Goal: Information Seeking & Learning: Learn about a topic

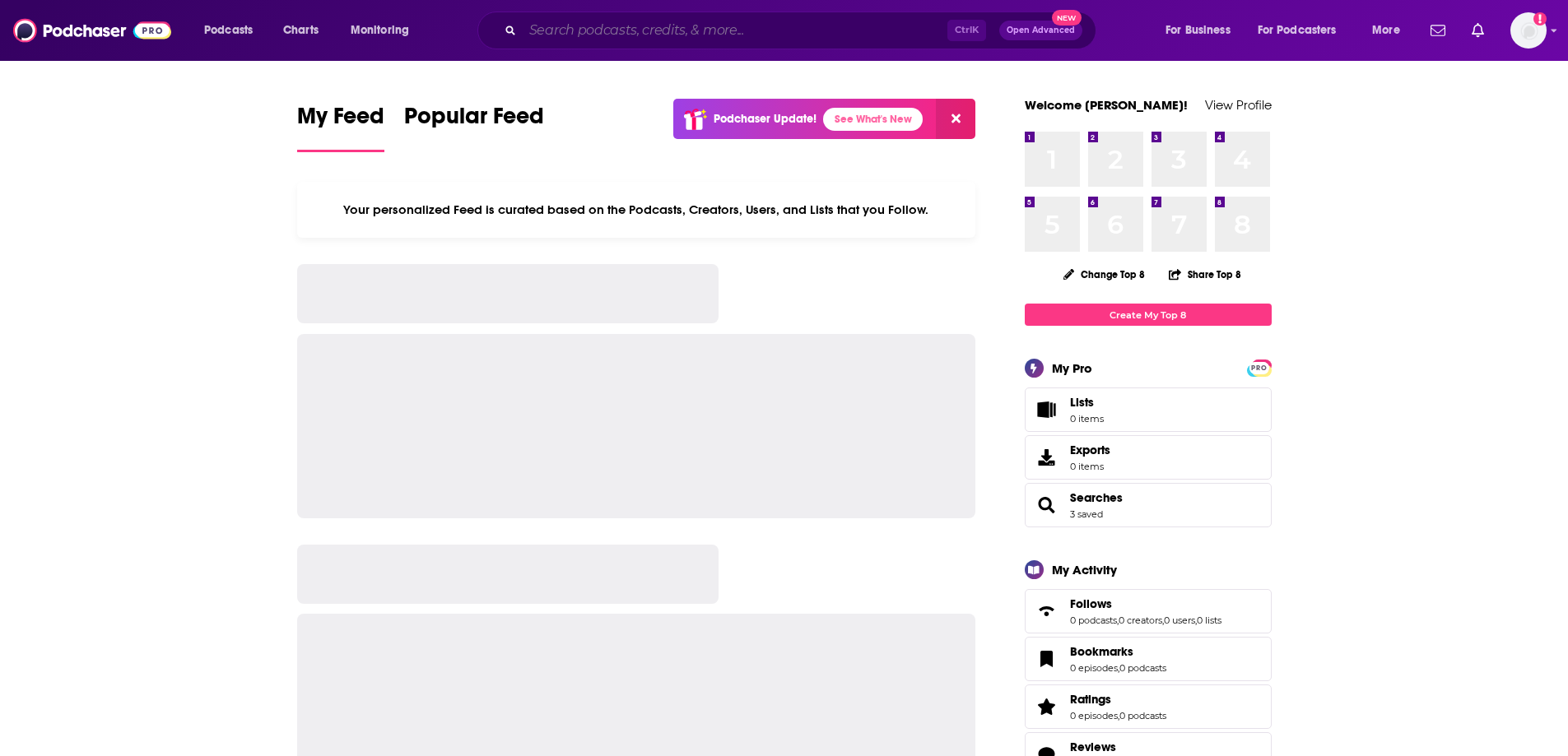
click at [666, 27] on input "Search podcasts, credits, & more..." at bounding box center [735, 31] width 425 height 27
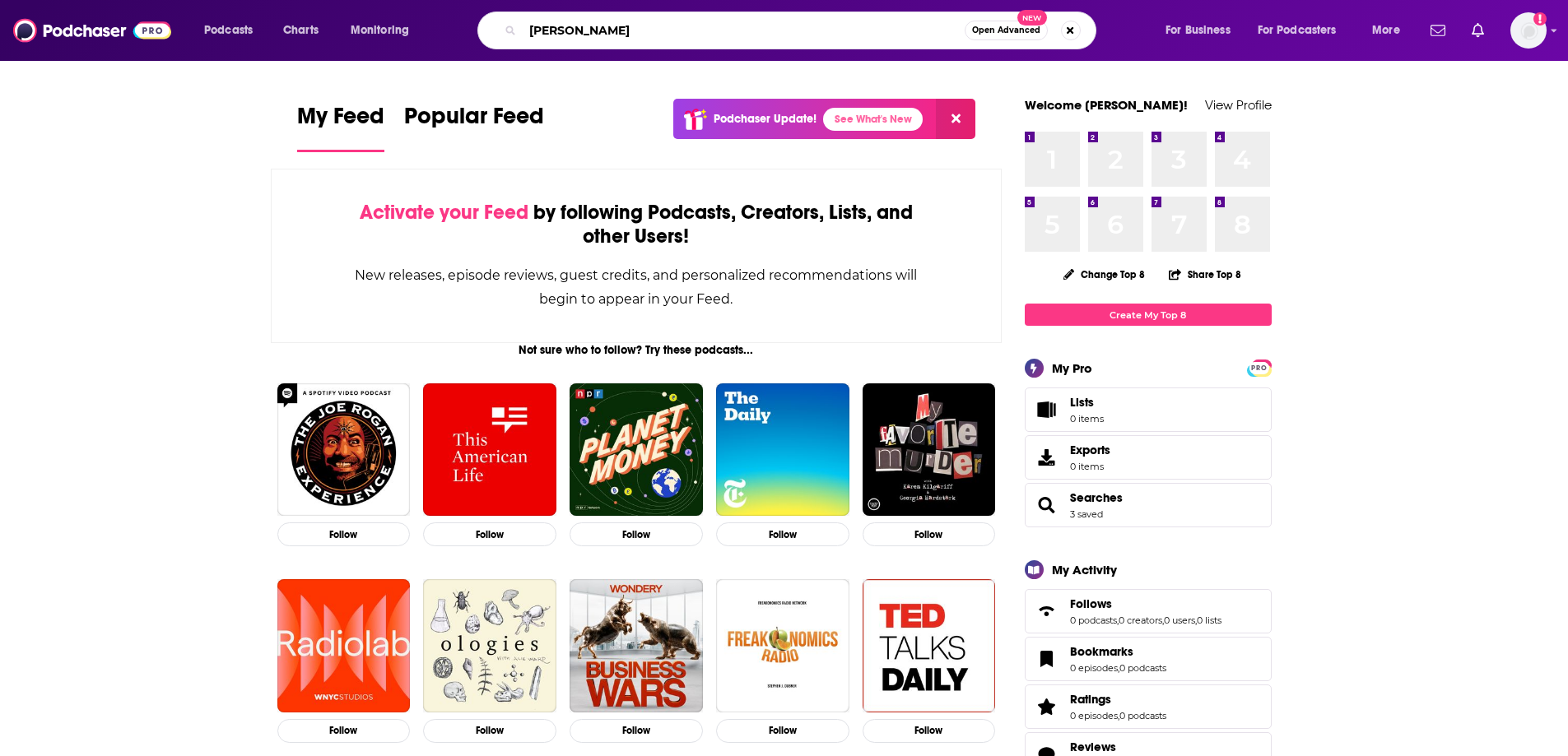
type input "aycee brown"
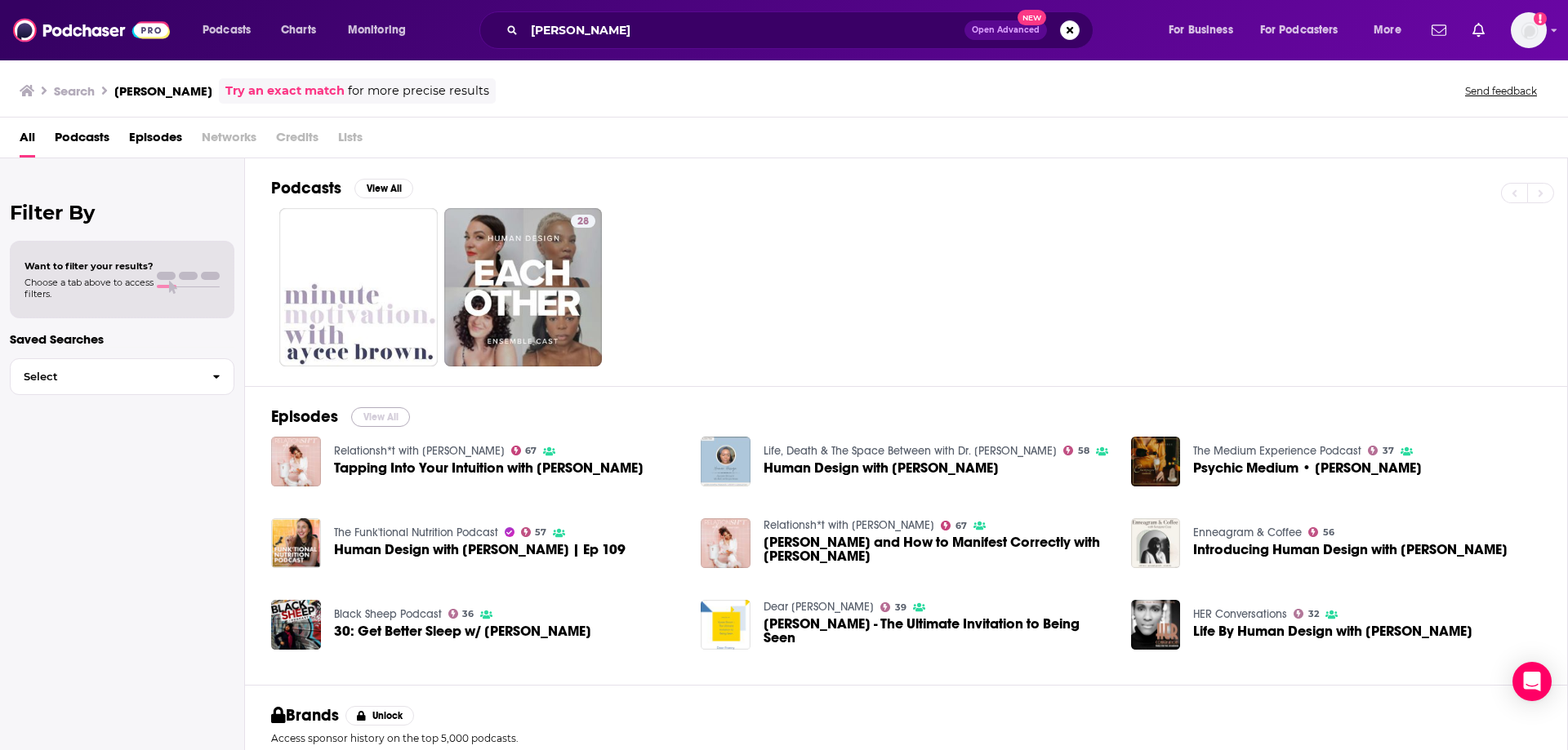
click at [372, 417] on button "View All" at bounding box center [381, 417] width 59 height 20
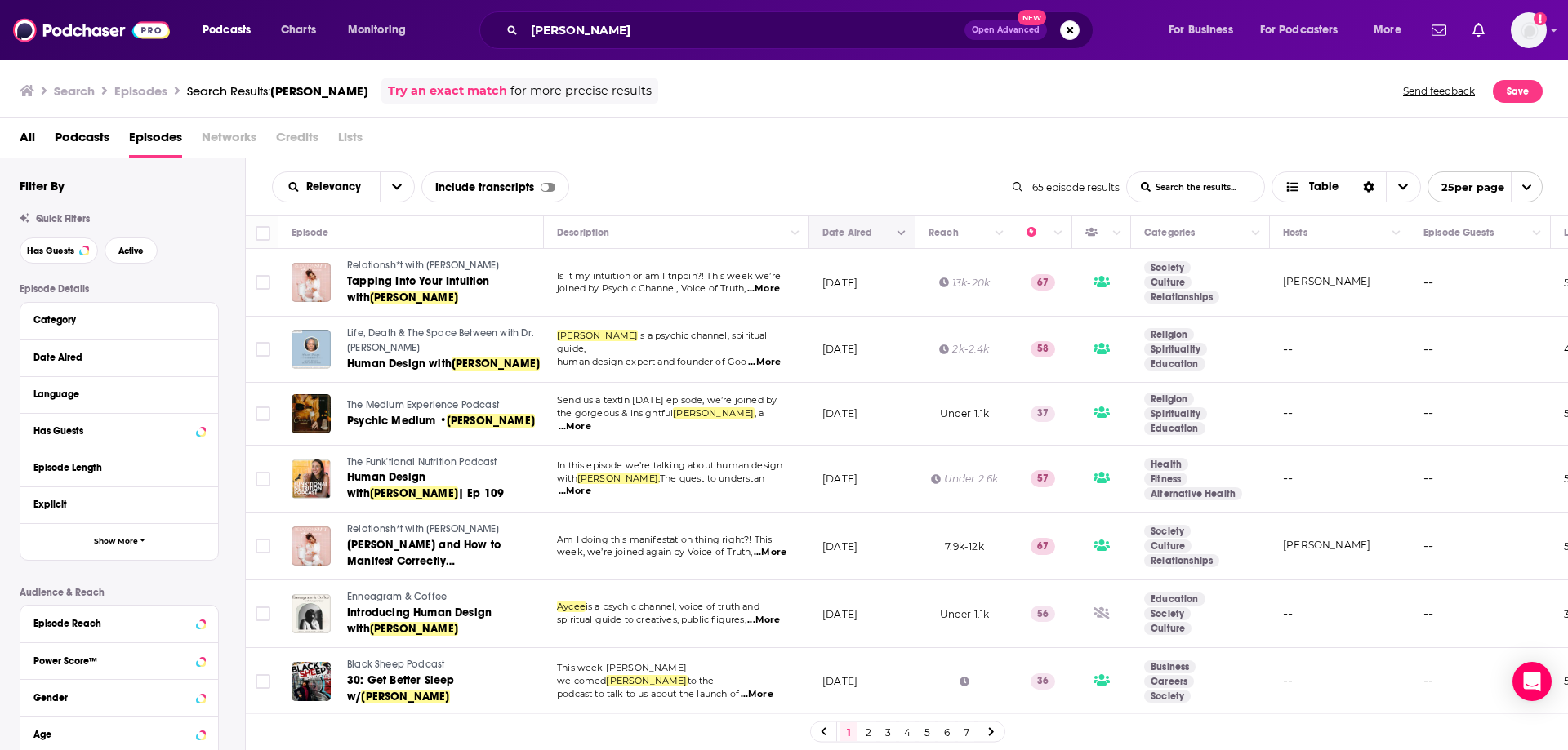
click at [900, 238] on button "Column Actions" at bounding box center [901, 234] width 20 height 20
click at [893, 232] on div at bounding box center [784, 375] width 1568 height 750
click at [853, 230] on icon "Move" at bounding box center [860, 233] width 20 height 20
click at [852, 234] on icon "Move" at bounding box center [860, 233] width 20 height 20
click at [864, 176] on div "Relevancy List Search Input Search the results... Include transcripts Table" at bounding box center [642, 187] width 741 height 31
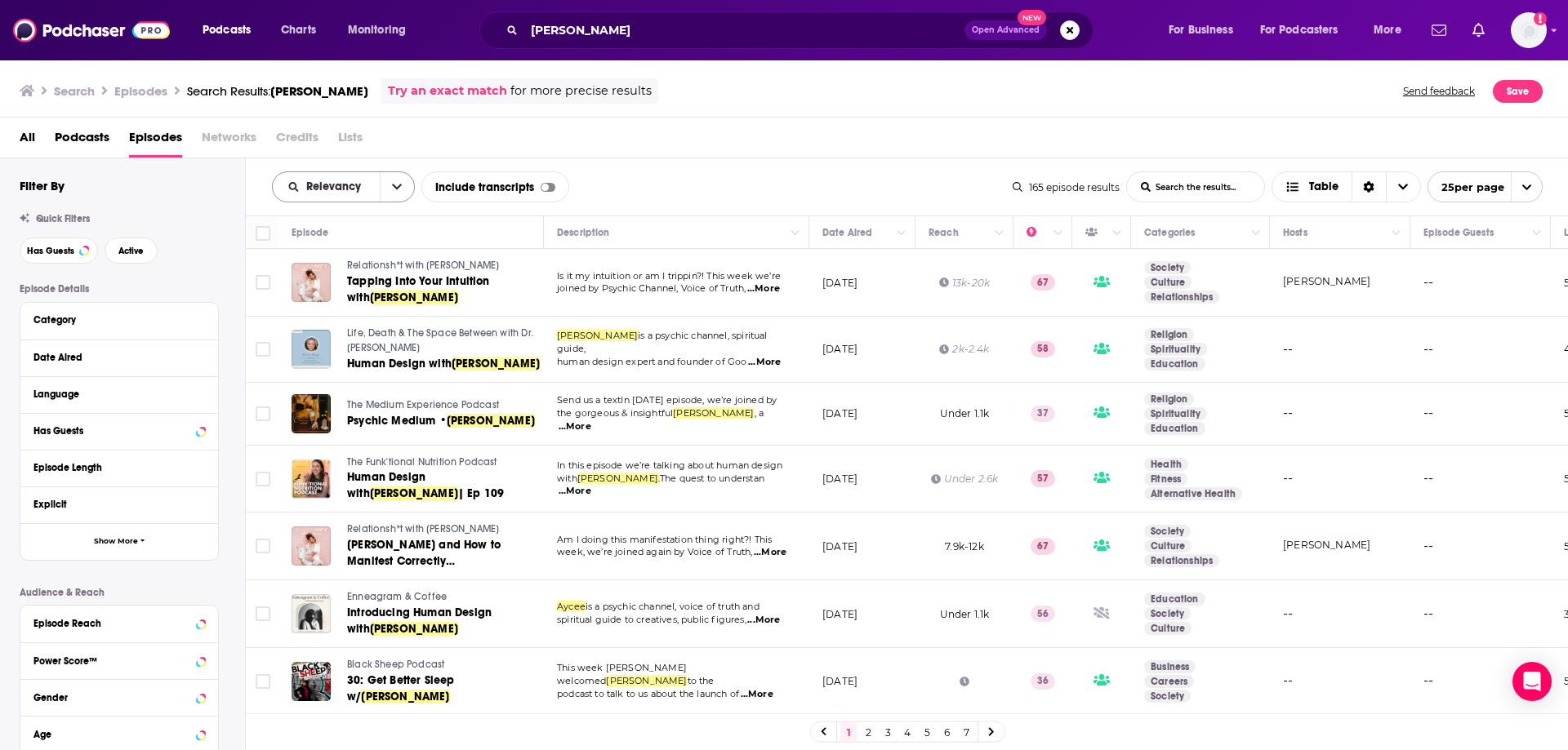
click at [399, 192] on icon "open menu" at bounding box center [397, 187] width 9 height 11
click at [1389, 185] on span "Choose View" at bounding box center [1403, 186] width 34 height 29
click at [1398, 181] on icon "Choose View" at bounding box center [1403, 187] width 9 height 11
click at [1536, 189] on span "open menu" at bounding box center [1526, 186] width 31 height 29
click at [1495, 268] on button "100 per page" at bounding box center [1485, 270] width 114 height 26
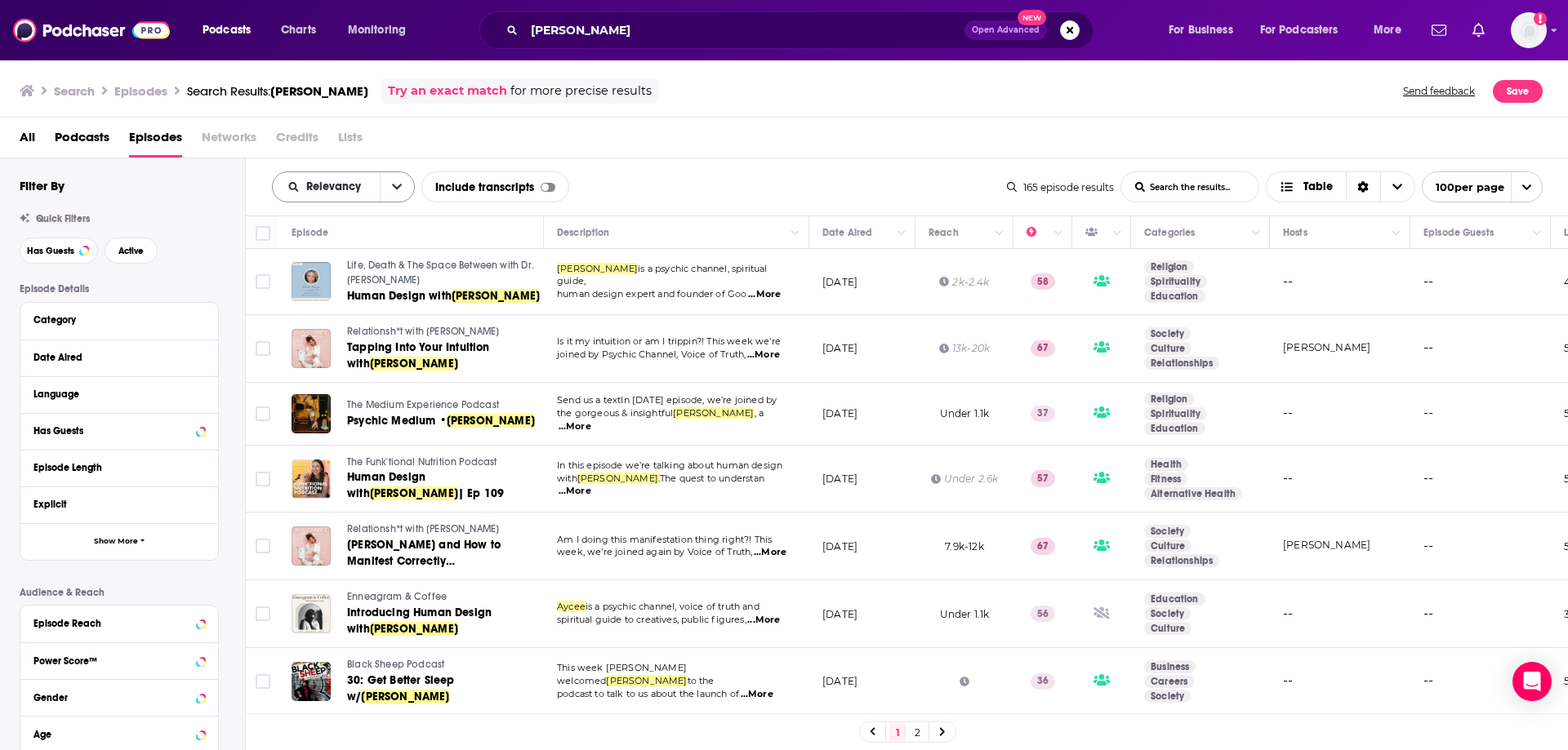
click at [399, 189] on icon "open menu" at bounding box center [397, 187] width 9 height 11
click at [324, 296] on span "New" at bounding box center [353, 298] width 96 height 9
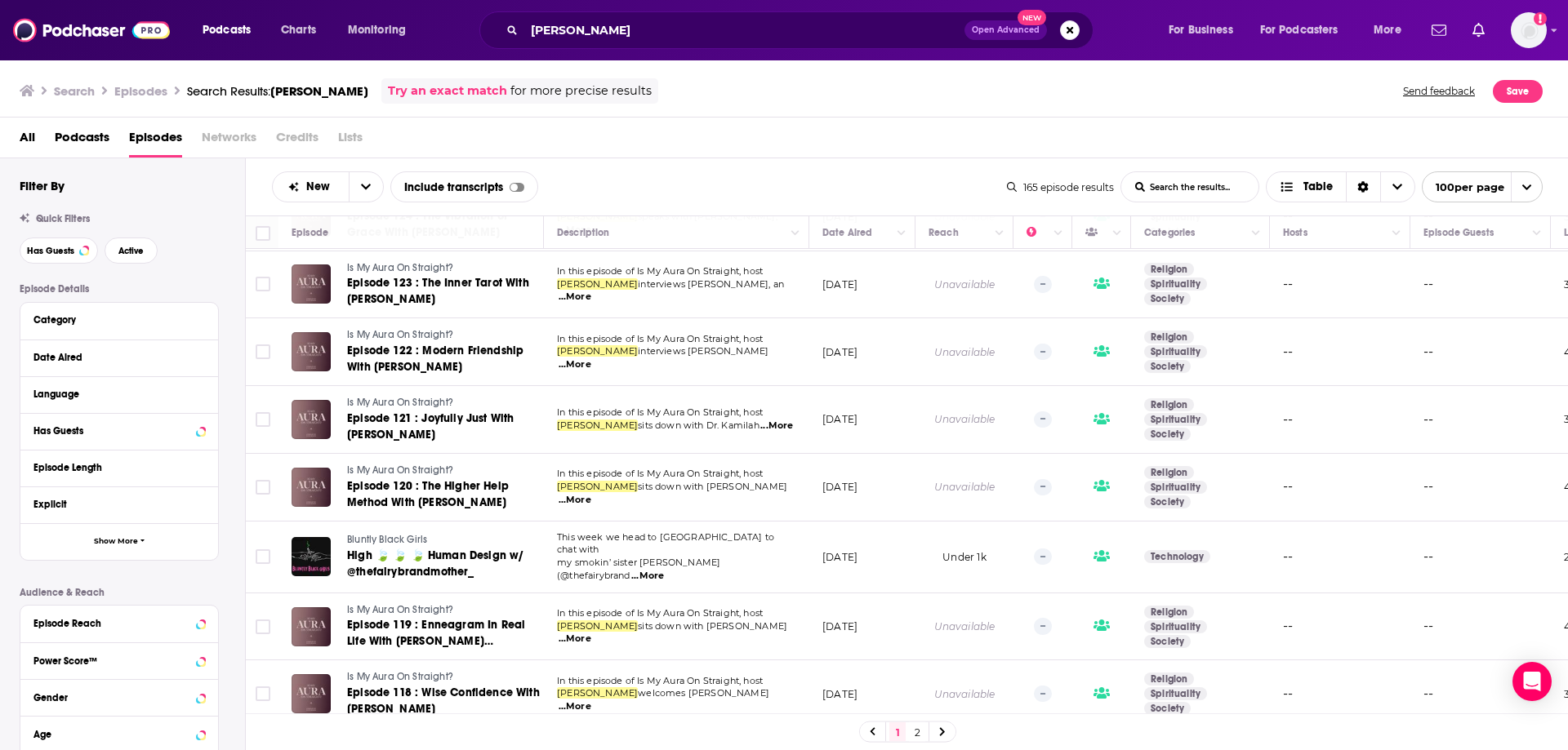
scroll to position [1715, 0]
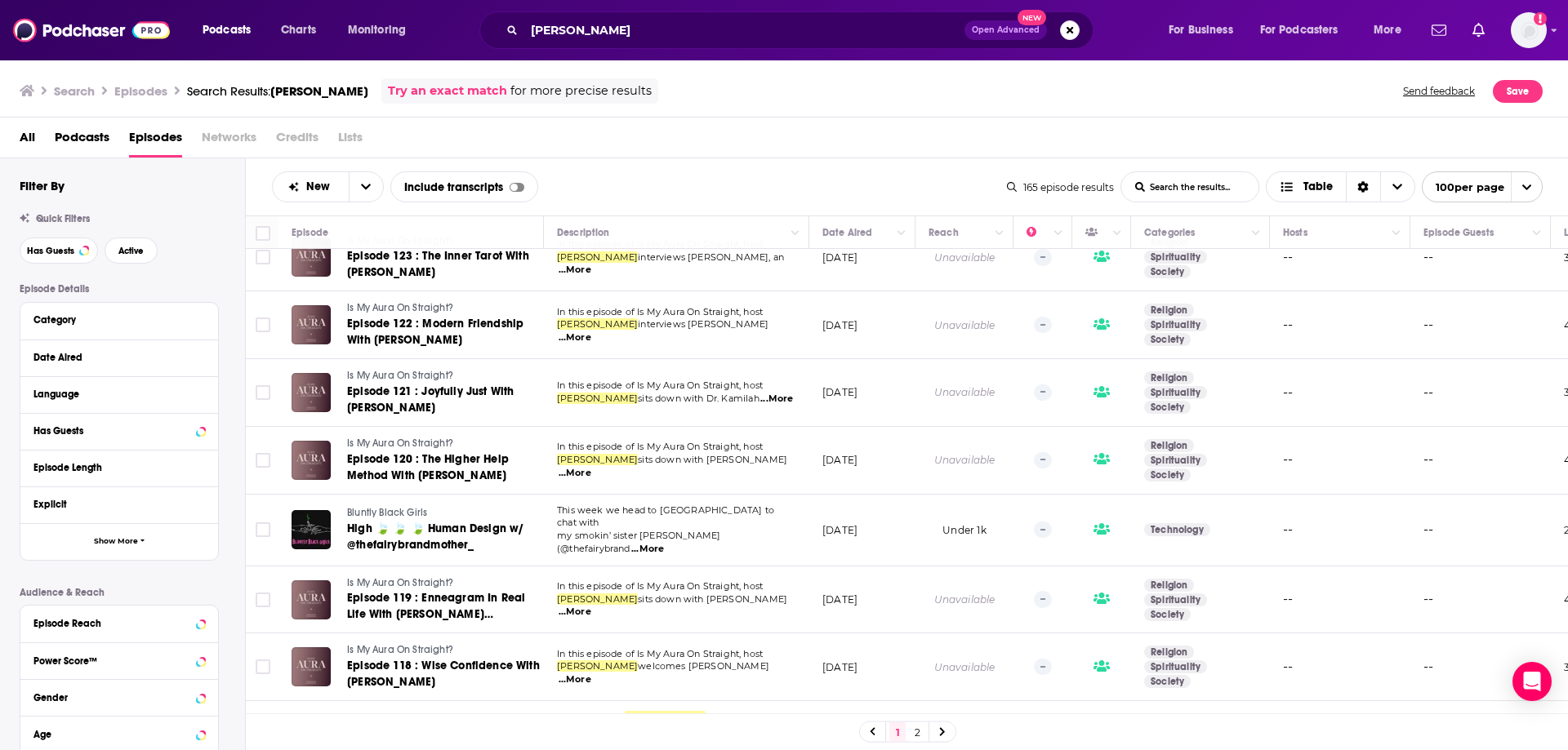
click at [664, 543] on span "...More" at bounding box center [648, 550] width 32 height 13
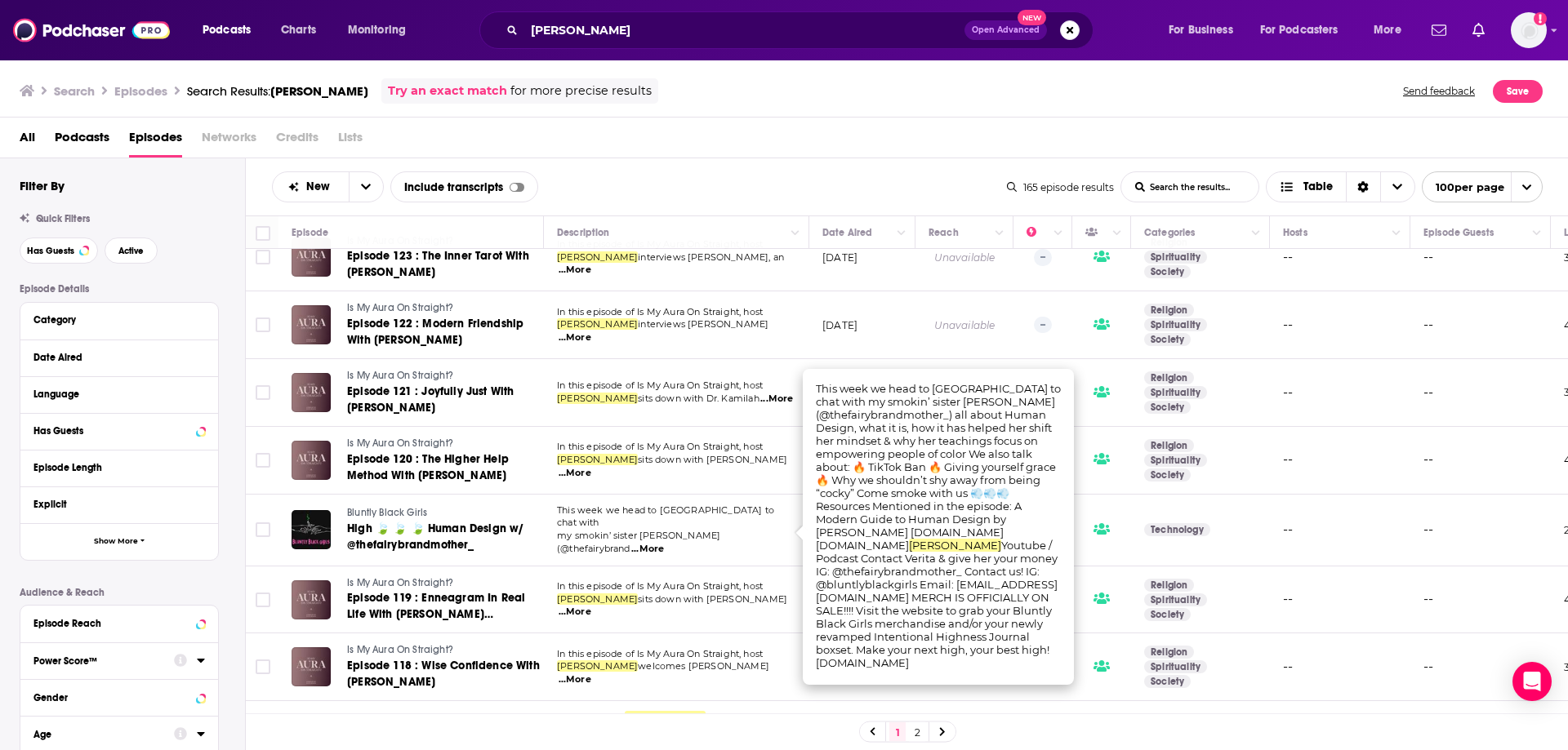
click at [735, 504] on td "This week we head to Southern Cali to chat with my smokin’ sister Verita (@thef…" at bounding box center [676, 531] width 265 height 72
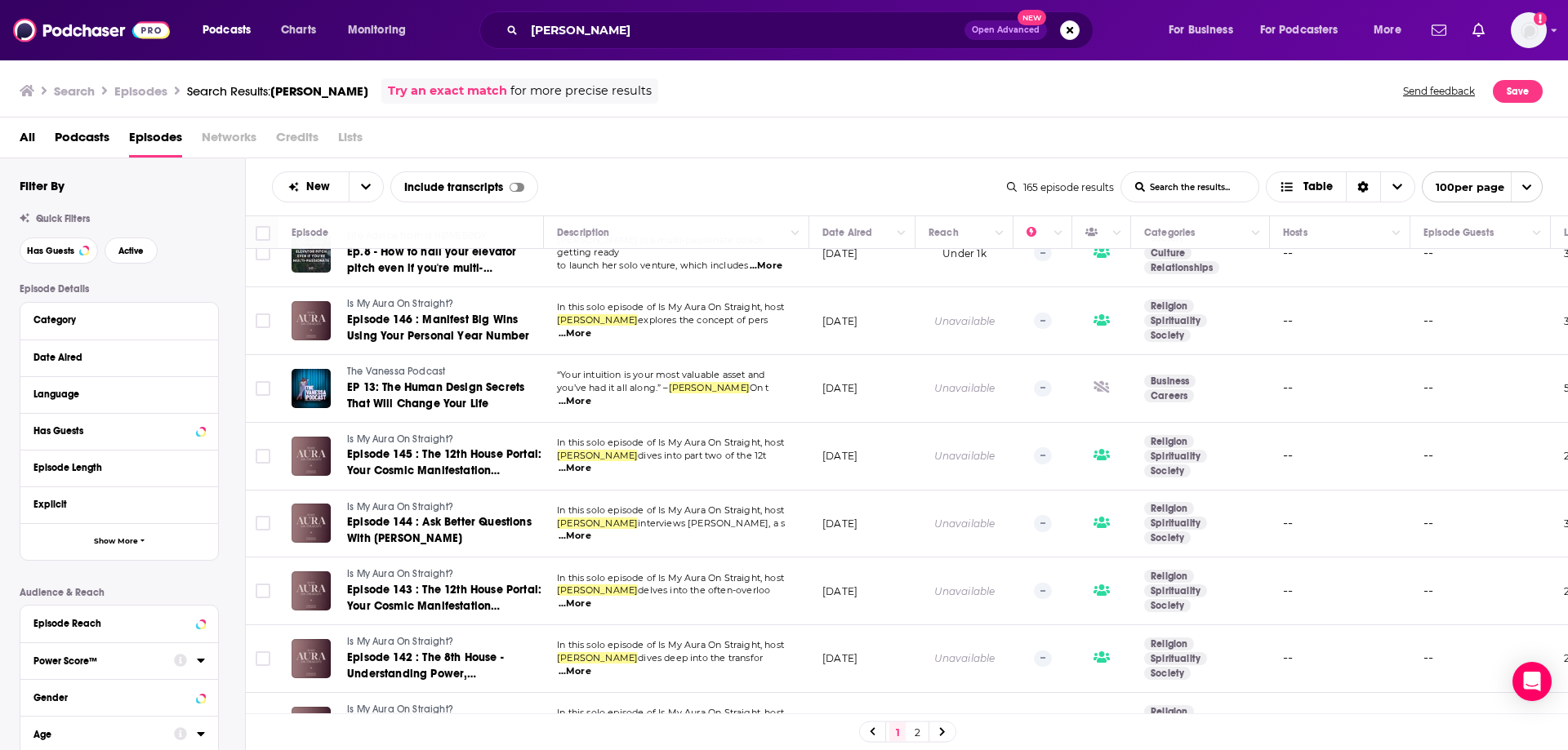
scroll to position [0, 0]
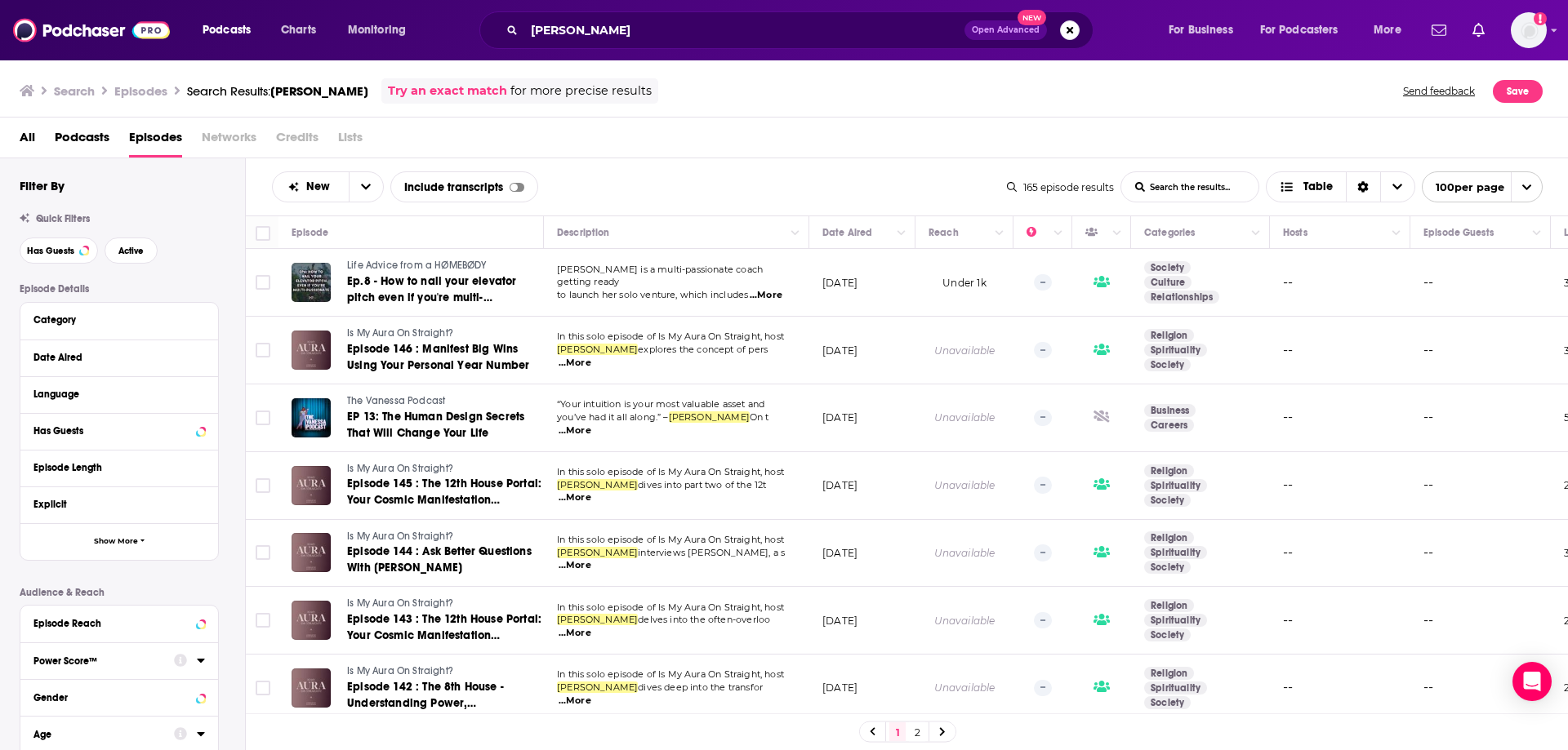
click at [762, 289] on span "...More" at bounding box center [765, 295] width 32 height 13
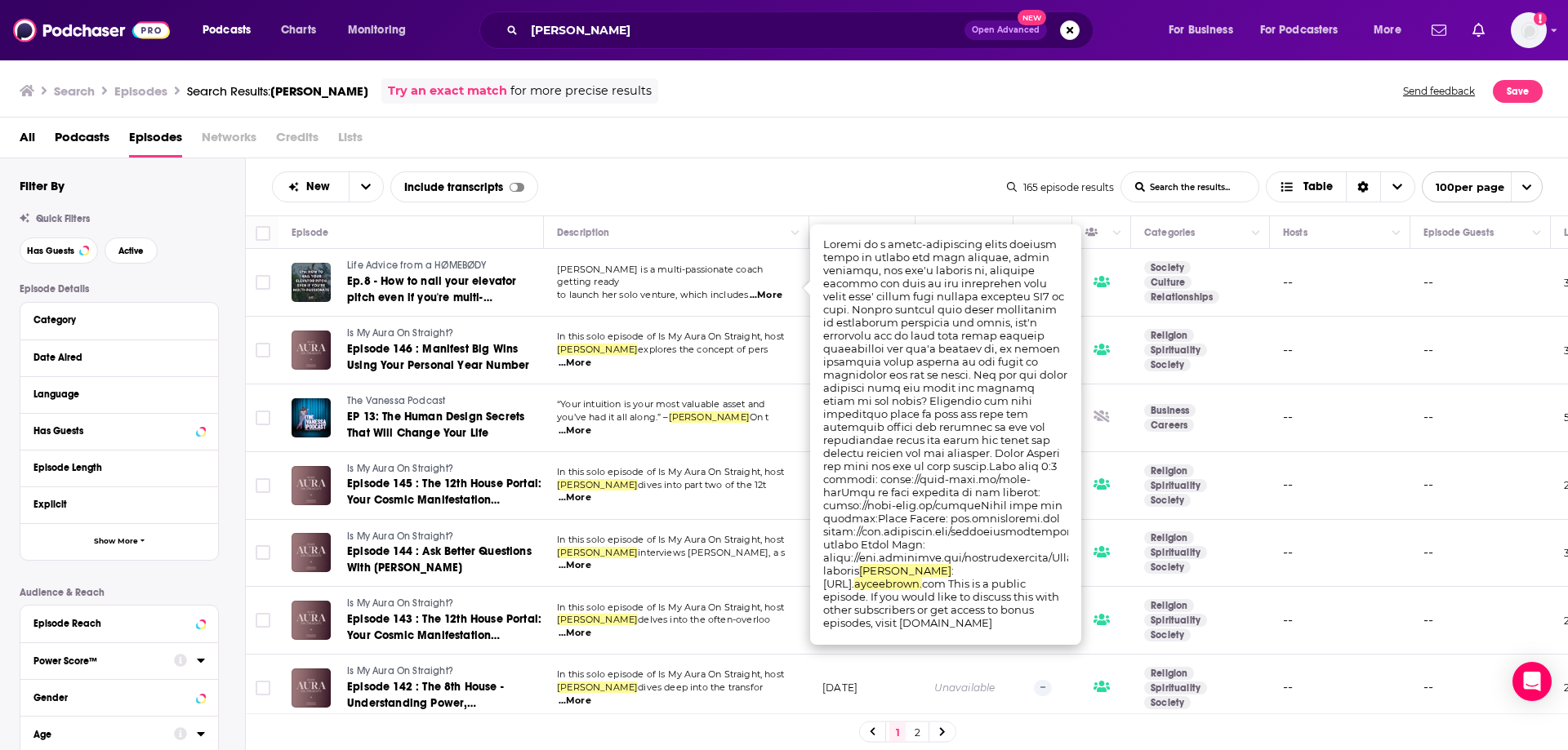
click at [690, 422] on span "Aycee Brown" at bounding box center [708, 417] width 81 height 11
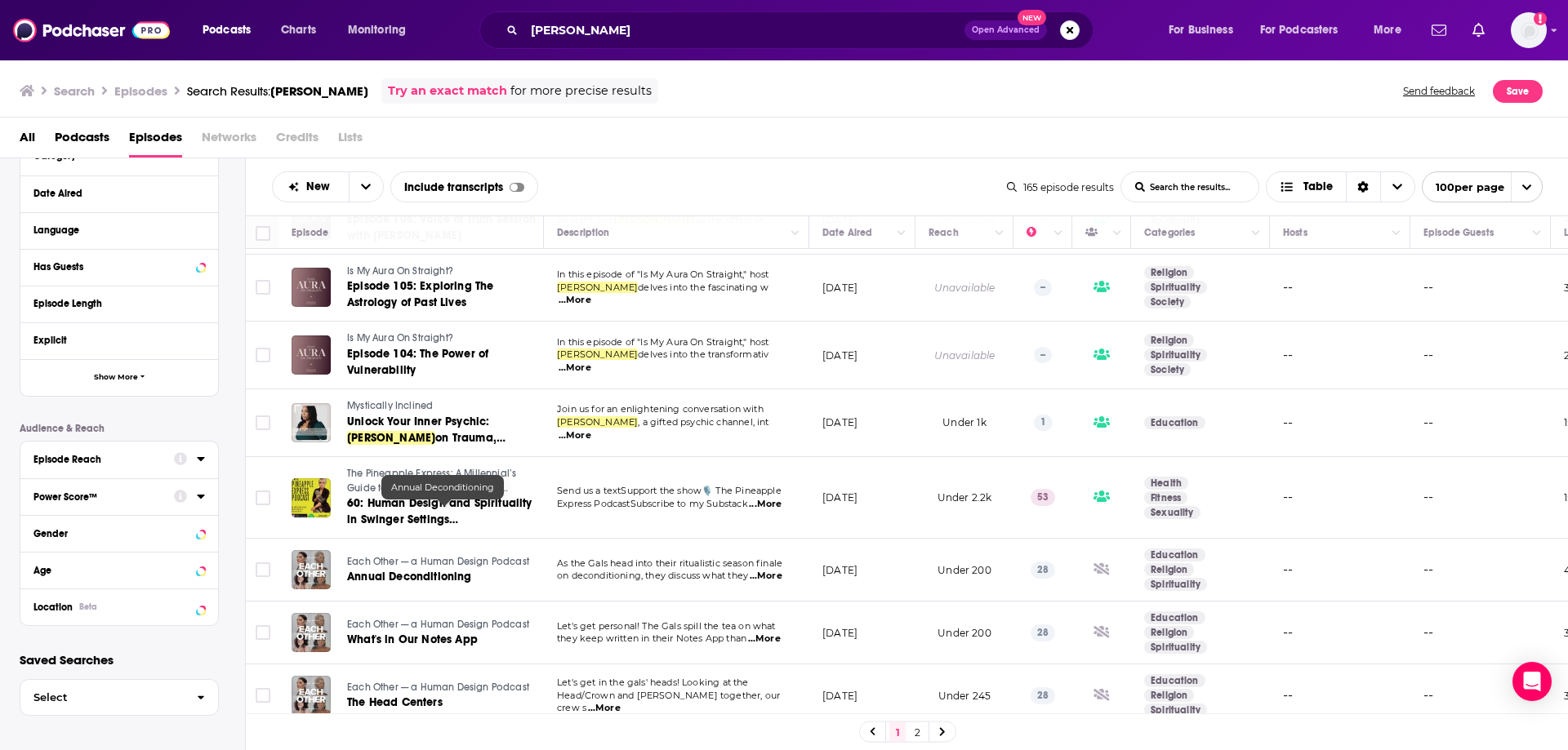
scroll to position [3184, 0]
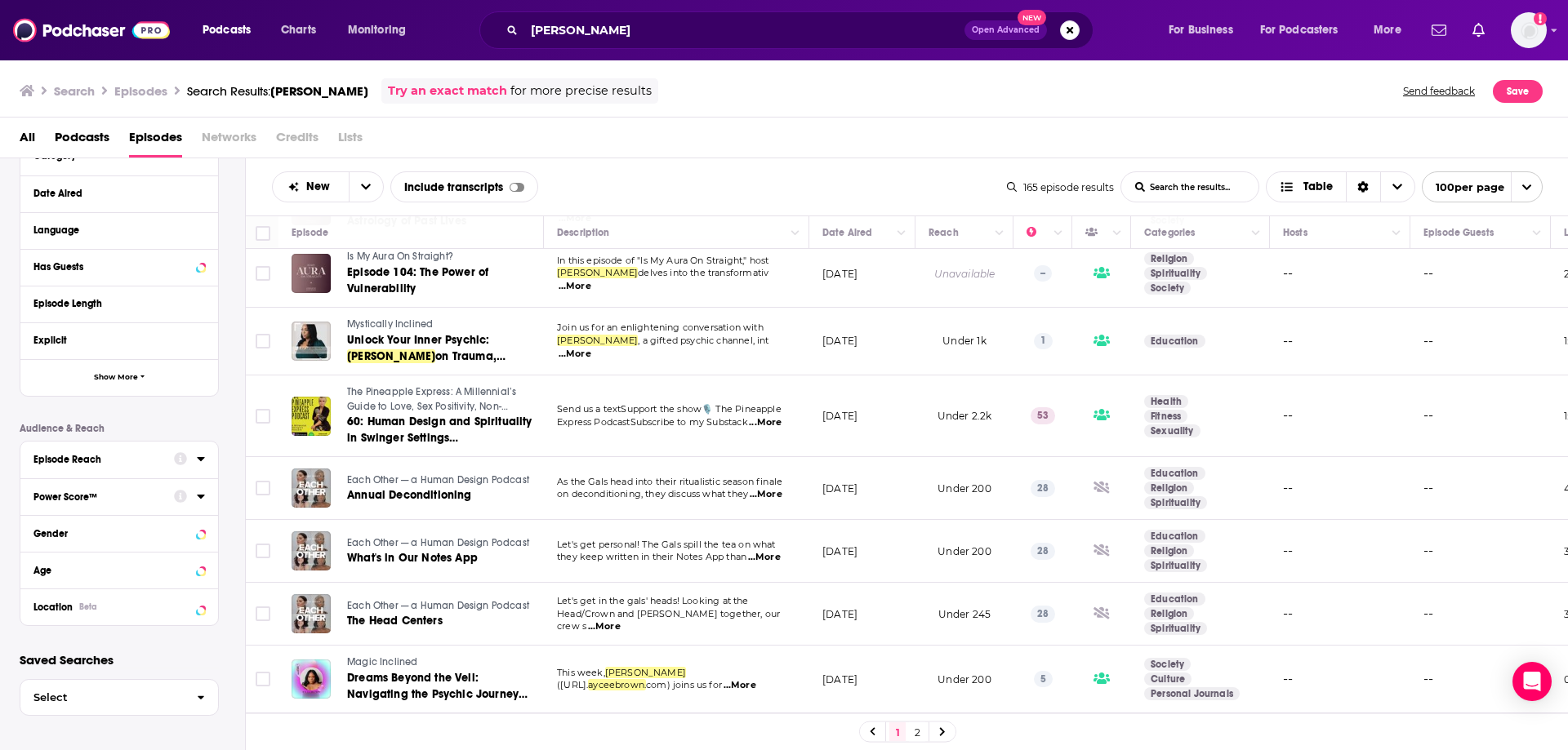
click at [621, 621] on span "...More" at bounding box center [604, 628] width 32 height 13
click at [616, 603] on span "Let's get in the gals' heads! Looking at the" at bounding box center [652, 601] width 192 height 11
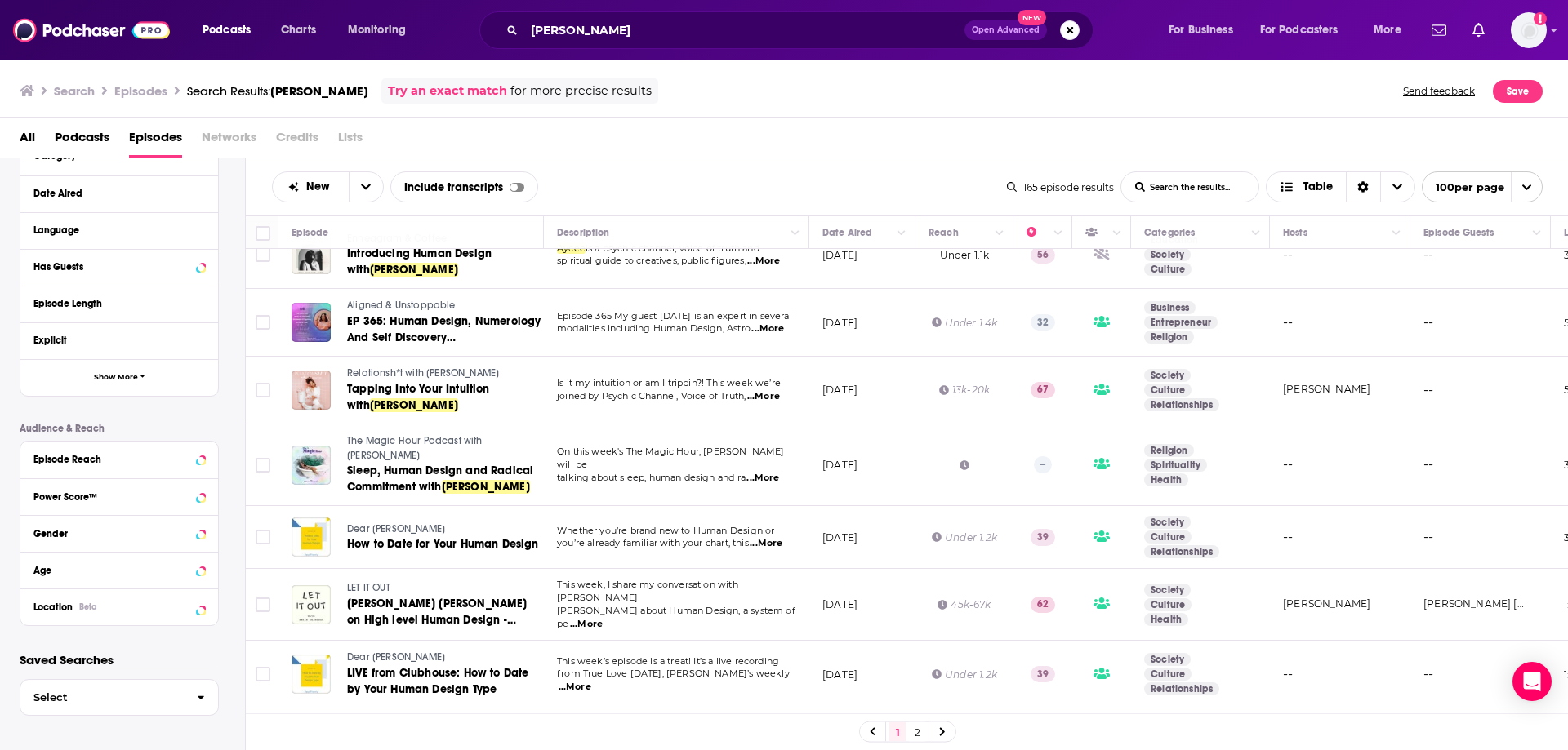
scroll to position [5750, 0]
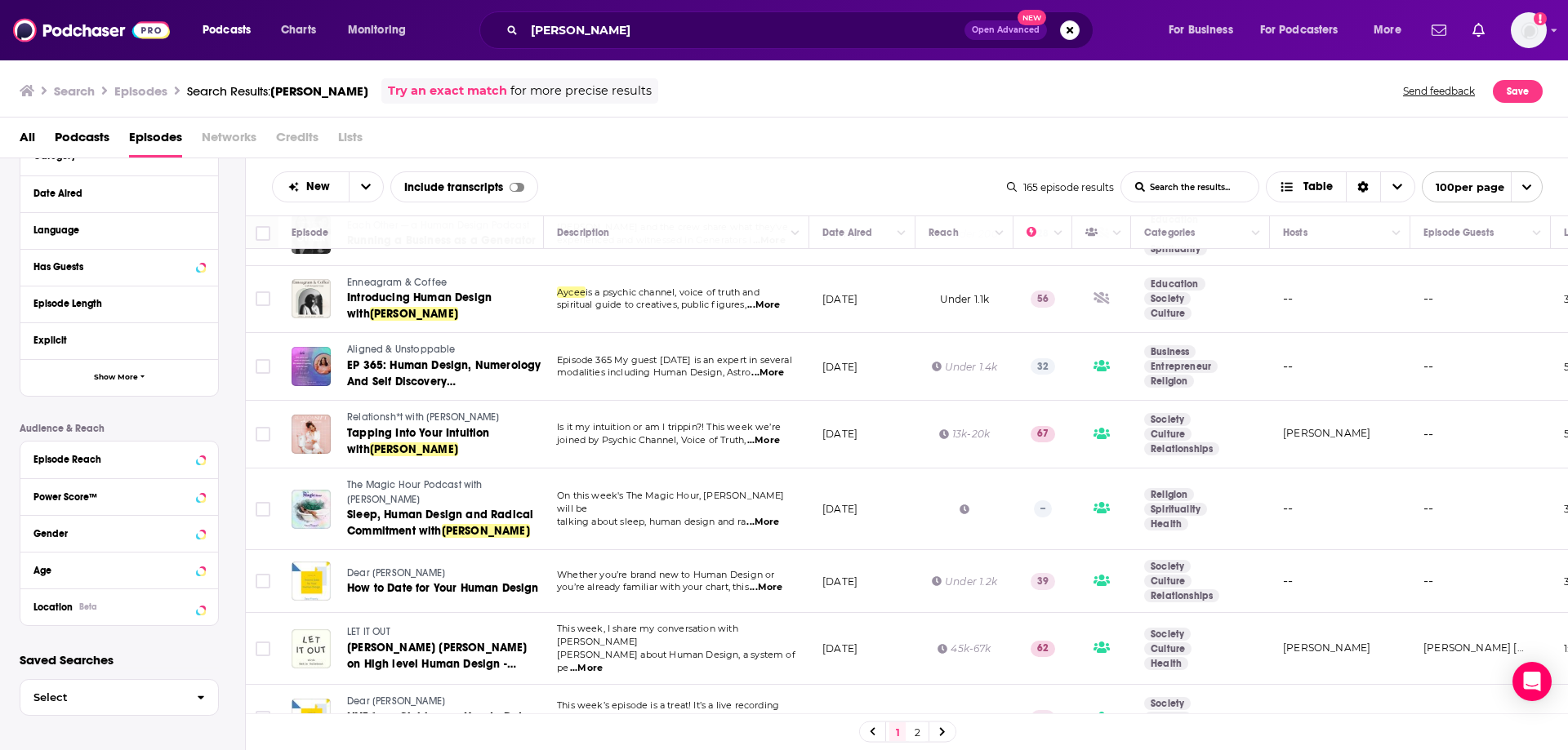
click at [777, 434] on span "...More" at bounding box center [764, 441] width 32 height 13
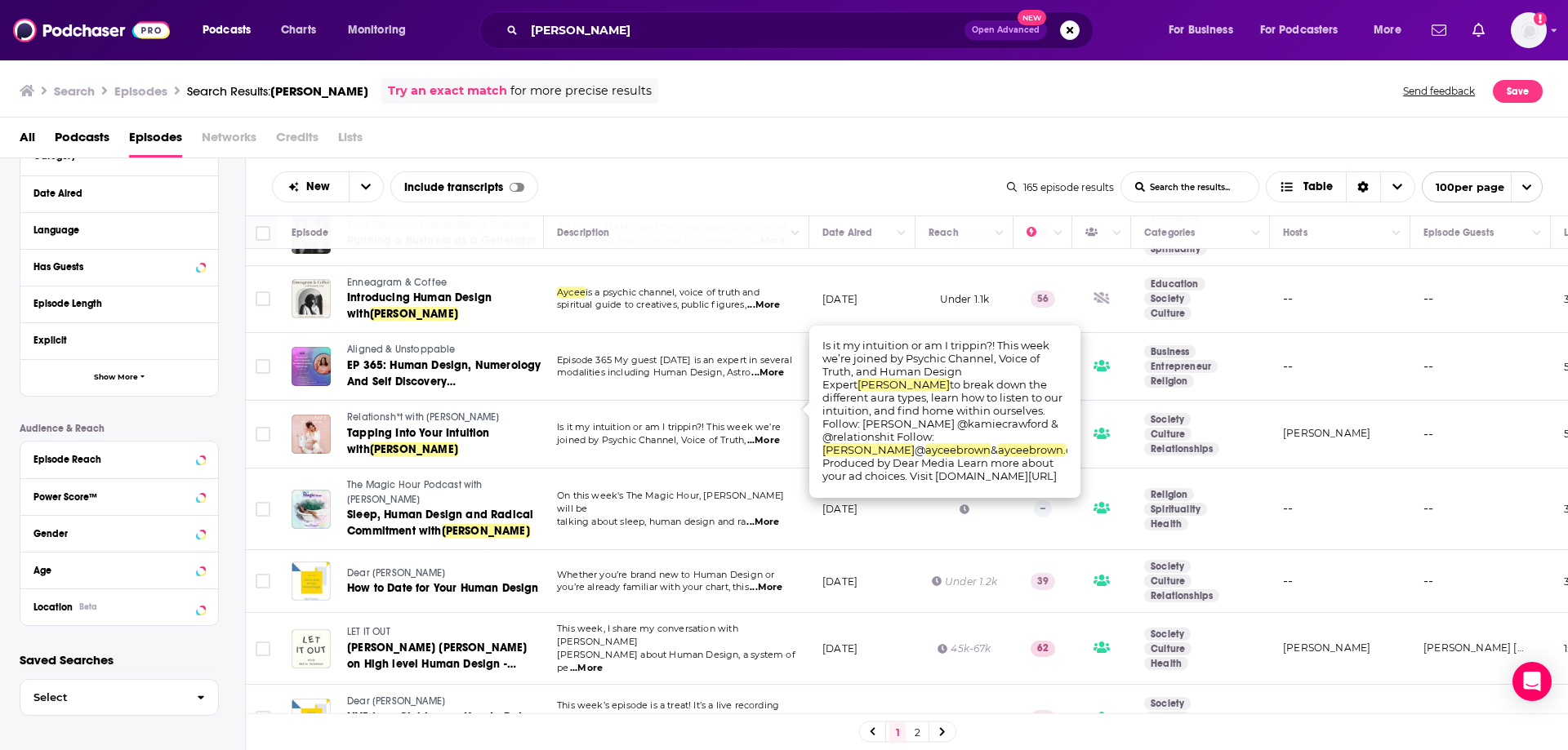
click at [777, 434] on span "...More" at bounding box center [764, 441] width 32 height 13
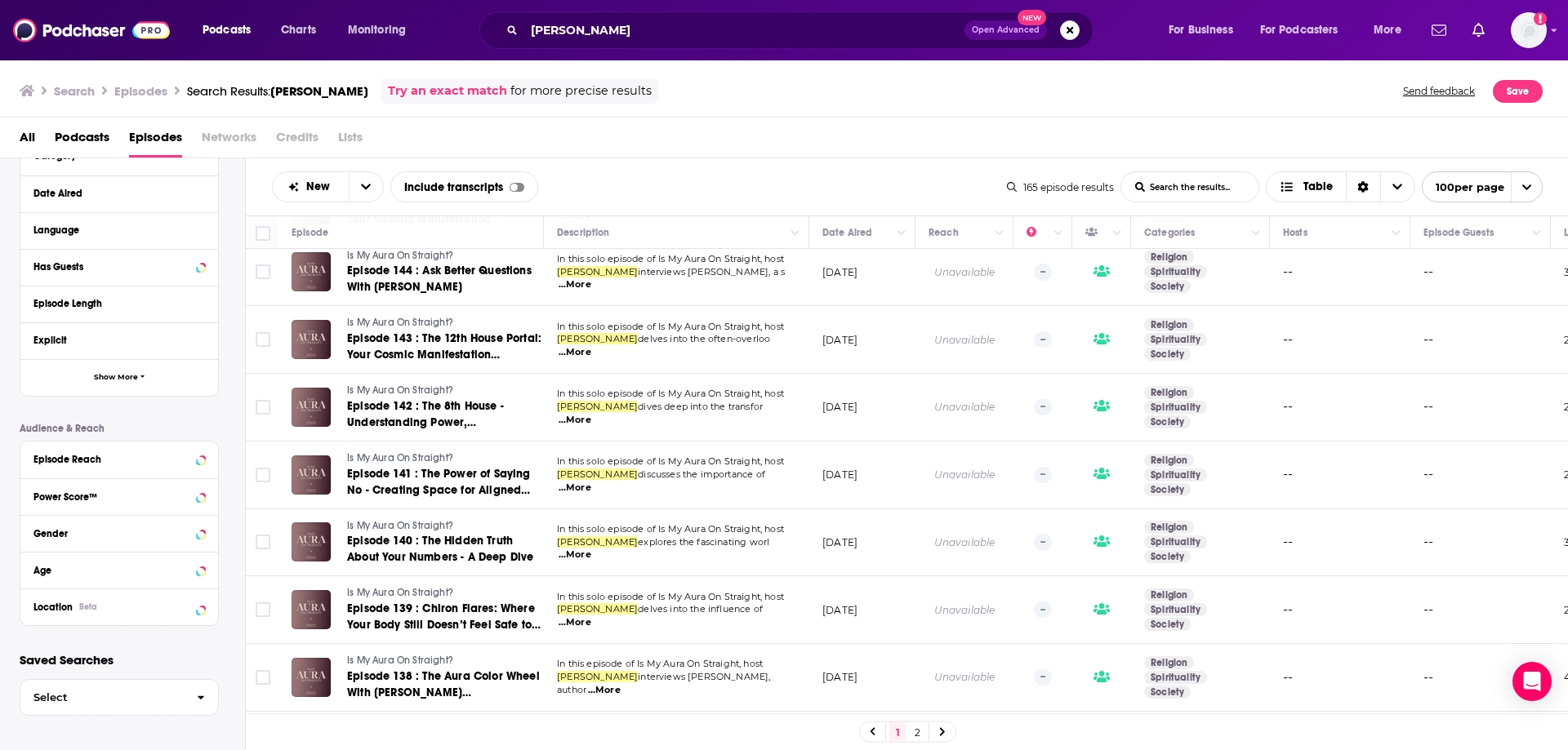
scroll to position [0, 0]
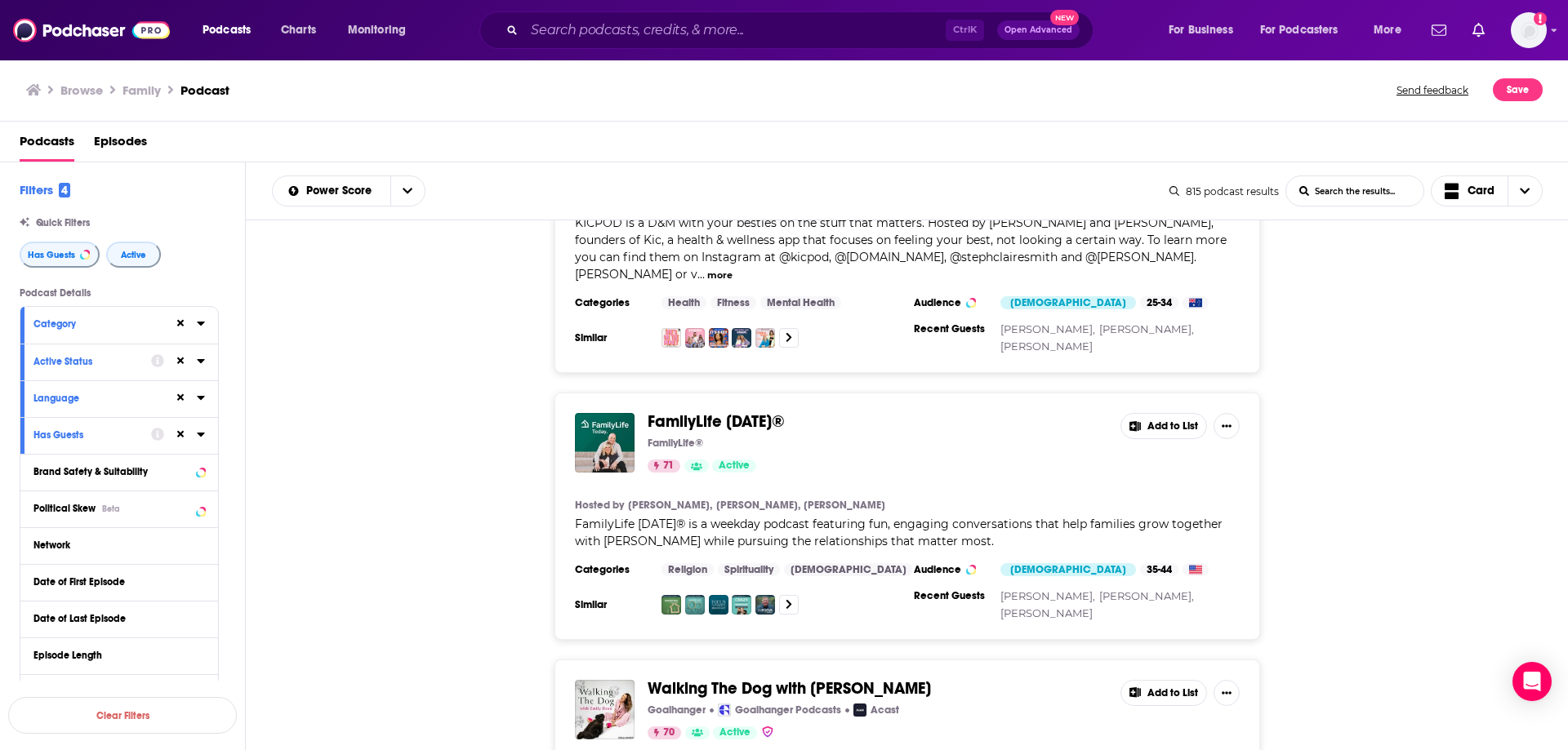
scroll to position [3429, 0]
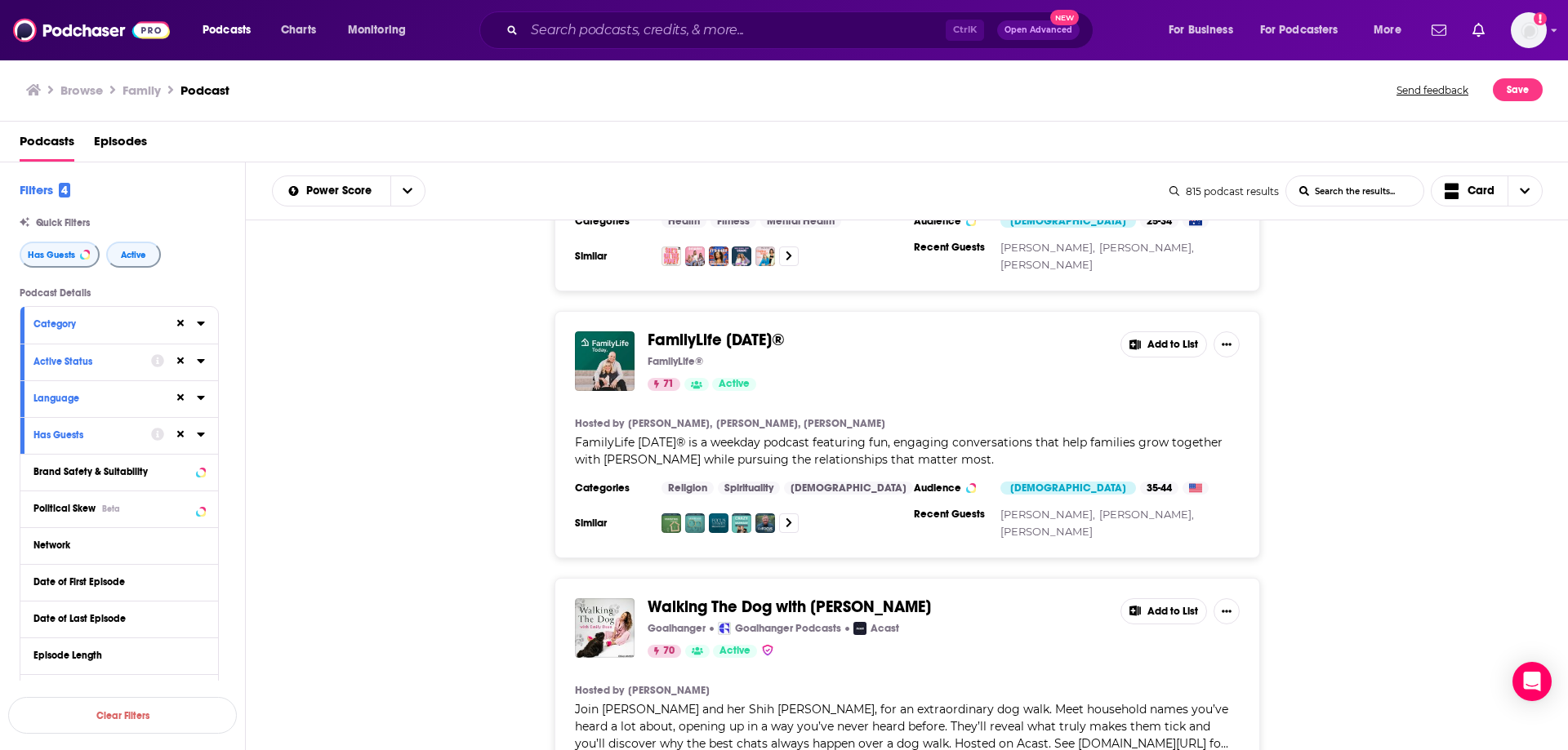
click at [603, 495] on button "more" at bounding box center [590, 761] width 26 height 14
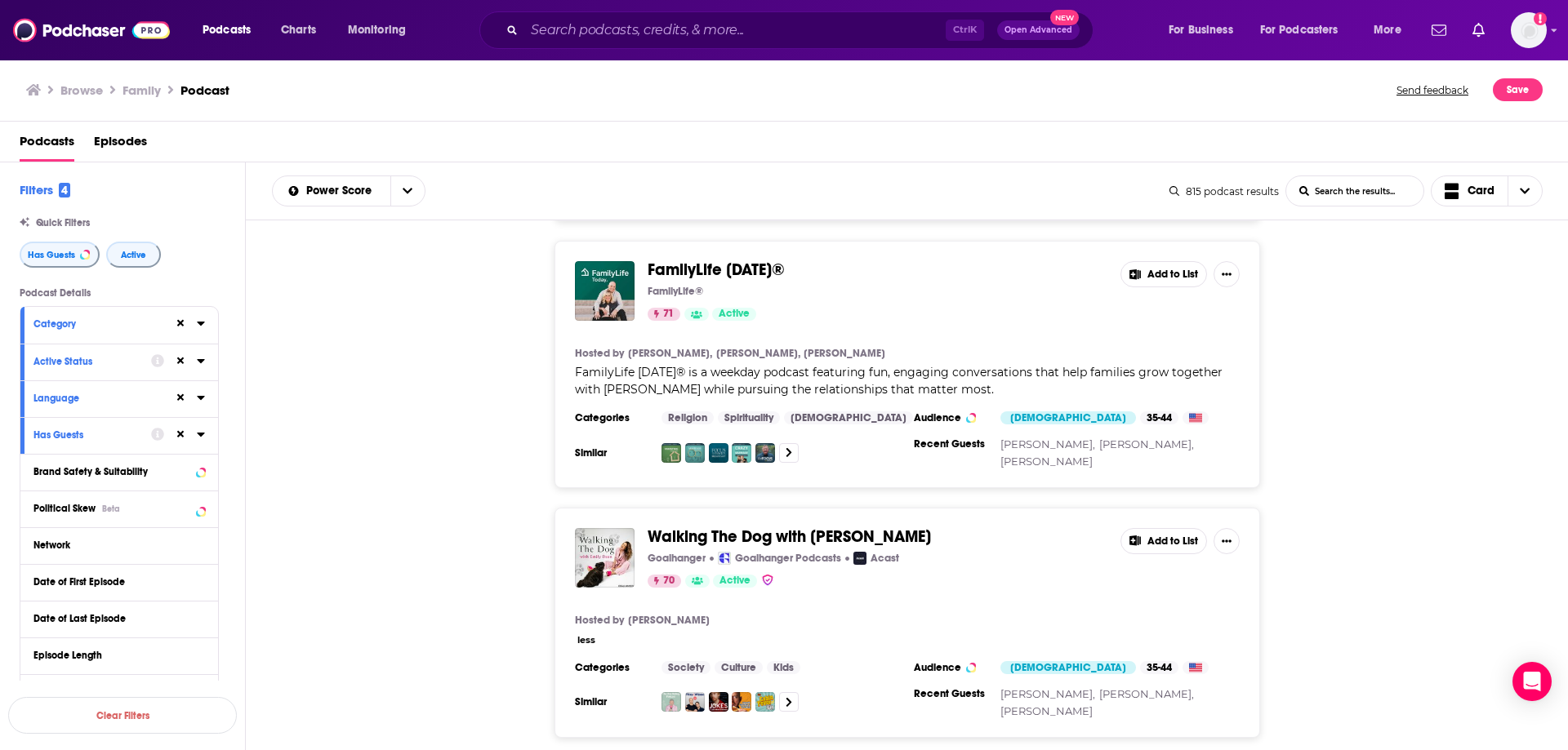
scroll to position [3592, 0]
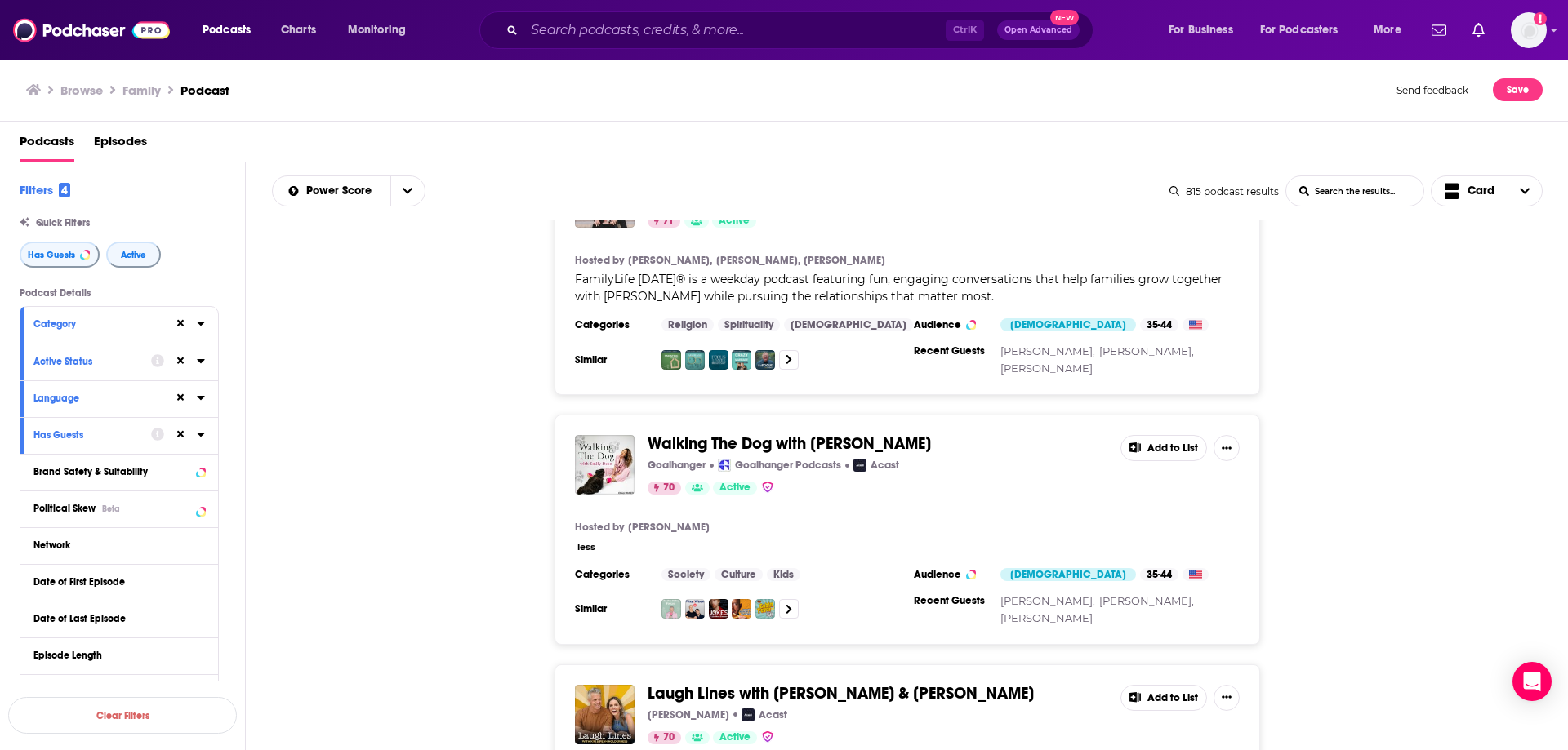
click at [594, 495] on button "less" at bounding box center [586, 547] width 18 height 14
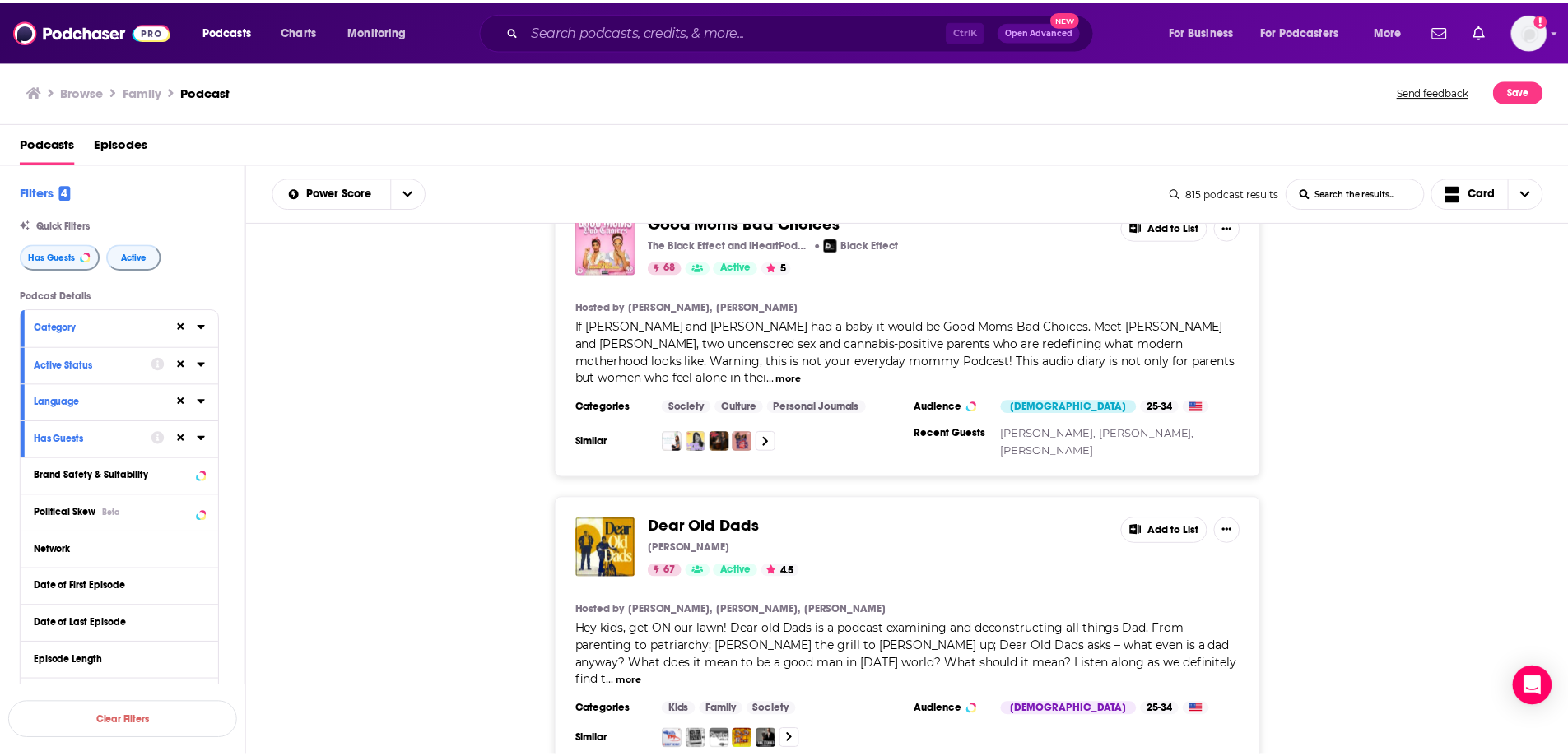
scroll to position [6501, 0]
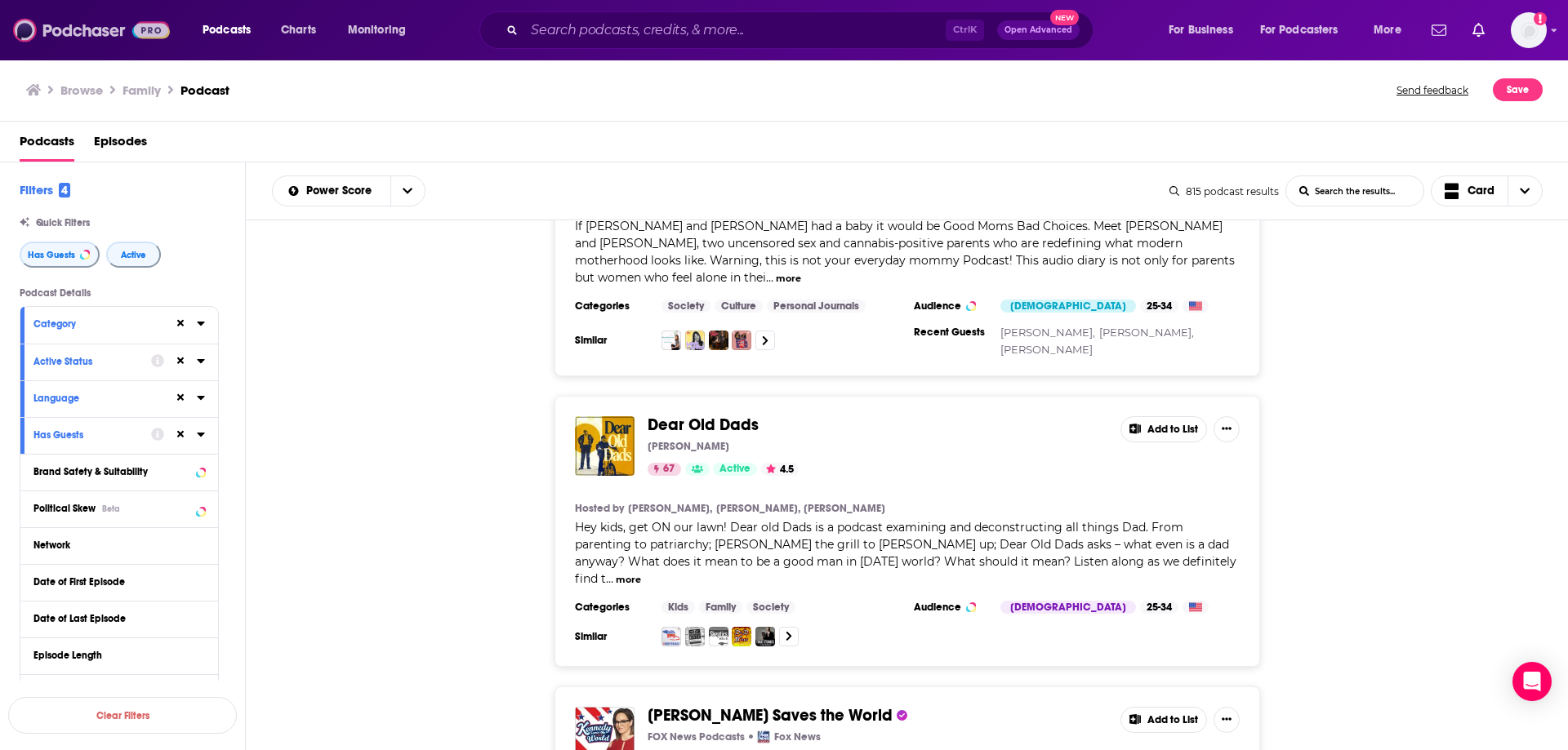
click at [82, 23] on img at bounding box center [91, 29] width 157 height 31
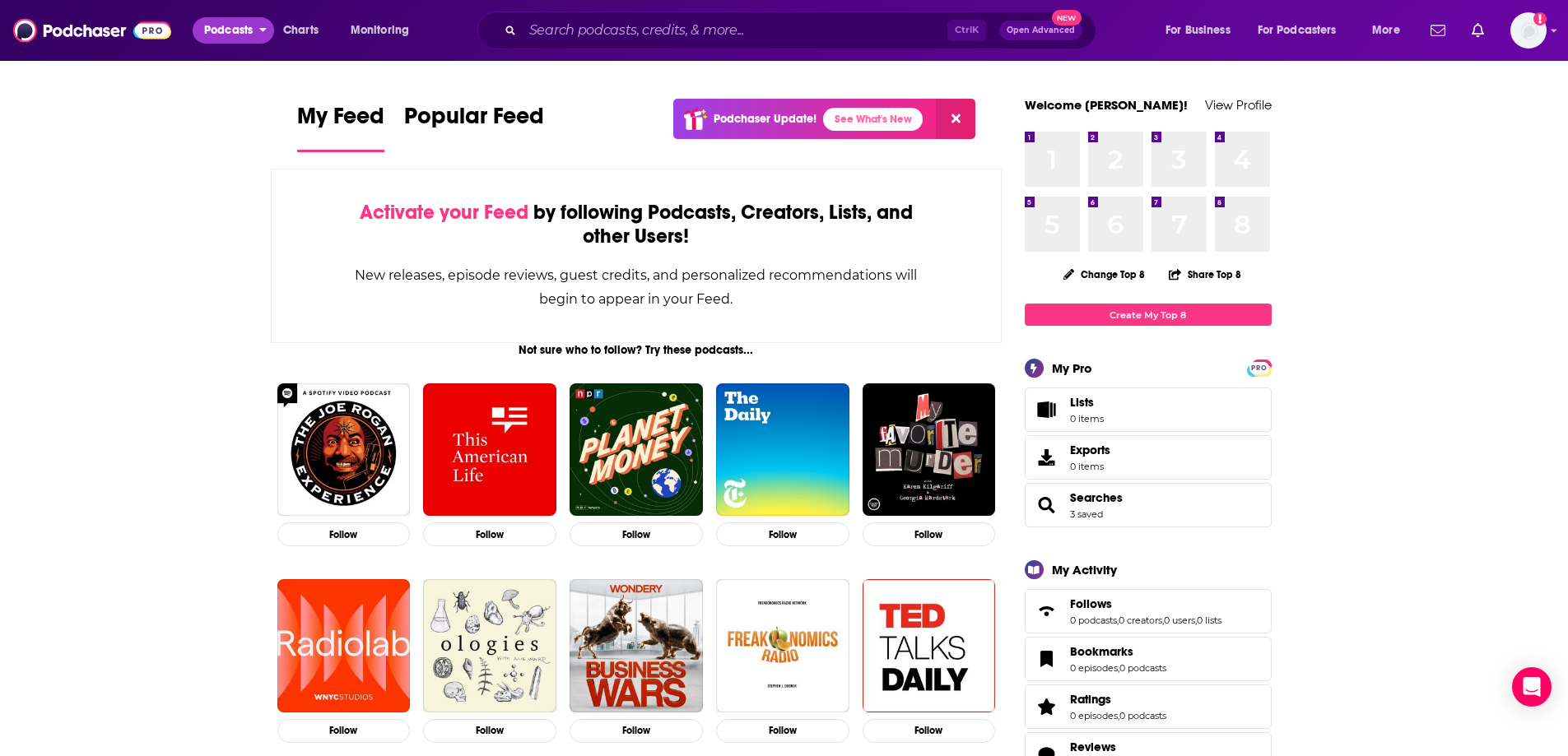
click at [263, 31] on icon "open menu" at bounding box center [263, 30] width 7 height 4
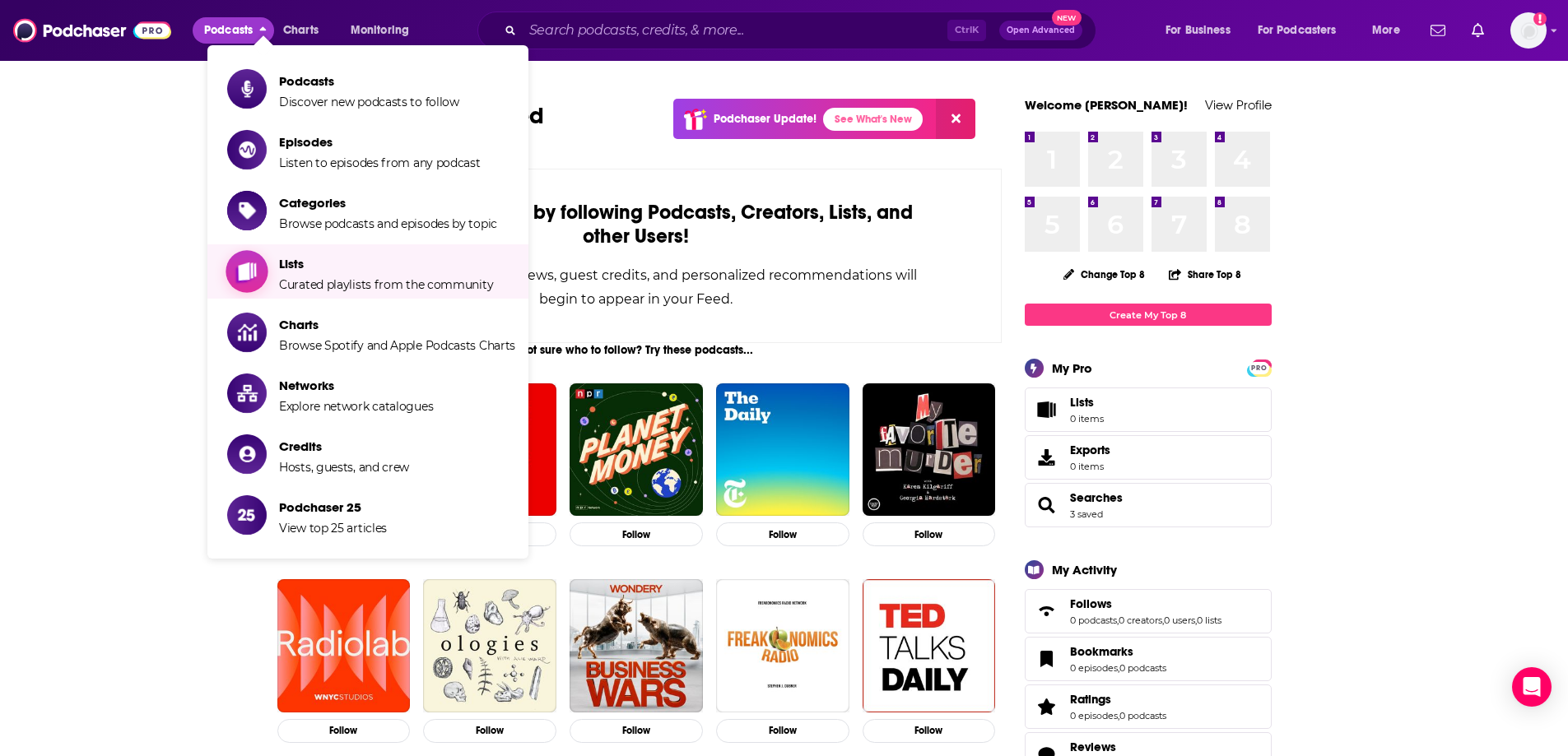
click at [299, 271] on span "Lists" at bounding box center [387, 263] width 214 height 15
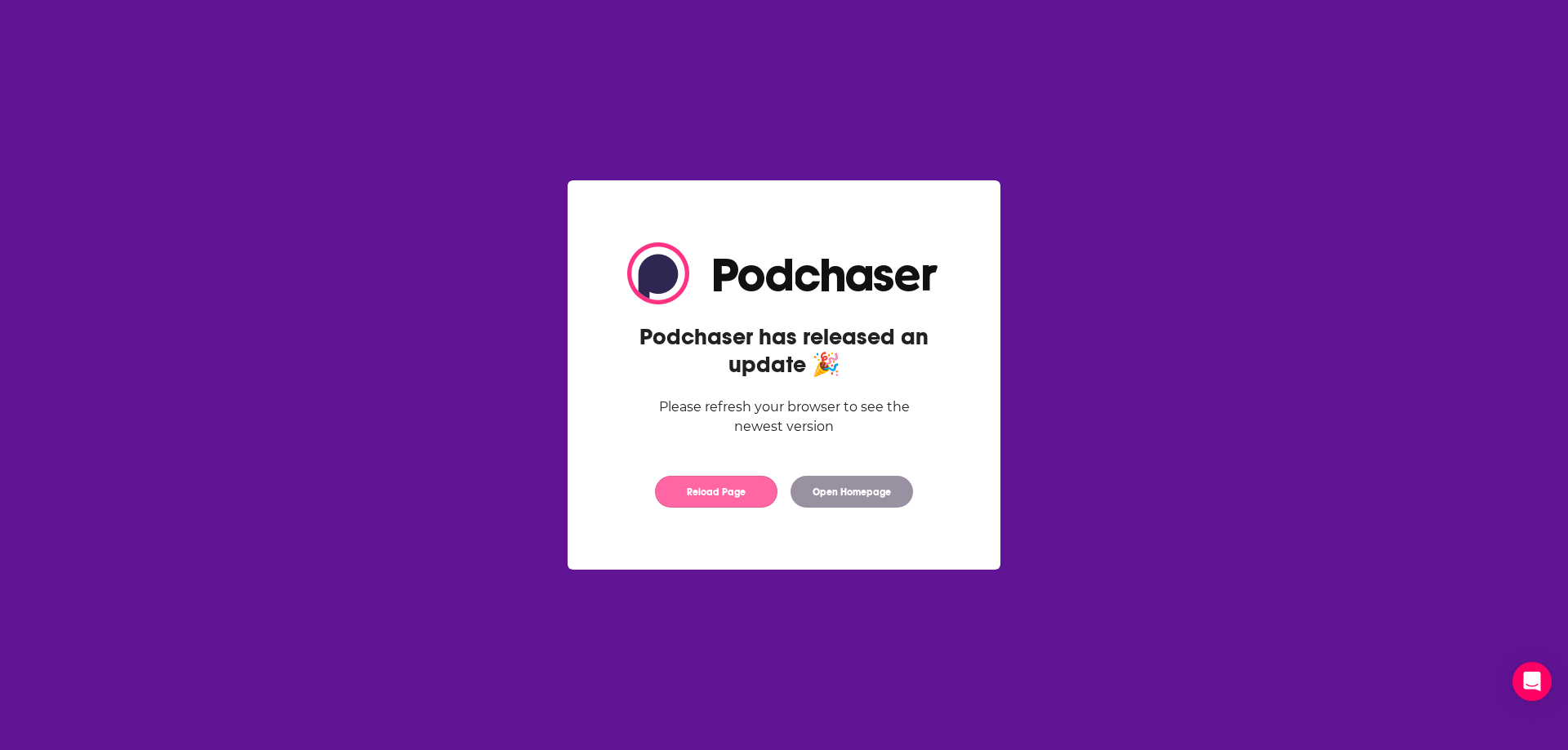
click at [722, 491] on button "Reload Page" at bounding box center [716, 492] width 123 height 32
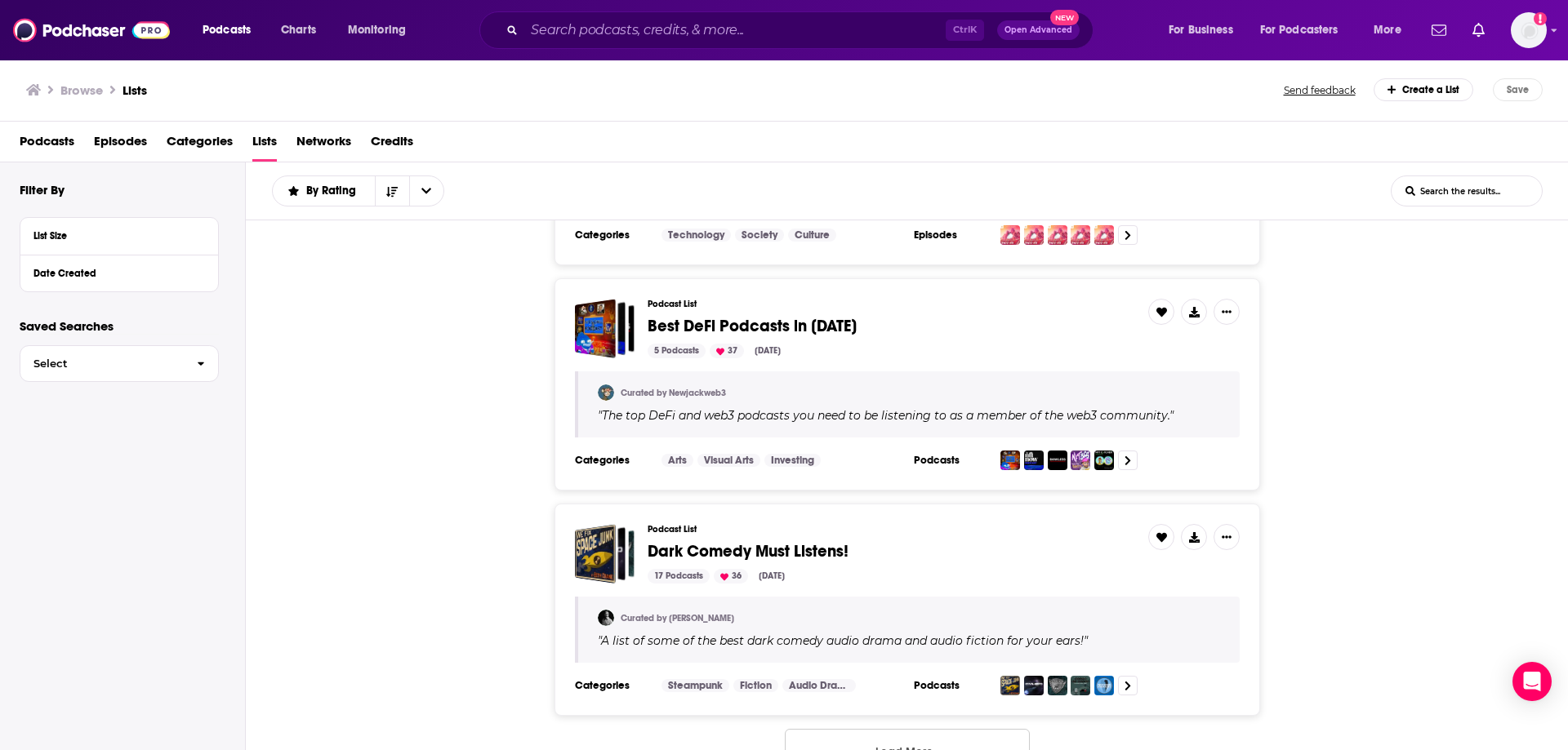
scroll to position [5683, 0]
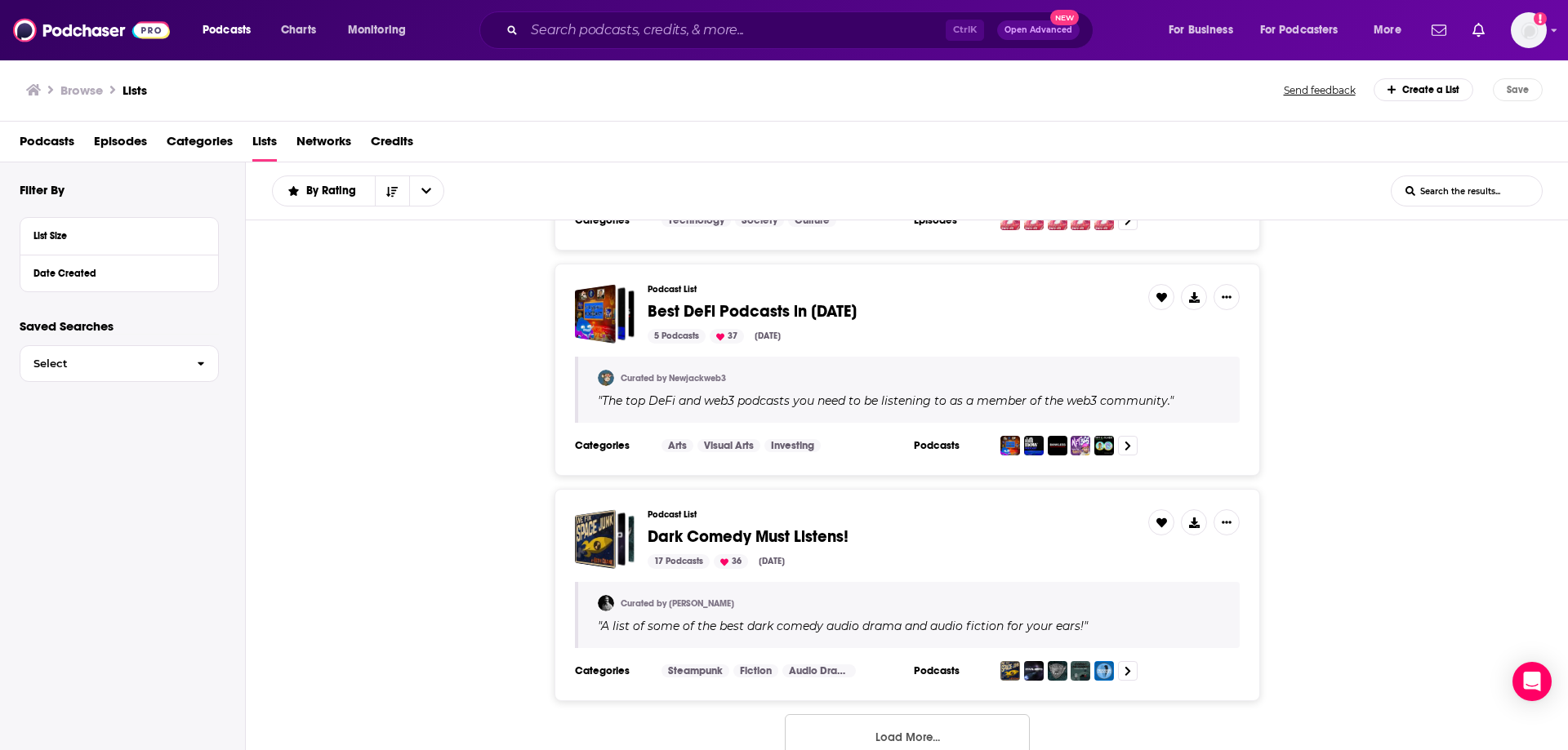
click at [889, 716] on button "Load More..." at bounding box center [907, 736] width 245 height 44
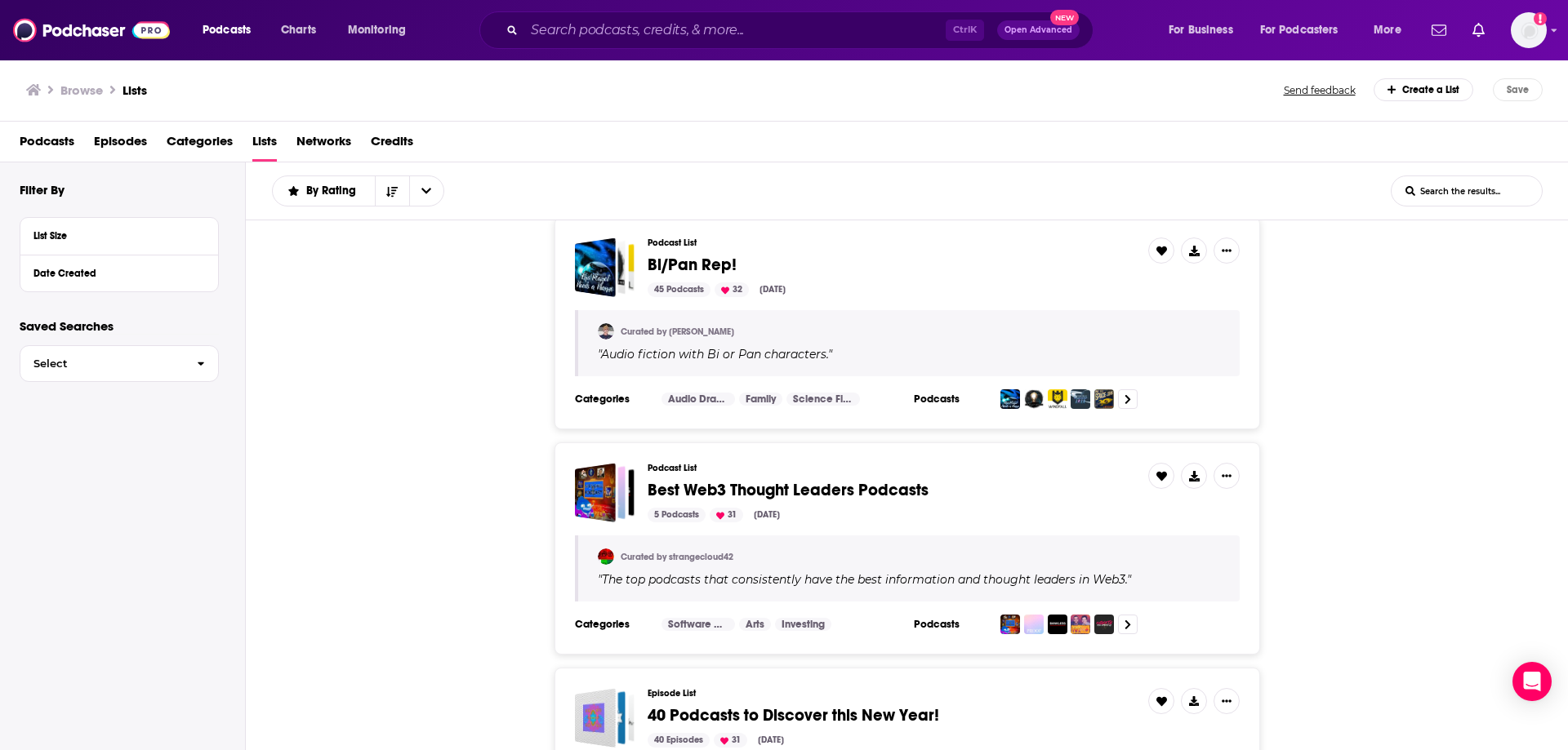
scroll to position [7153, 0]
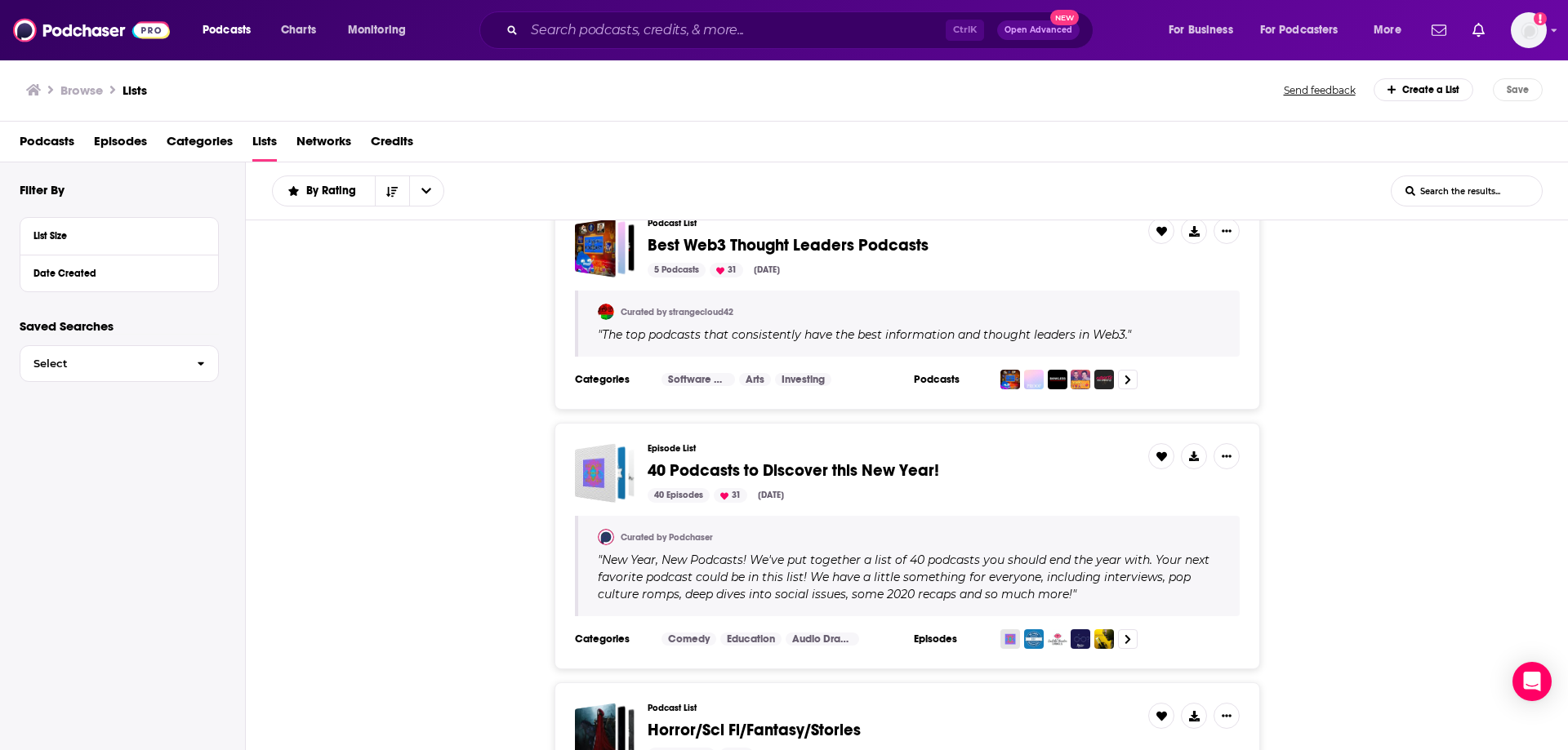
click at [1464, 545] on div "Episode List 40 Podcasts to Discover this New Year! 40 Episodes 31 Feb 13, 2025…" at bounding box center [907, 546] width 1323 height 247
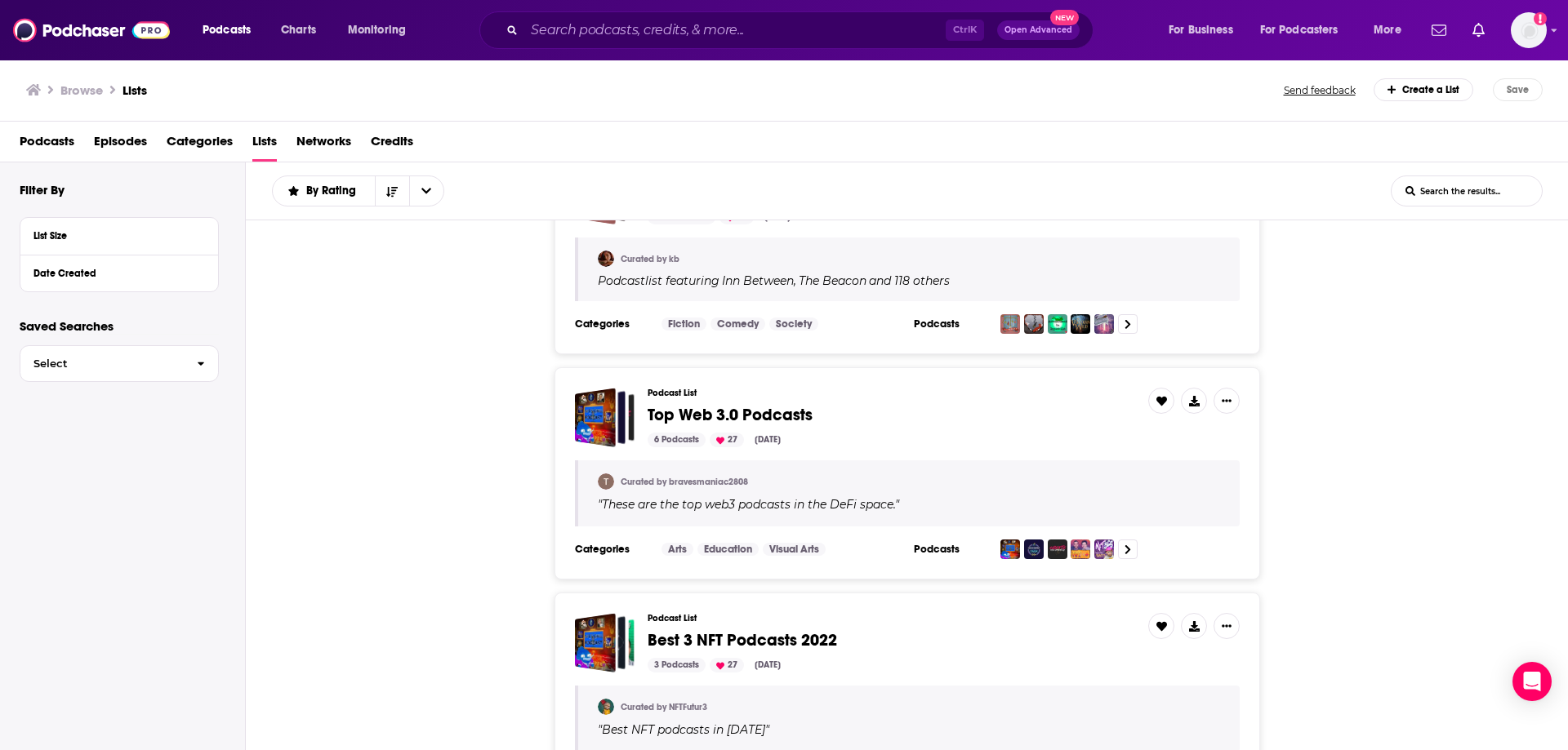
scroll to position [11582, 0]
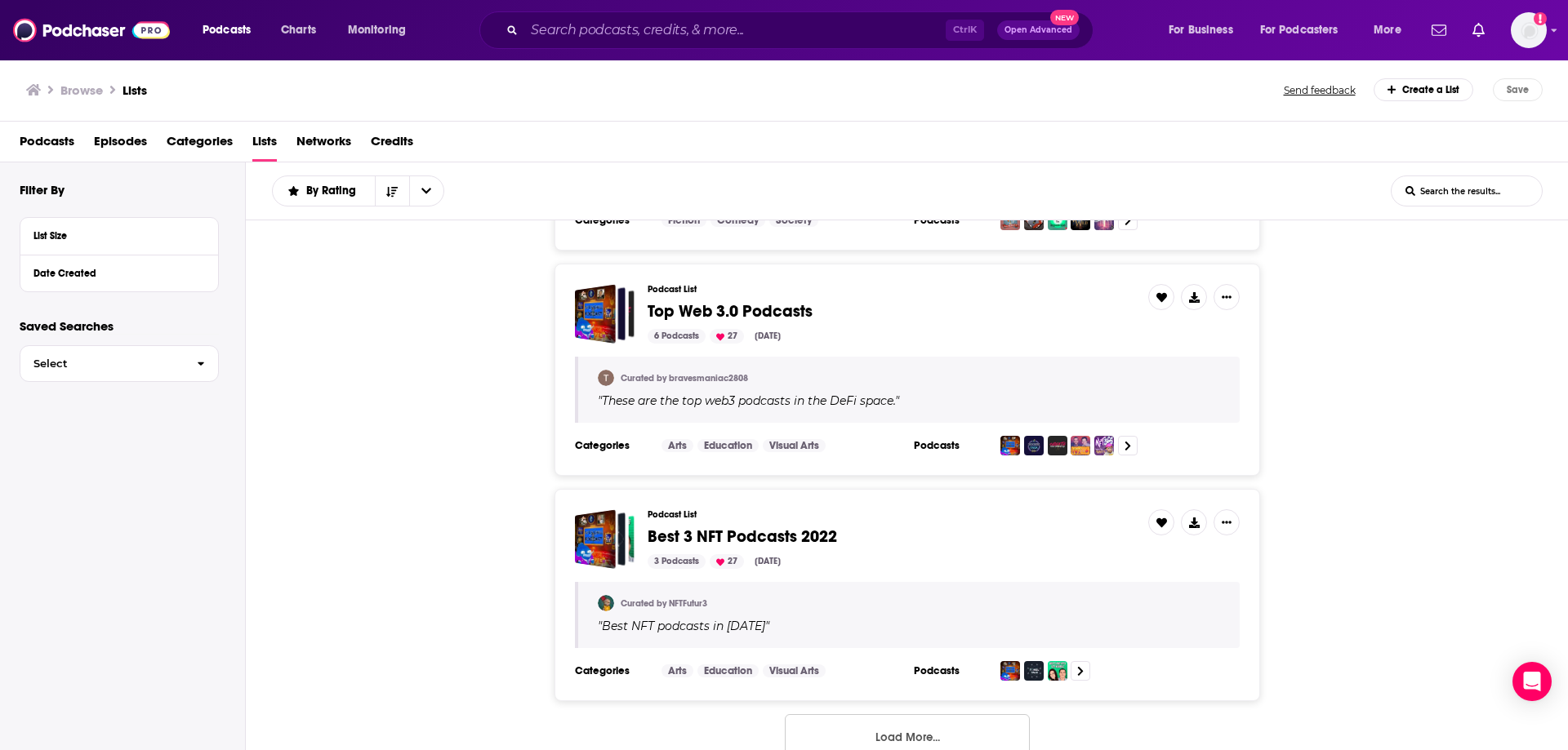
click at [935, 714] on button "Load More..." at bounding box center [907, 736] width 245 height 44
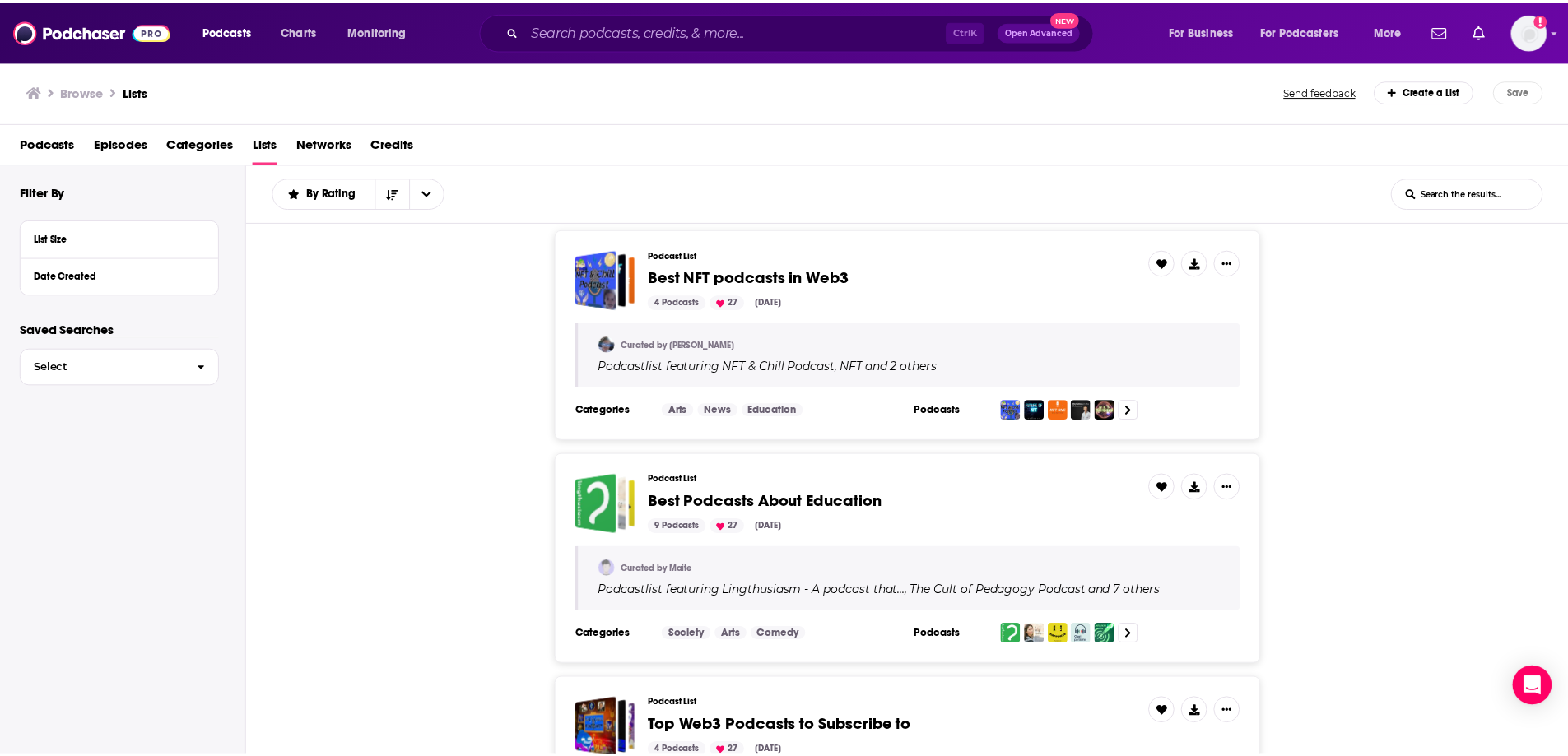
scroll to position [12992, 0]
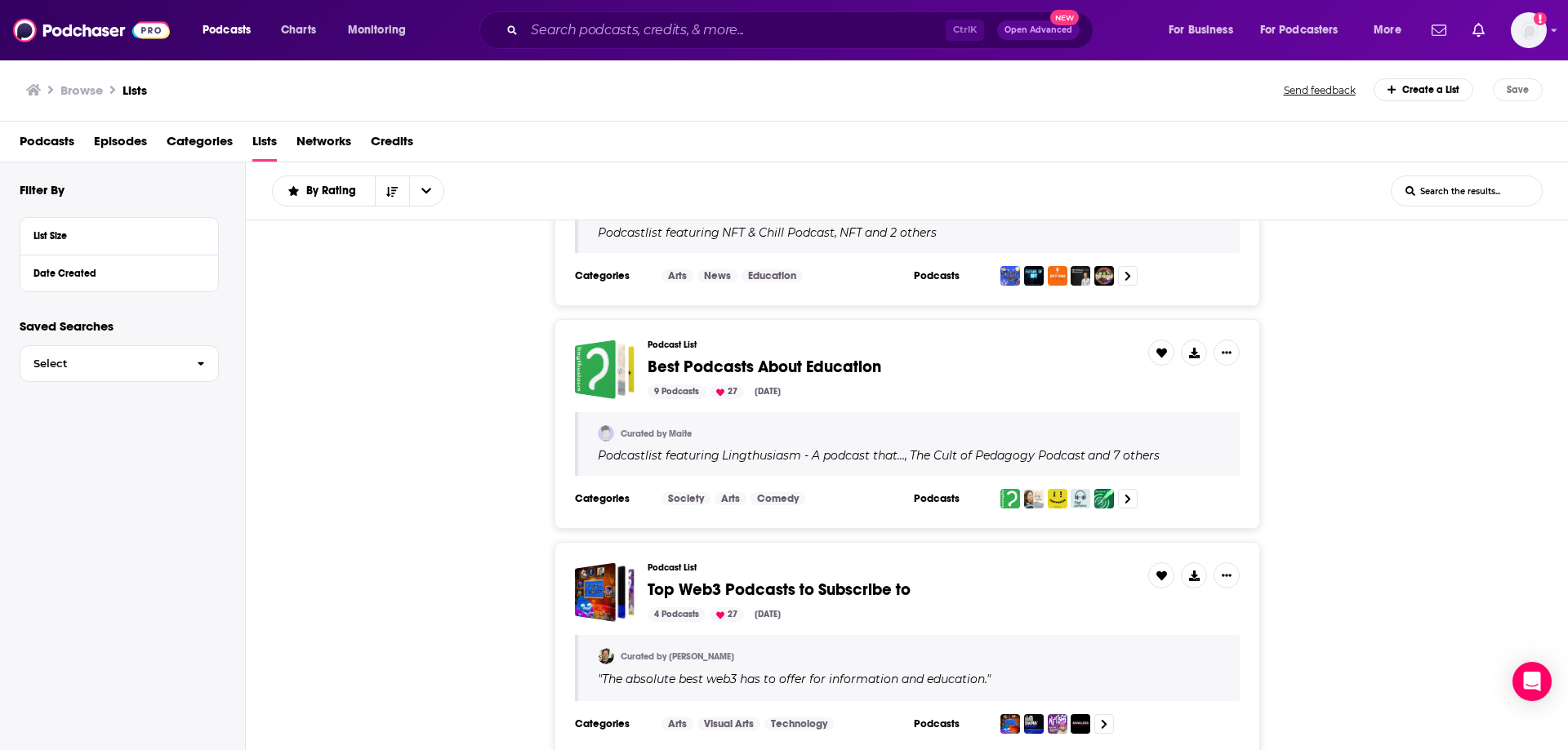
click at [79, 86] on h3 "Browse" at bounding box center [82, 90] width 43 height 15
click at [86, 84] on h3 "Browse" at bounding box center [82, 90] width 43 height 15
click at [93, 83] on h3 "Browse" at bounding box center [82, 90] width 43 height 15
click at [42, 91] on ul "Browse Lists" at bounding box center [86, 90] width 121 height 23
click at [23, 93] on div "Browse Lists Send feedback Create a List Save" at bounding box center [784, 90] width 1569 height 63
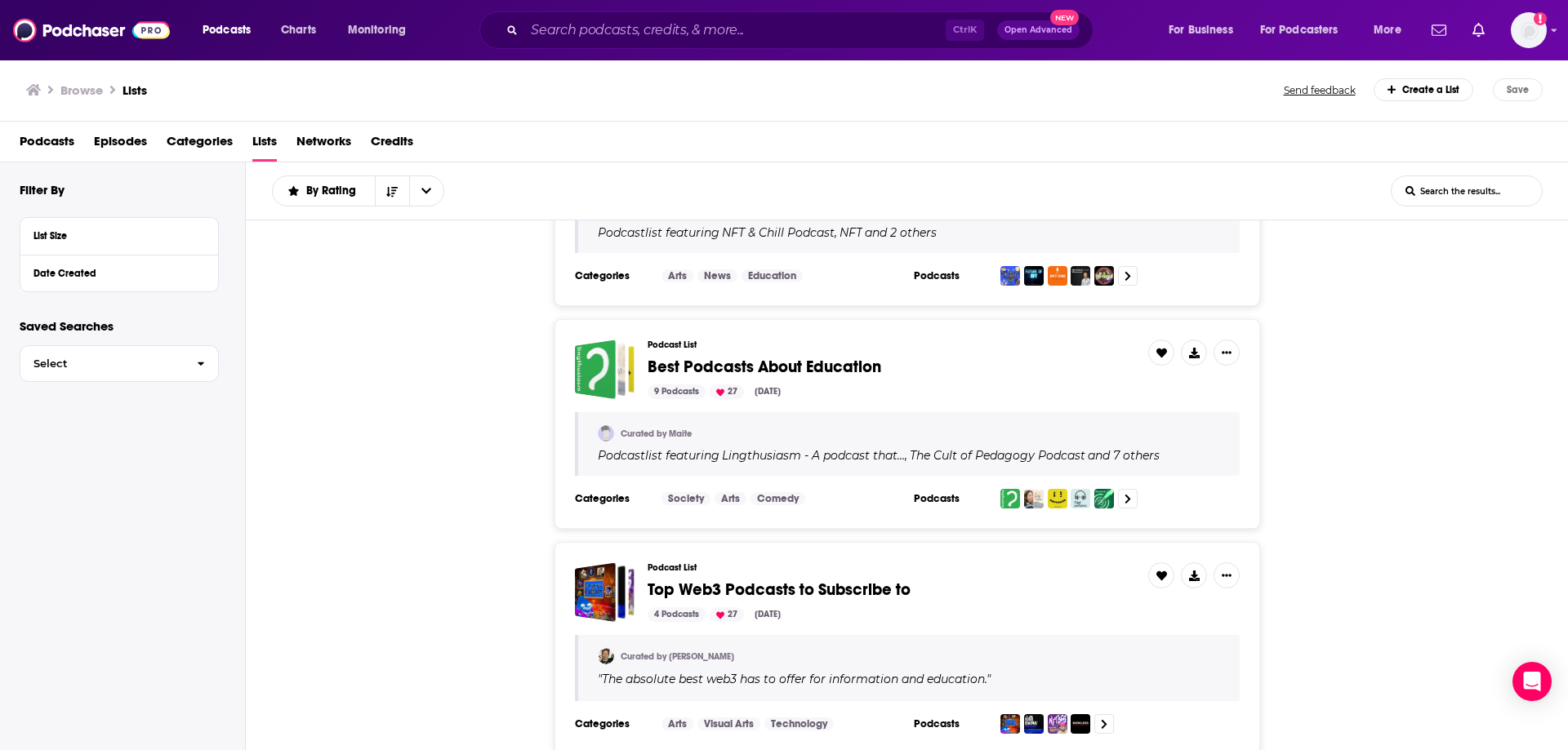
drag, startPoint x: 36, startPoint y: 92, endPoint x: 81, endPoint y: 54, distance: 58.9
click at [36, 91] on icon at bounding box center [33, 90] width 14 height 11
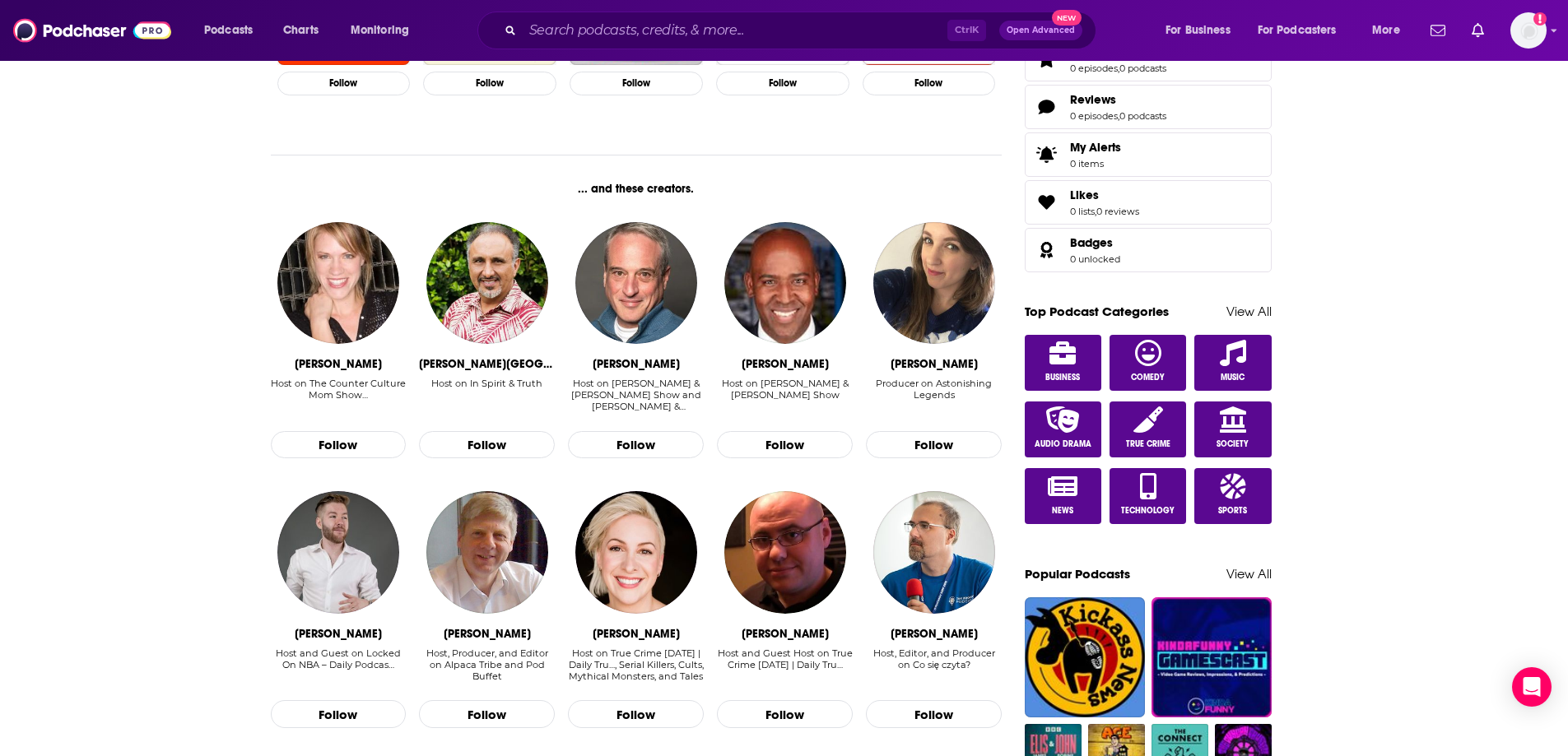
scroll to position [658, 0]
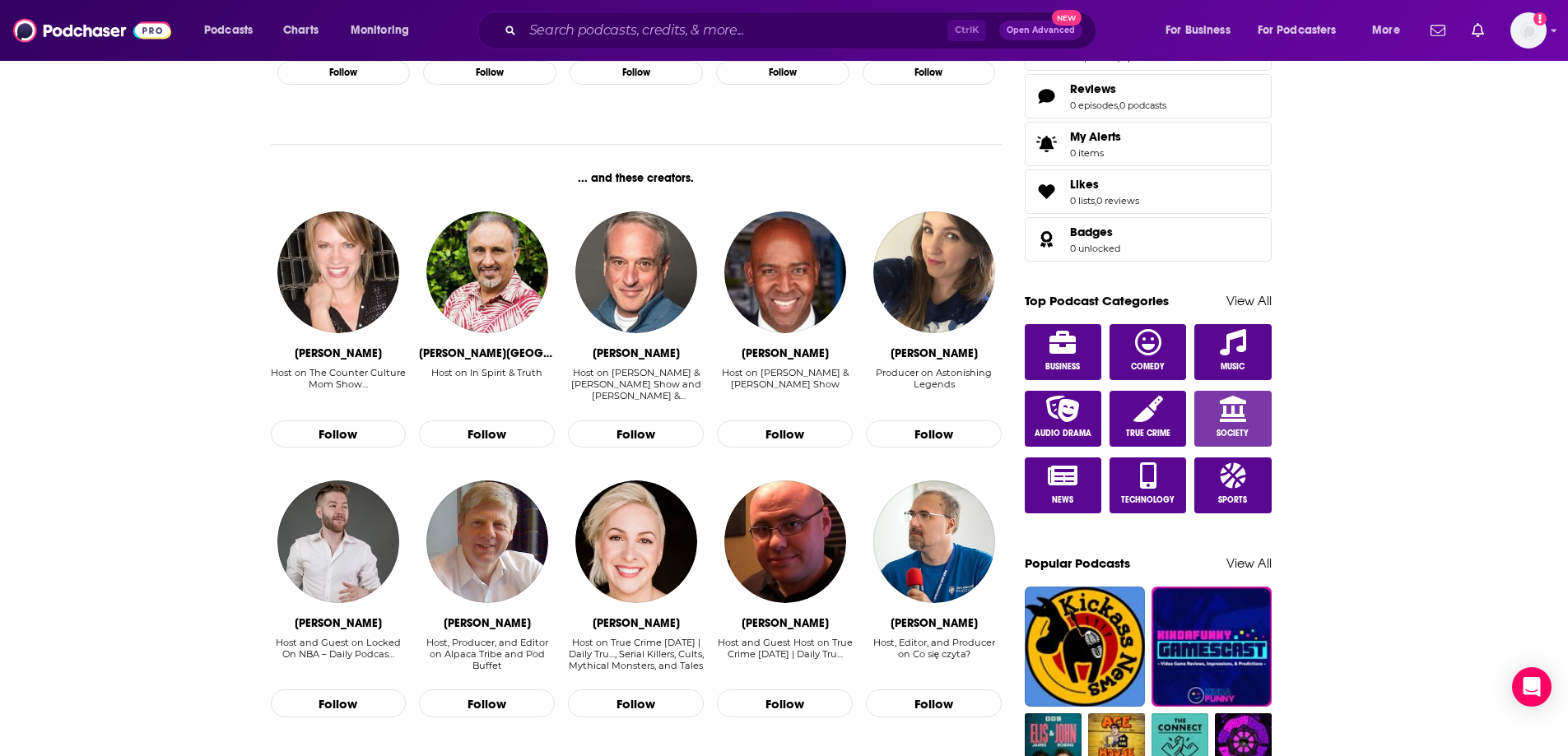
click at [1249, 414] on link "Society" at bounding box center [1233, 418] width 78 height 56
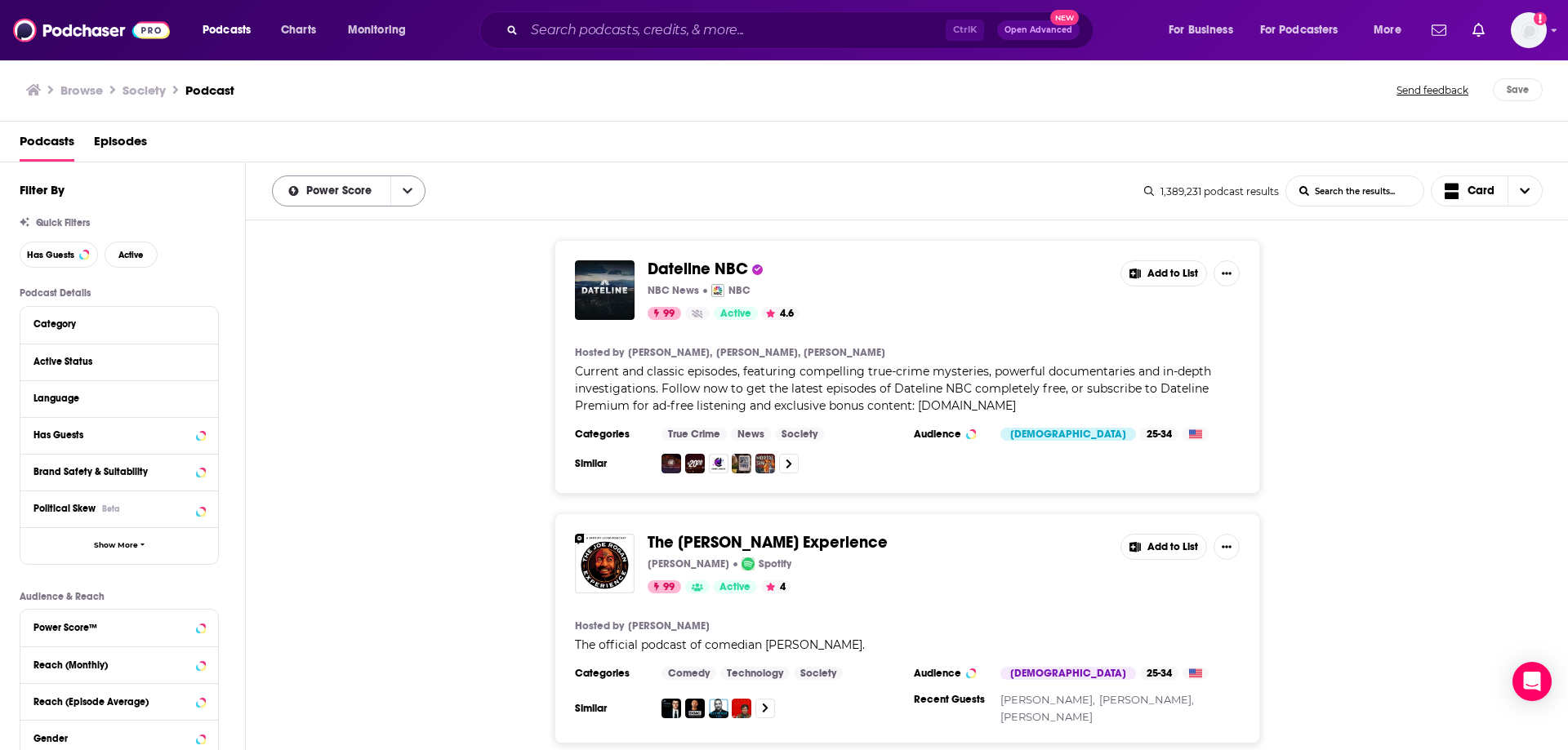
click at [403, 189] on icon "open menu" at bounding box center [407, 191] width 9 height 11
click at [403, 189] on icon "close menu" at bounding box center [407, 191] width 9 height 11
click at [201, 320] on icon at bounding box center [200, 324] width 9 height 13
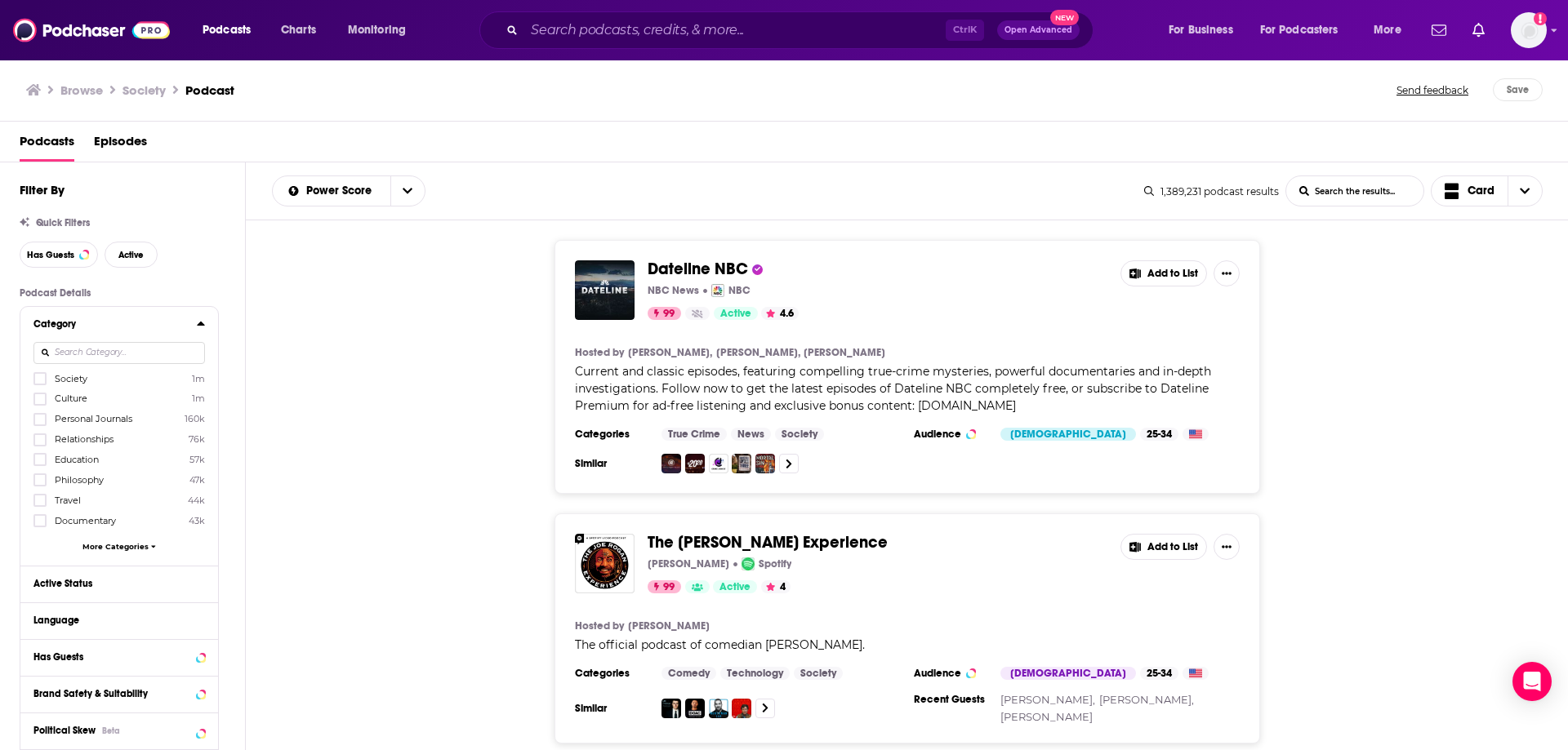
click at [199, 328] on icon at bounding box center [200, 324] width 9 height 13
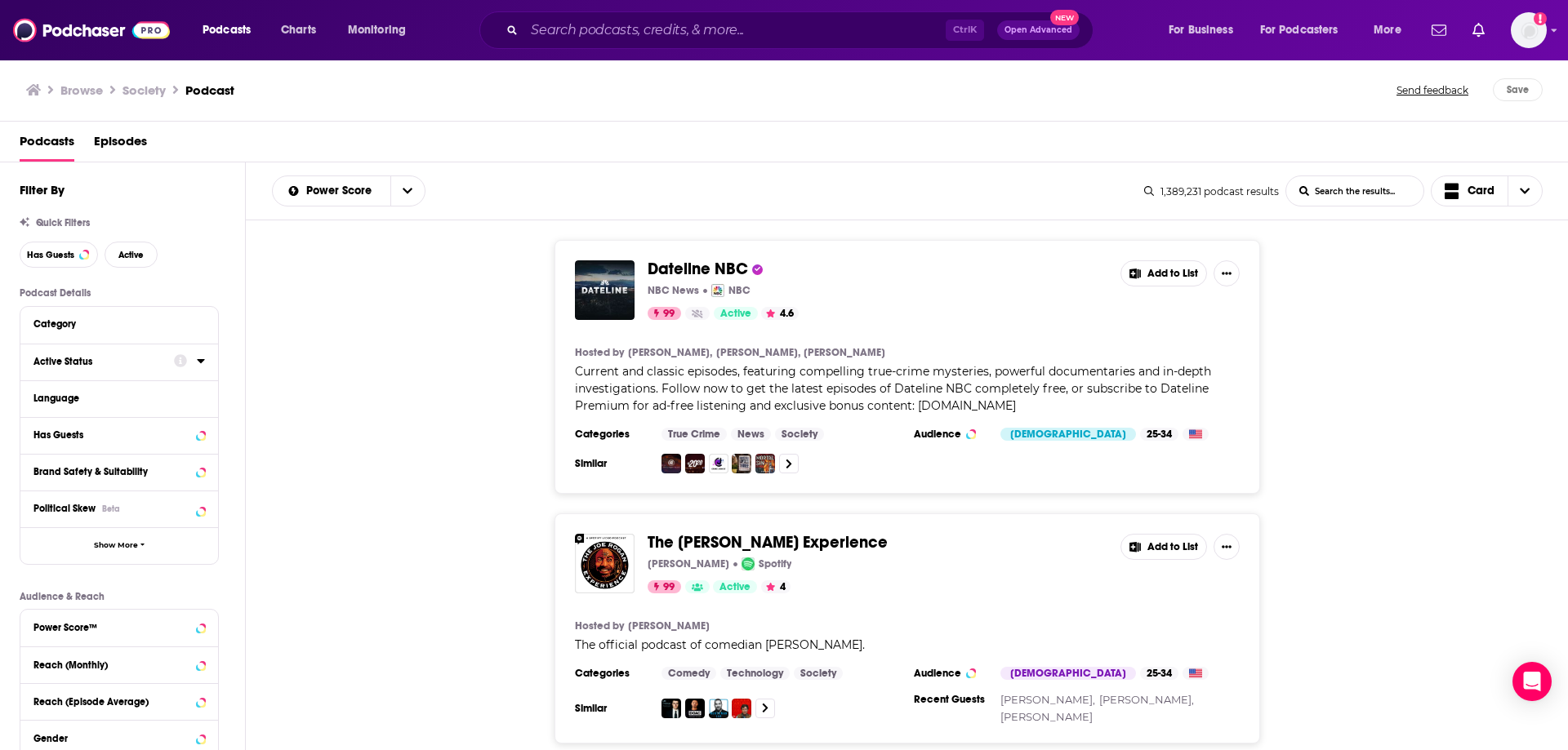
click at [202, 358] on icon at bounding box center [200, 361] width 9 height 13
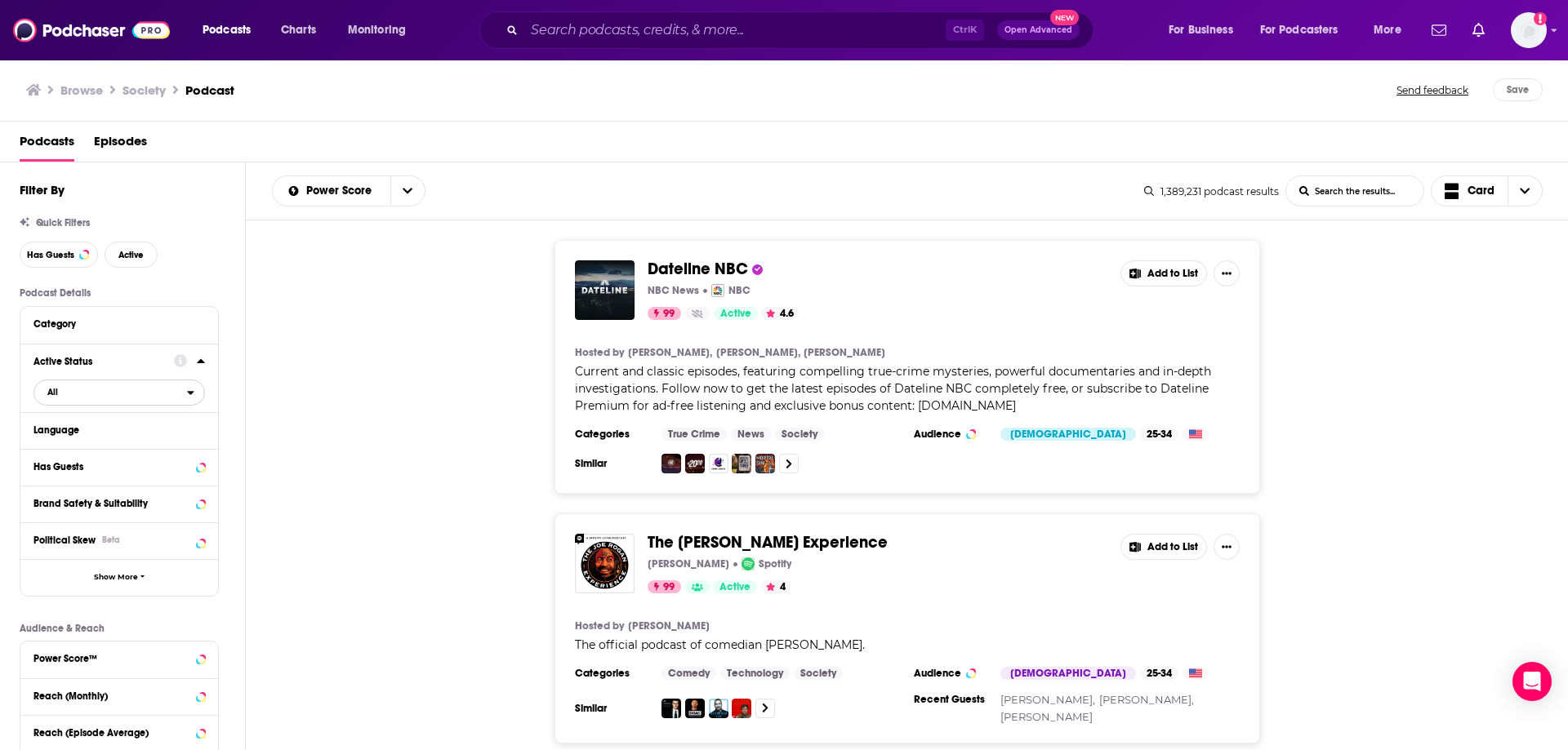
click at [58, 395] on span "All" at bounding box center [110, 392] width 153 height 21
click at [79, 444] on span "Active" at bounding box center [84, 445] width 85 height 9
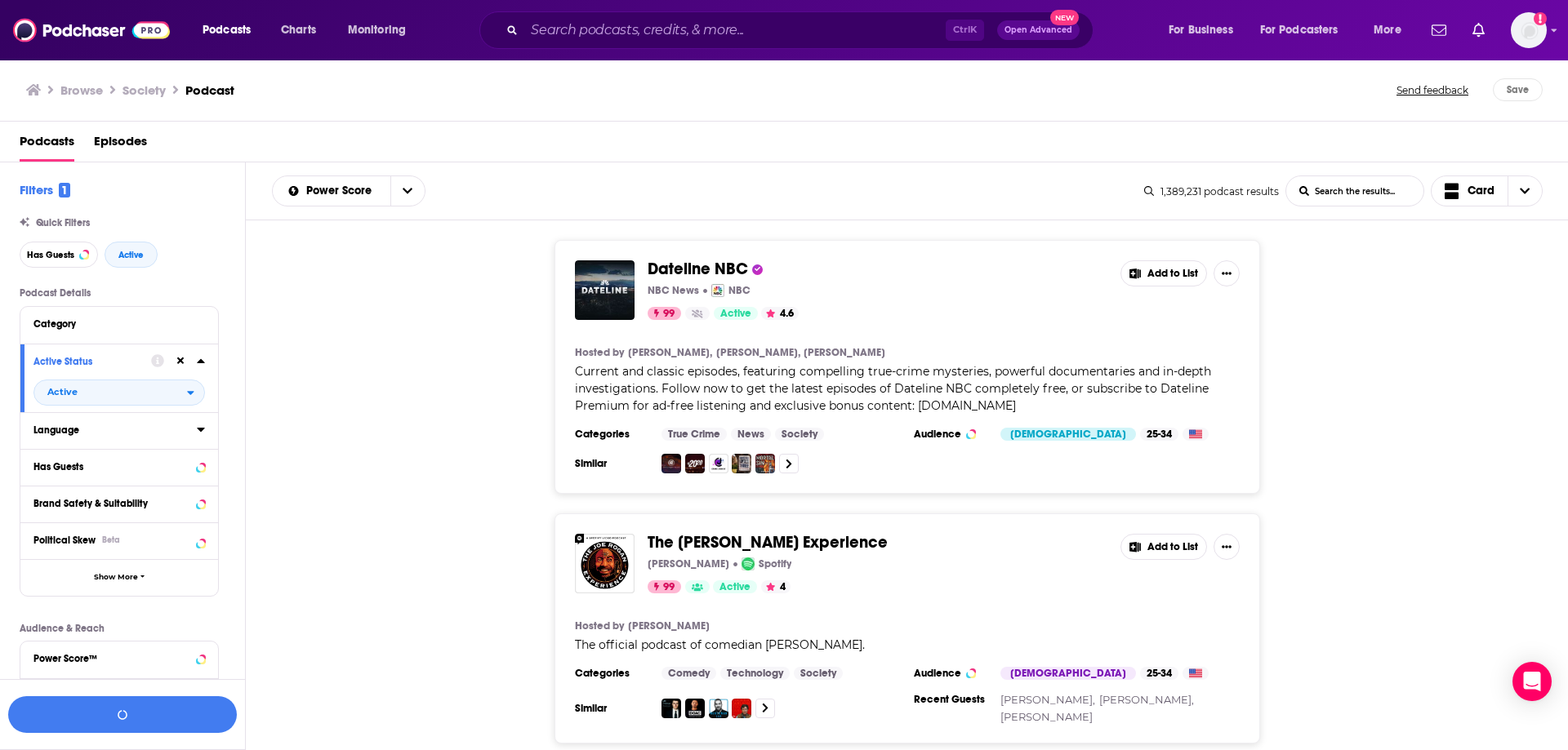
click at [197, 434] on icon at bounding box center [200, 429] width 9 height 13
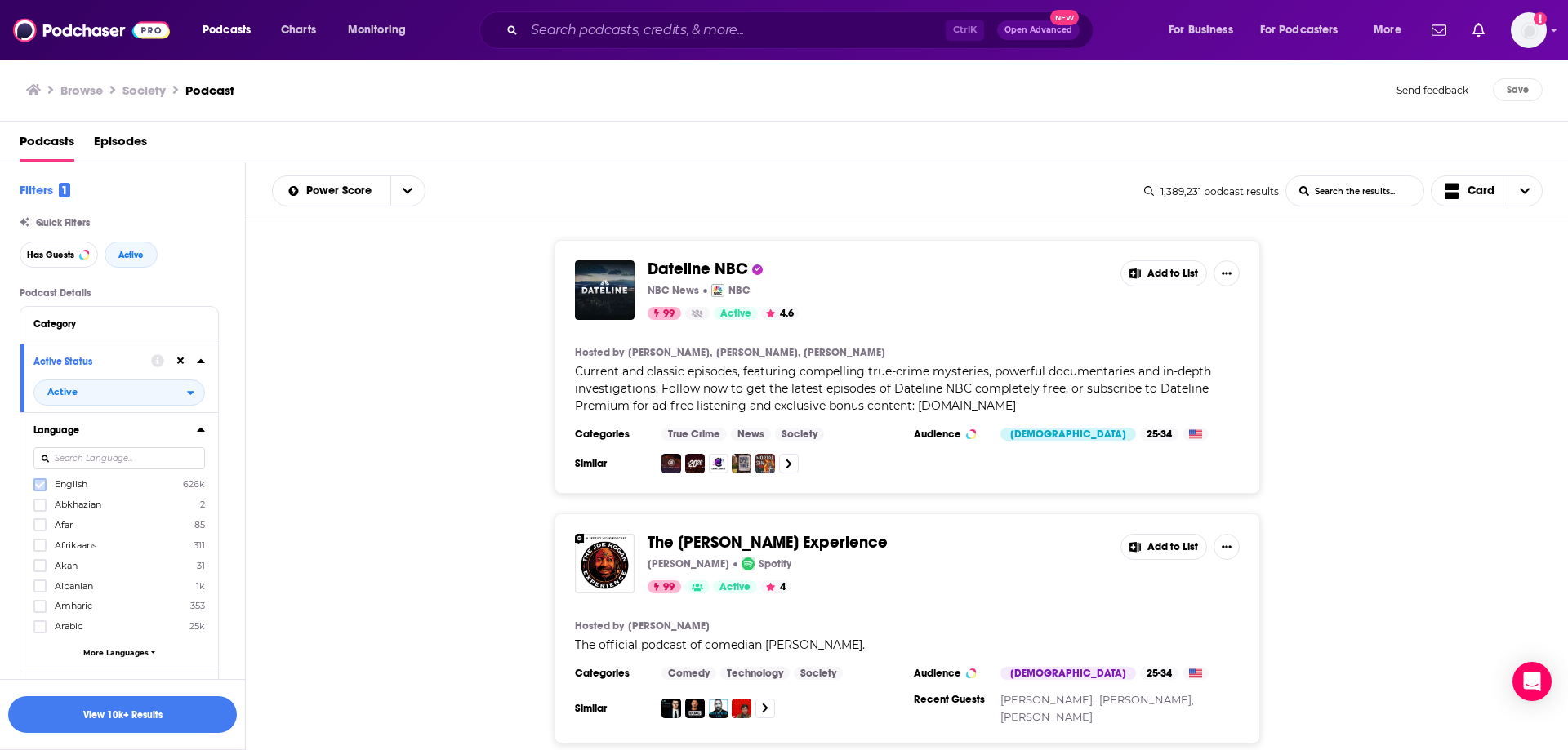
click at [34, 482] on label at bounding box center [40, 485] width 13 height 13
click at [206, 432] on div "Language English 626k Abkhazian 2 Afar 85 Afrikaans 311 Akan 31 Albanian 1k Amh…" at bounding box center [119, 541] width 198 height 259
click at [201, 427] on icon at bounding box center [200, 429] width 9 height 13
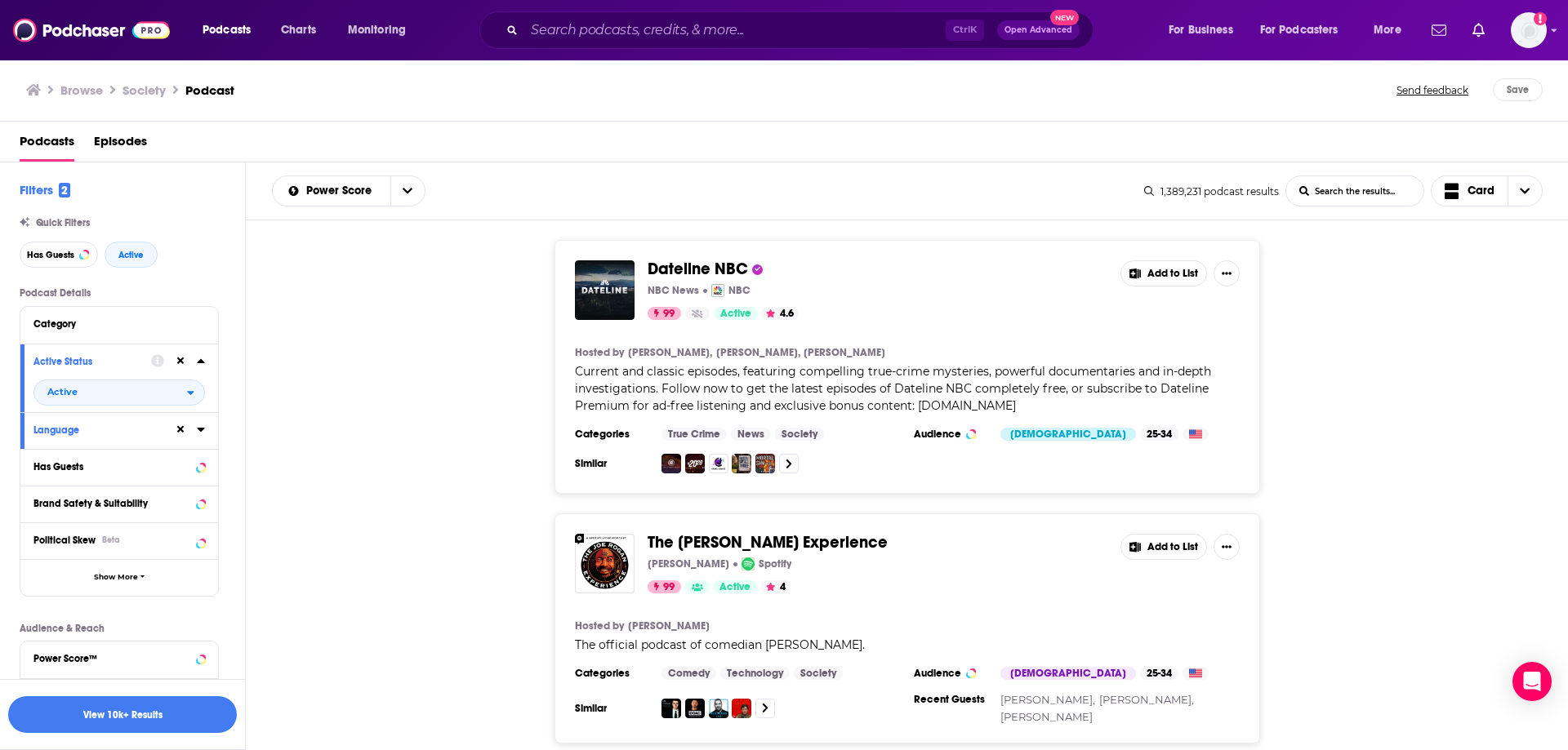
click at [201, 364] on icon at bounding box center [200, 361] width 8 height 4
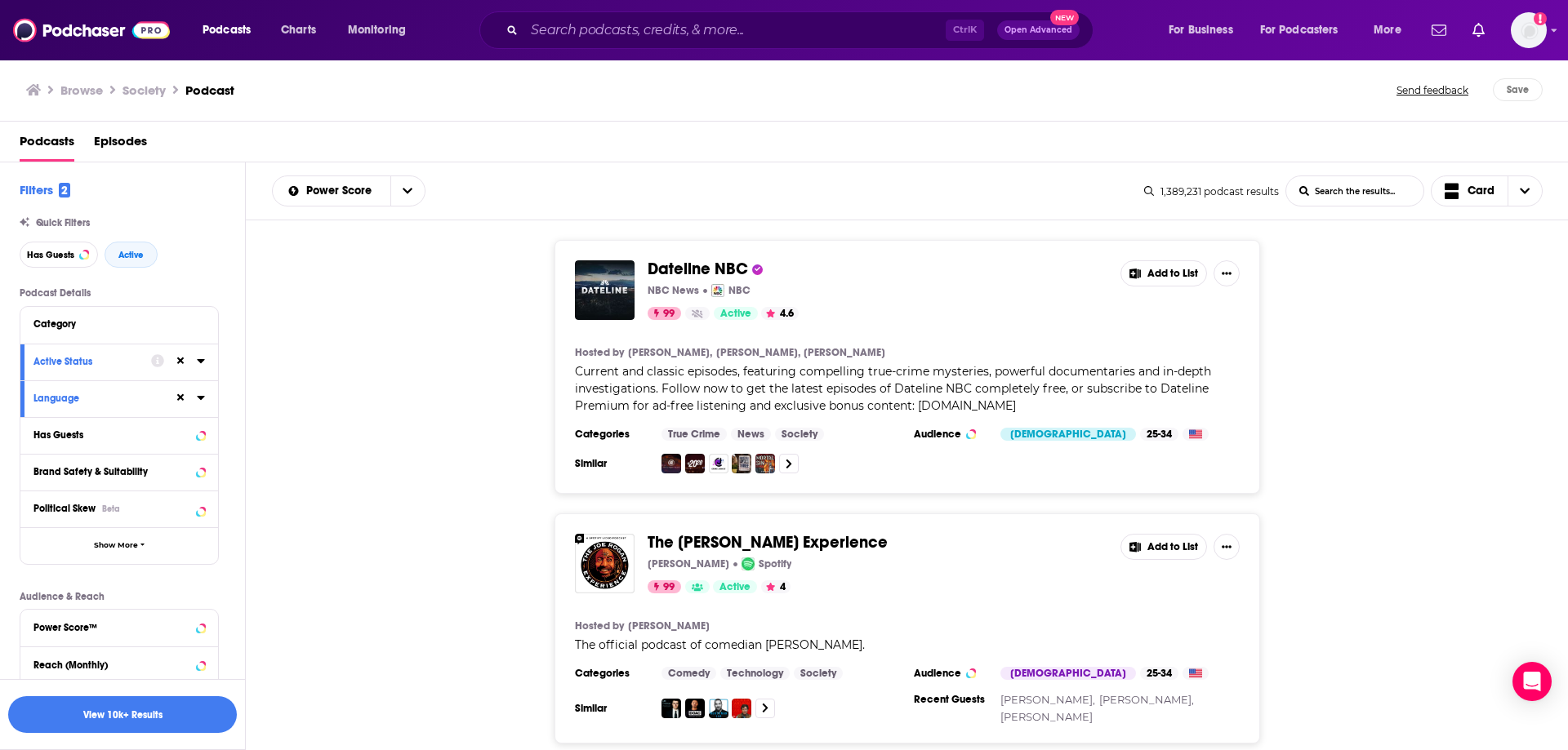
click at [205, 432] on div "Has Guests" at bounding box center [119, 435] width 198 height 37
click at [202, 436] on icon at bounding box center [200, 435] width 9 height 13
click at [52, 469] on span "All" at bounding box center [52, 465] width 10 height 9
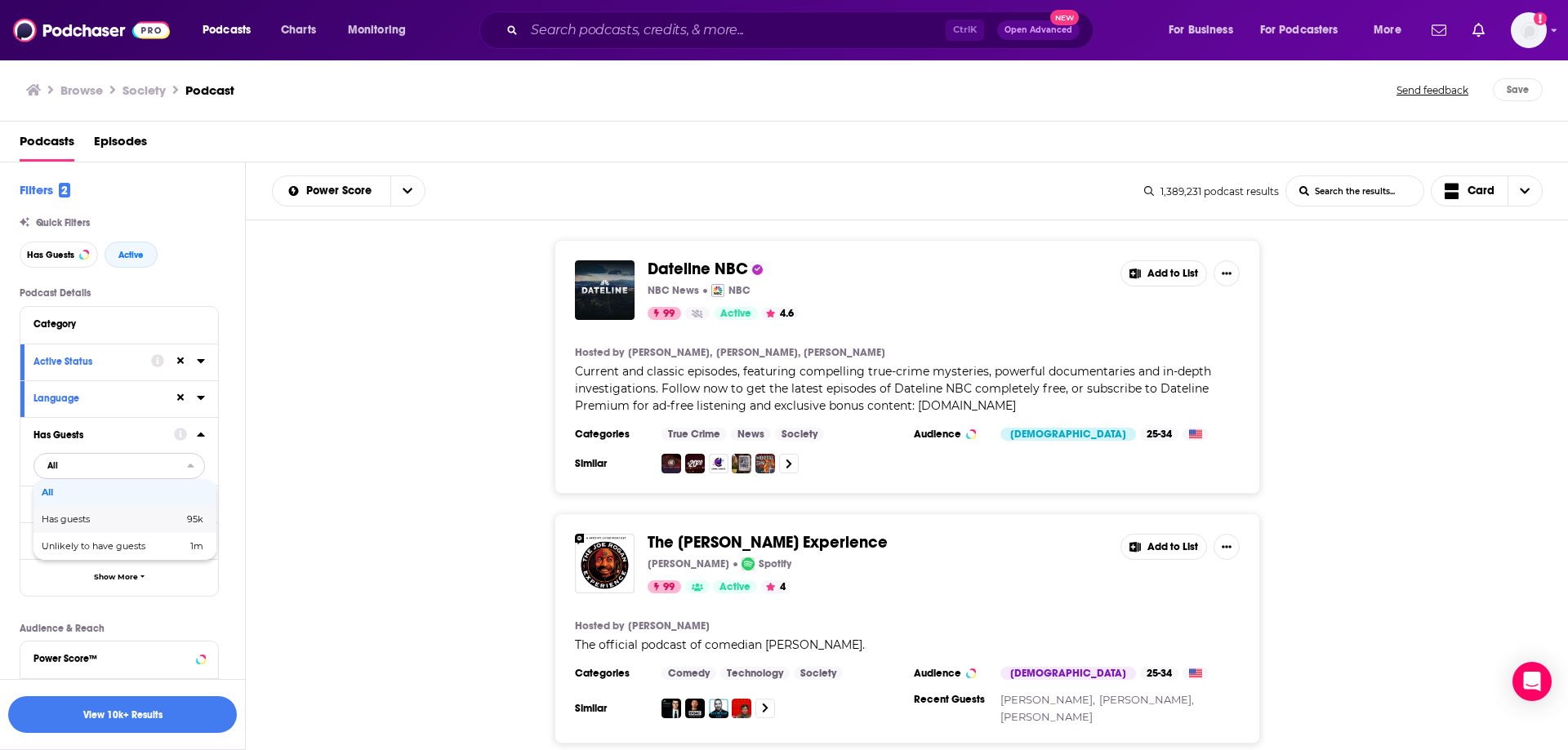
click at [77, 519] on span "Has guests" at bounding box center [89, 519] width 95 height 9
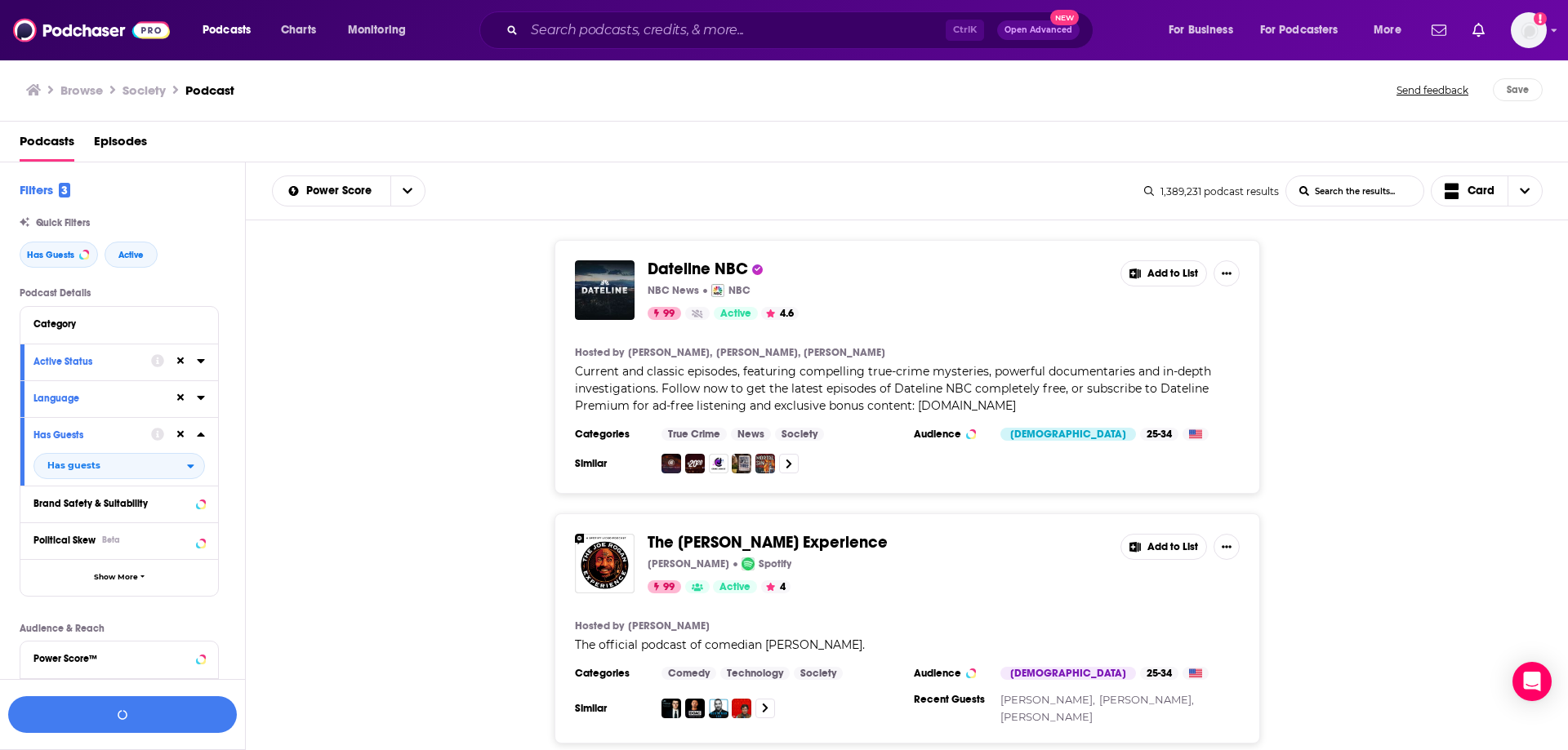
click at [201, 438] on icon at bounding box center [200, 435] width 9 height 13
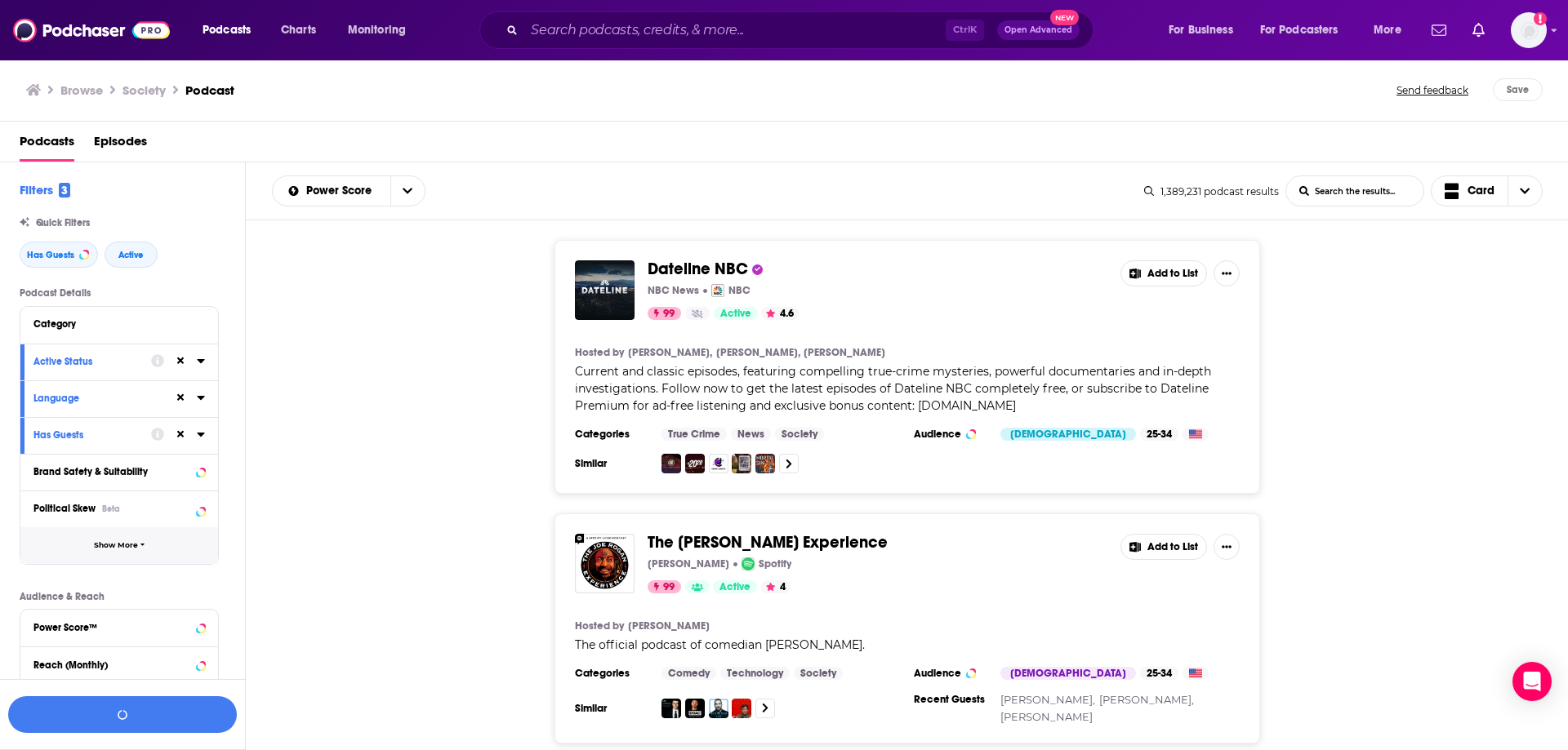
click at [108, 544] on span "Show More" at bounding box center [116, 545] width 44 height 9
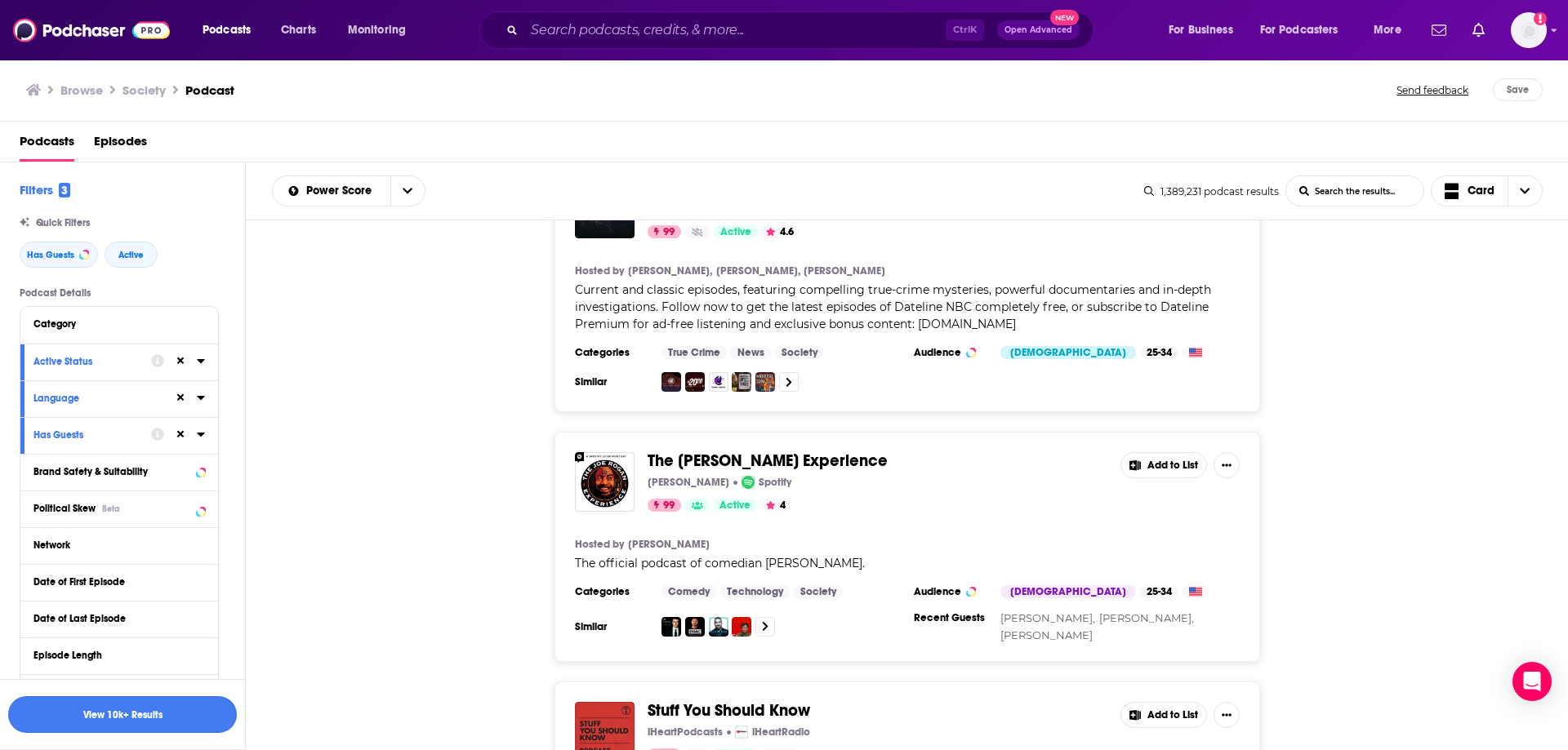
click at [133, 718] on button "View 10k+ Results" at bounding box center [123, 714] width 229 height 37
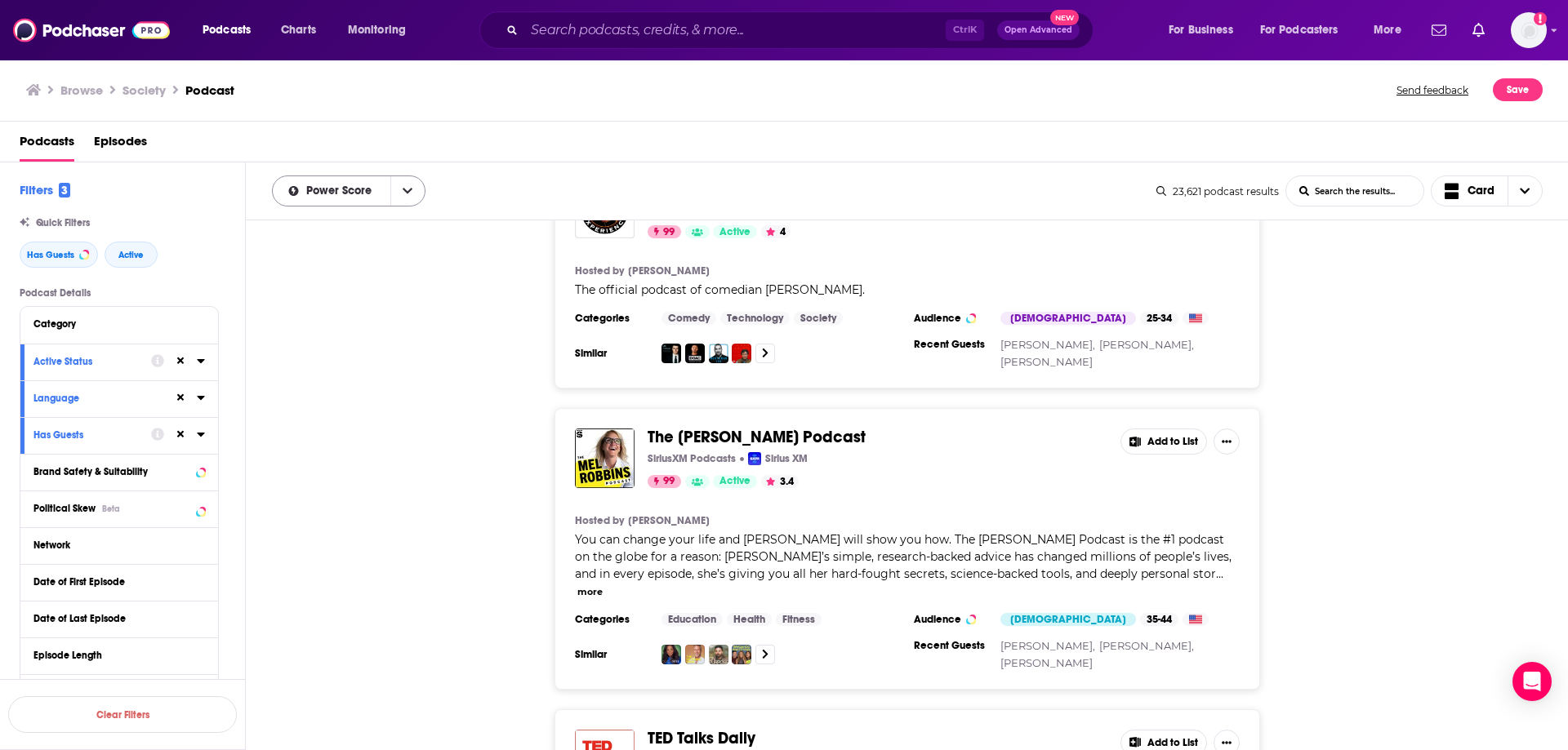
click at [409, 189] on icon "open menu" at bounding box center [407, 191] width 9 height 11
click at [324, 223] on span "By Rating" at bounding box center [359, 220] width 107 height 9
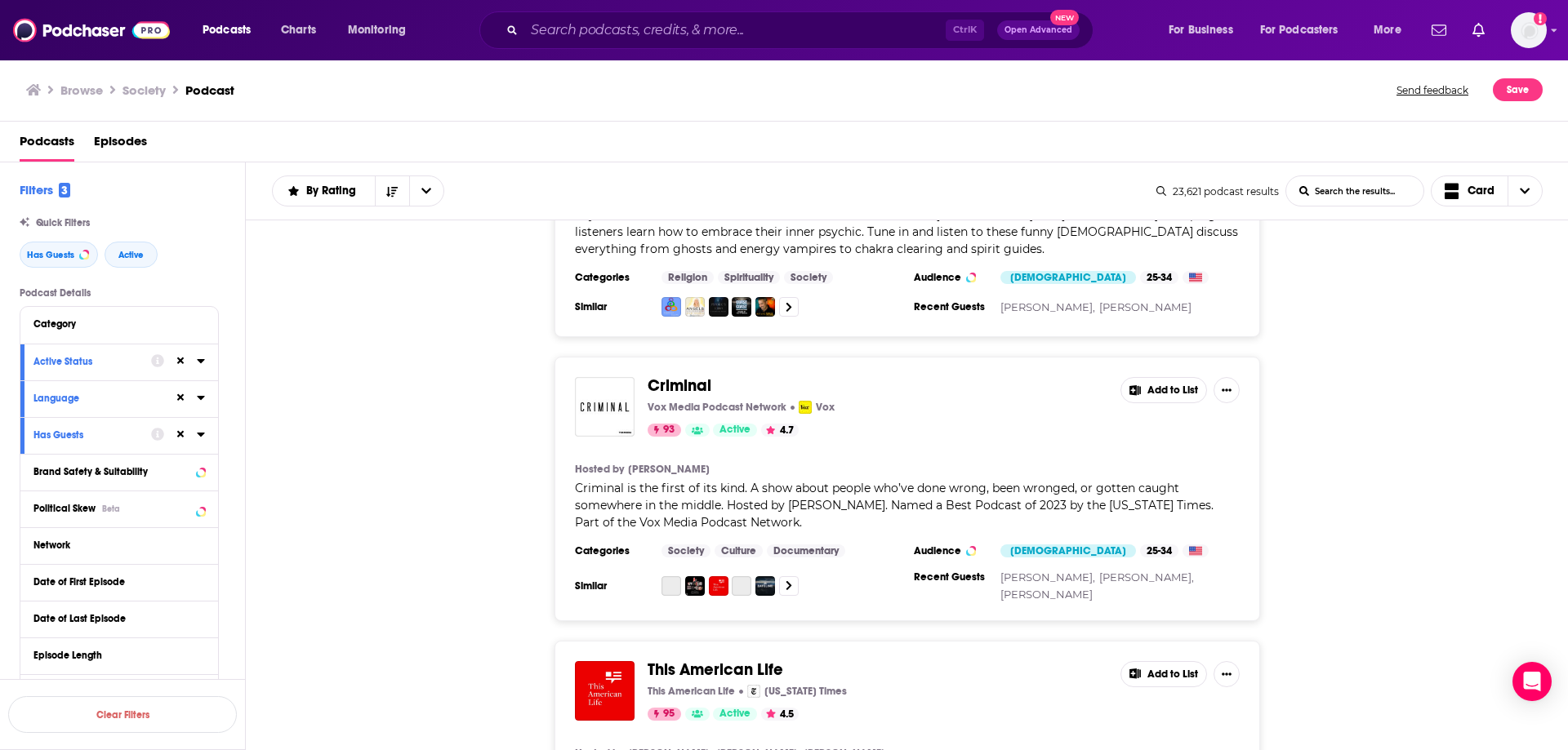
scroll to position [408, 0]
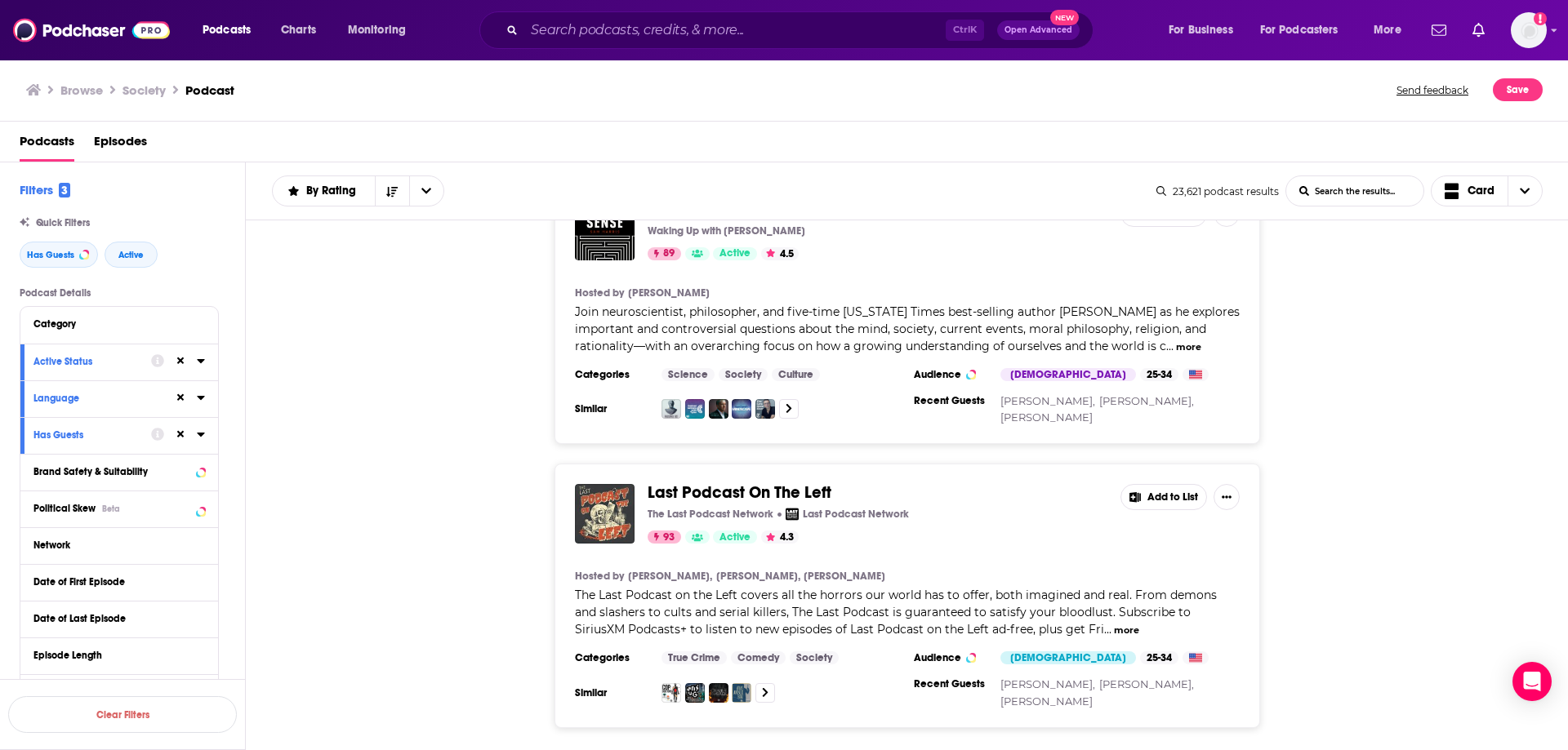
scroll to position [4326, 0]
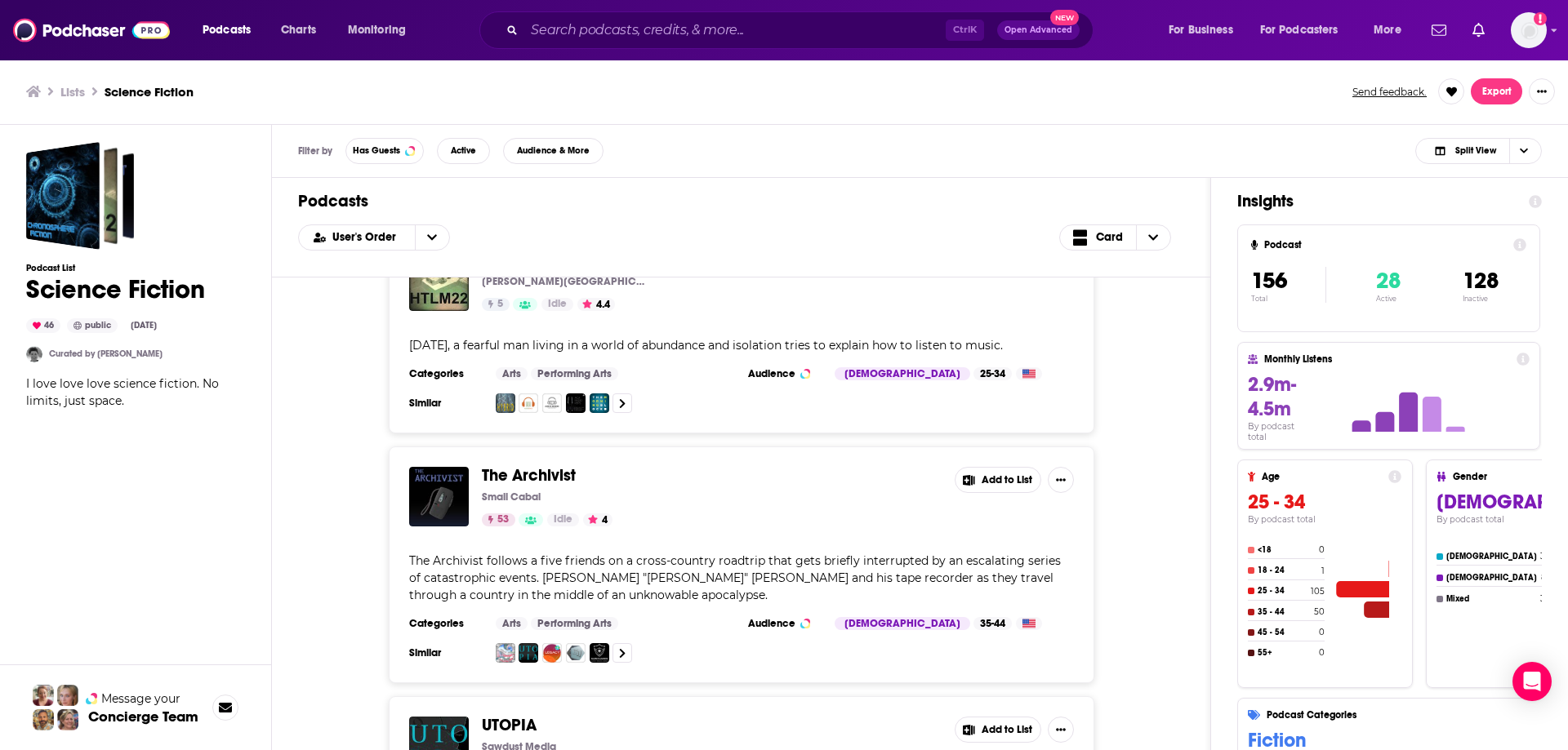
scroll to position [408, 0]
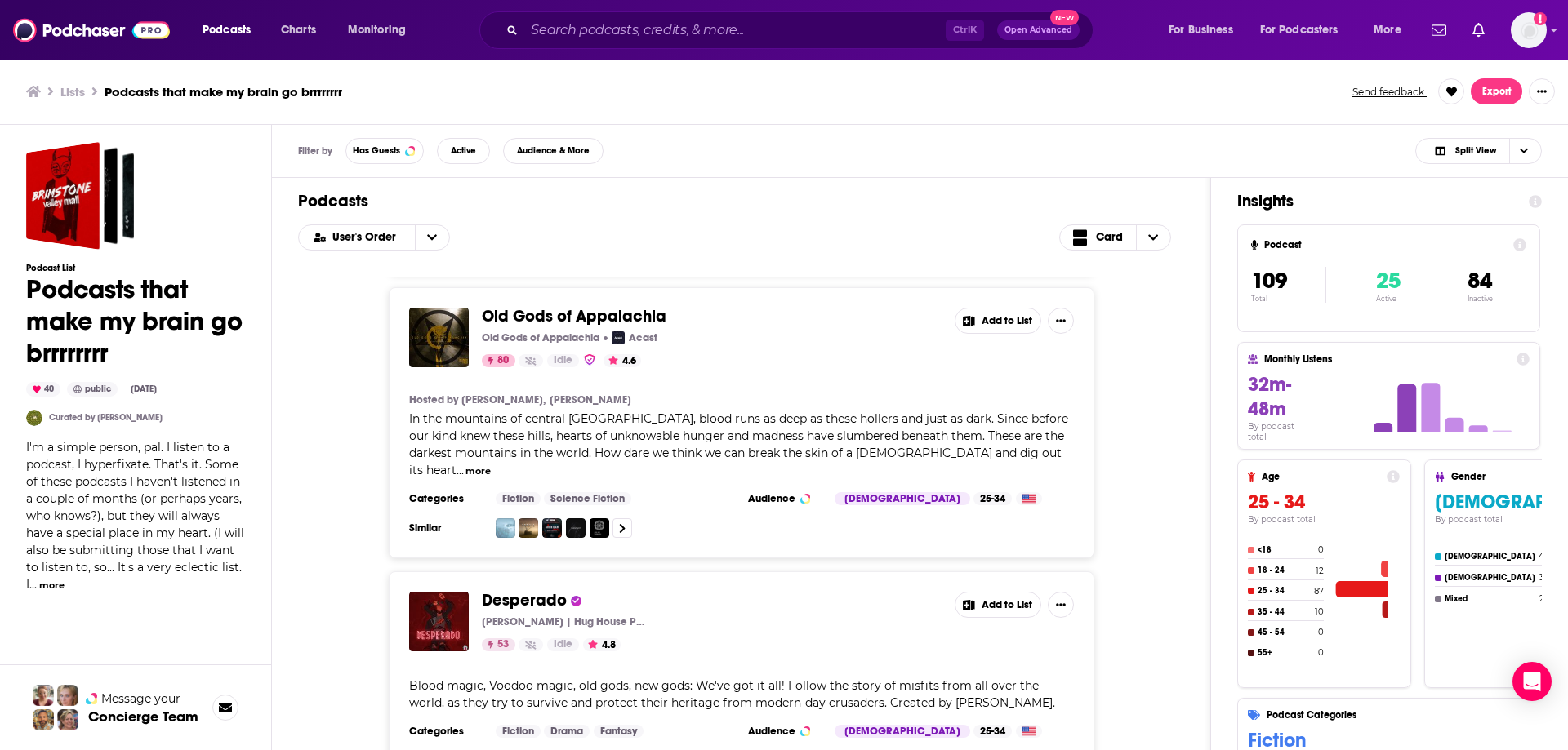
scroll to position [653, 0]
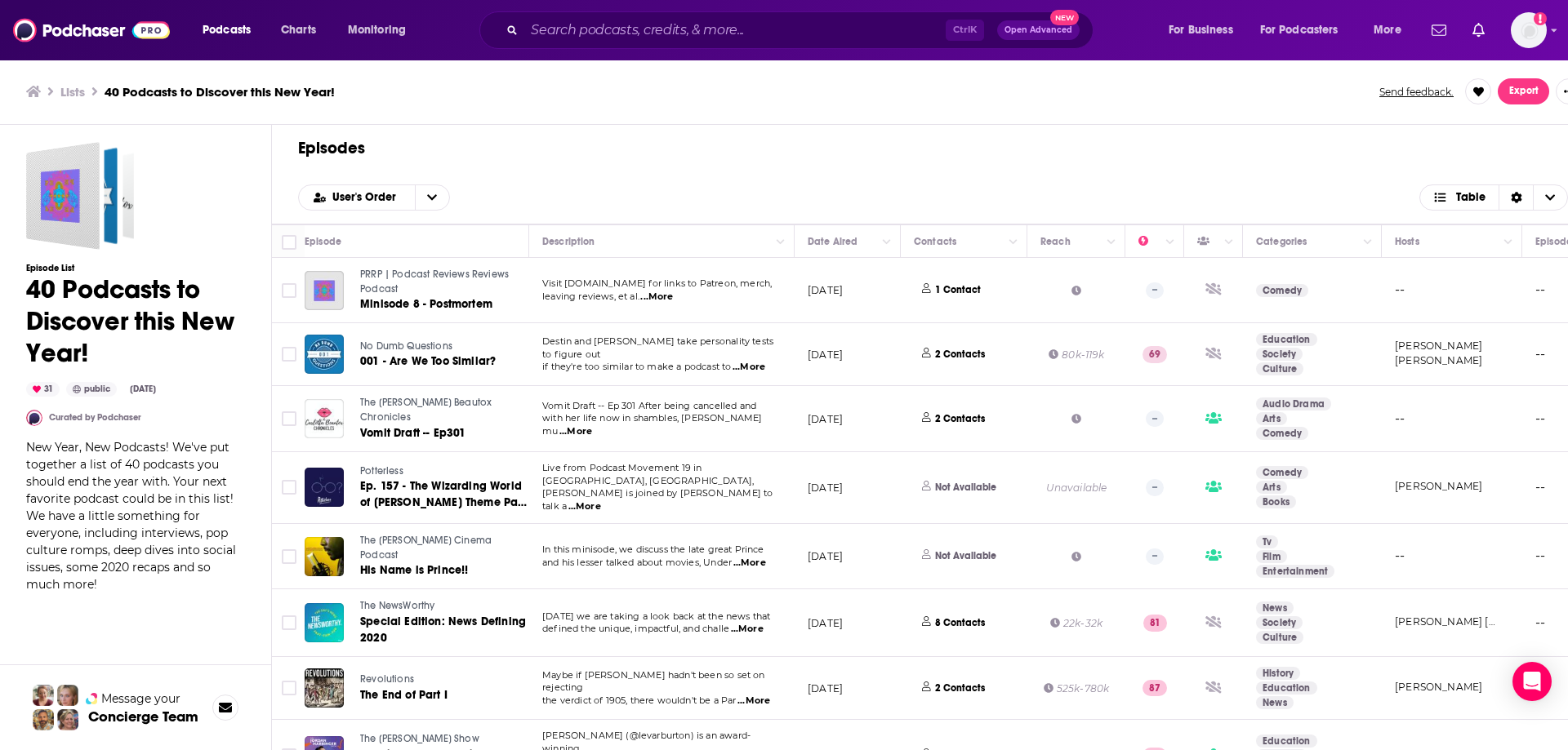
drag, startPoint x: 376, startPoint y: 344, endPoint x: 661, endPoint y: 343, distance: 285.0
click at [661, 343] on span "Destin and Matt take personality tests to figure out" at bounding box center [657, 347] width 231 height 25
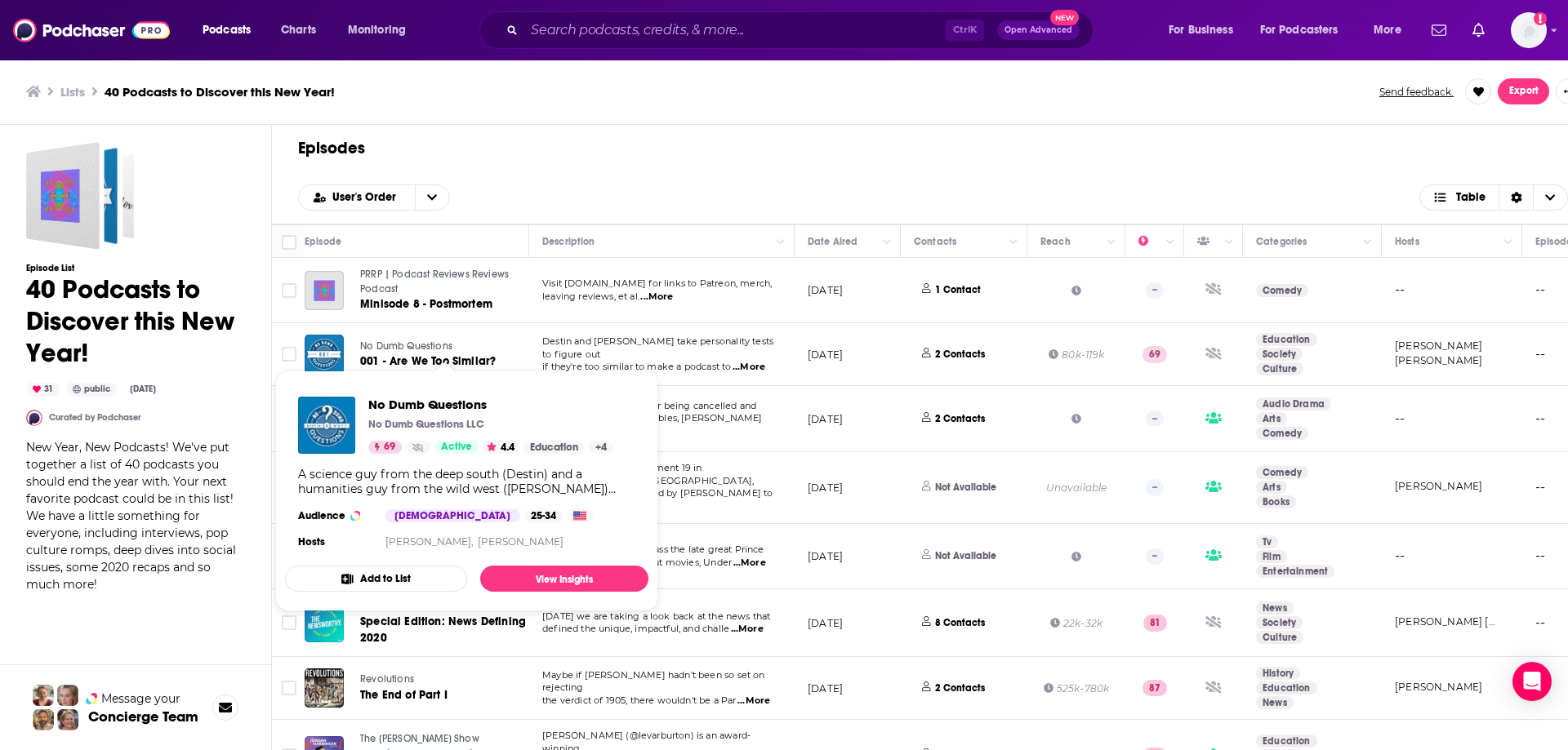
click at [671, 373] on td "Destin and Matt take personality tests to figure out if they're too similar to …" at bounding box center [661, 355] width 265 height 63
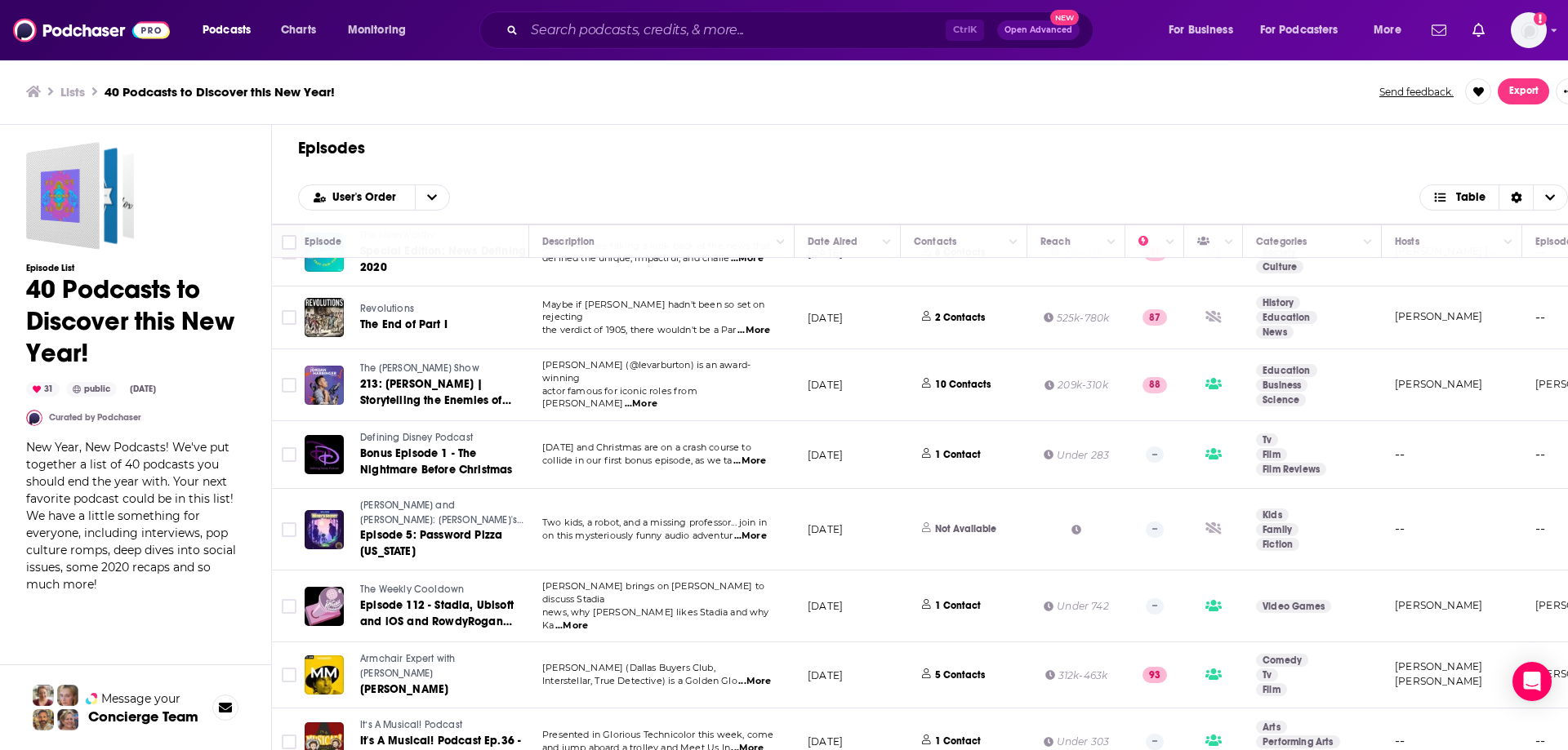
scroll to position [408, 0]
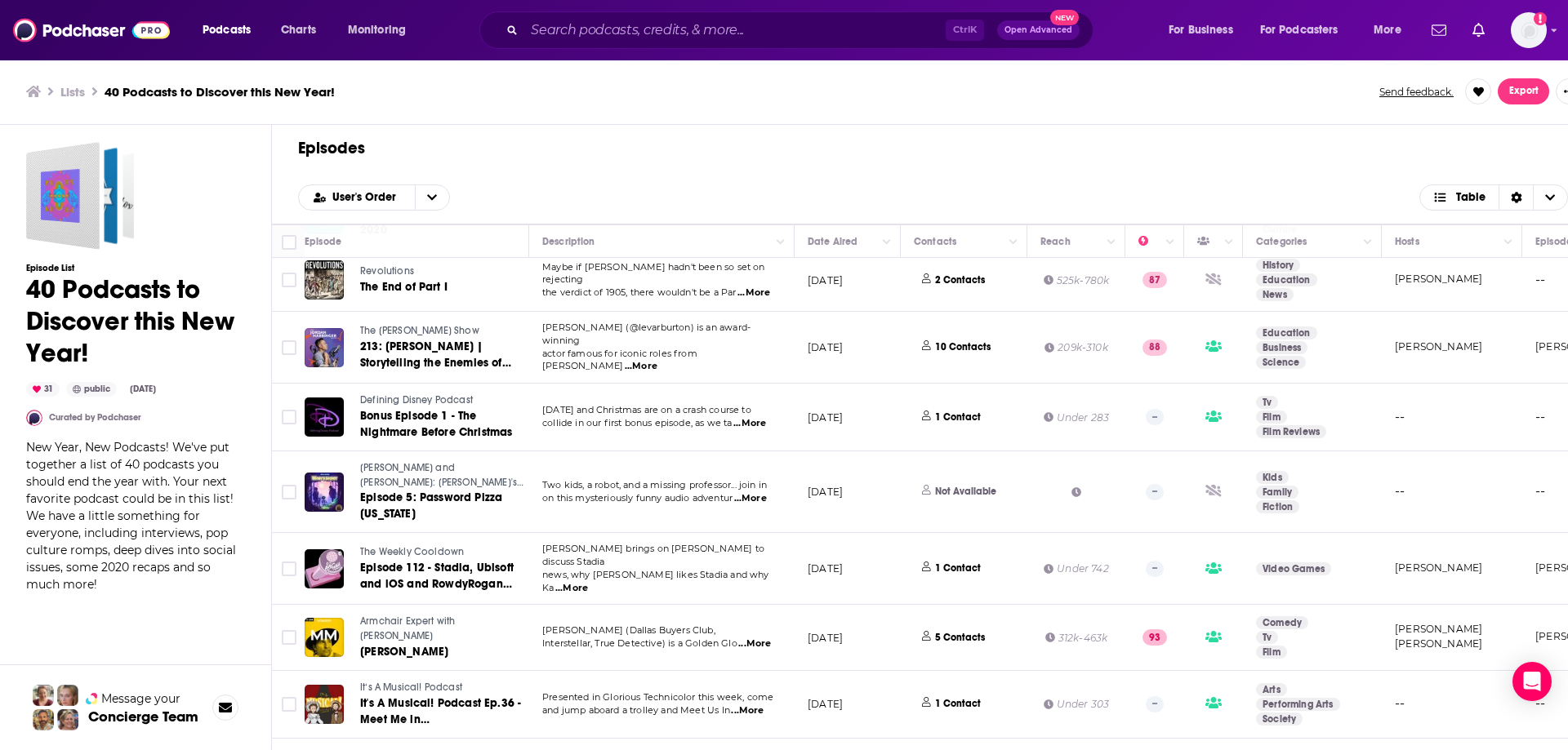
click at [588, 582] on span "...More" at bounding box center [572, 589] width 32 height 13
click at [735, 543] on span "Kamijace brings on Charles Kelly to discuss Stadia" at bounding box center [653, 555] width 222 height 25
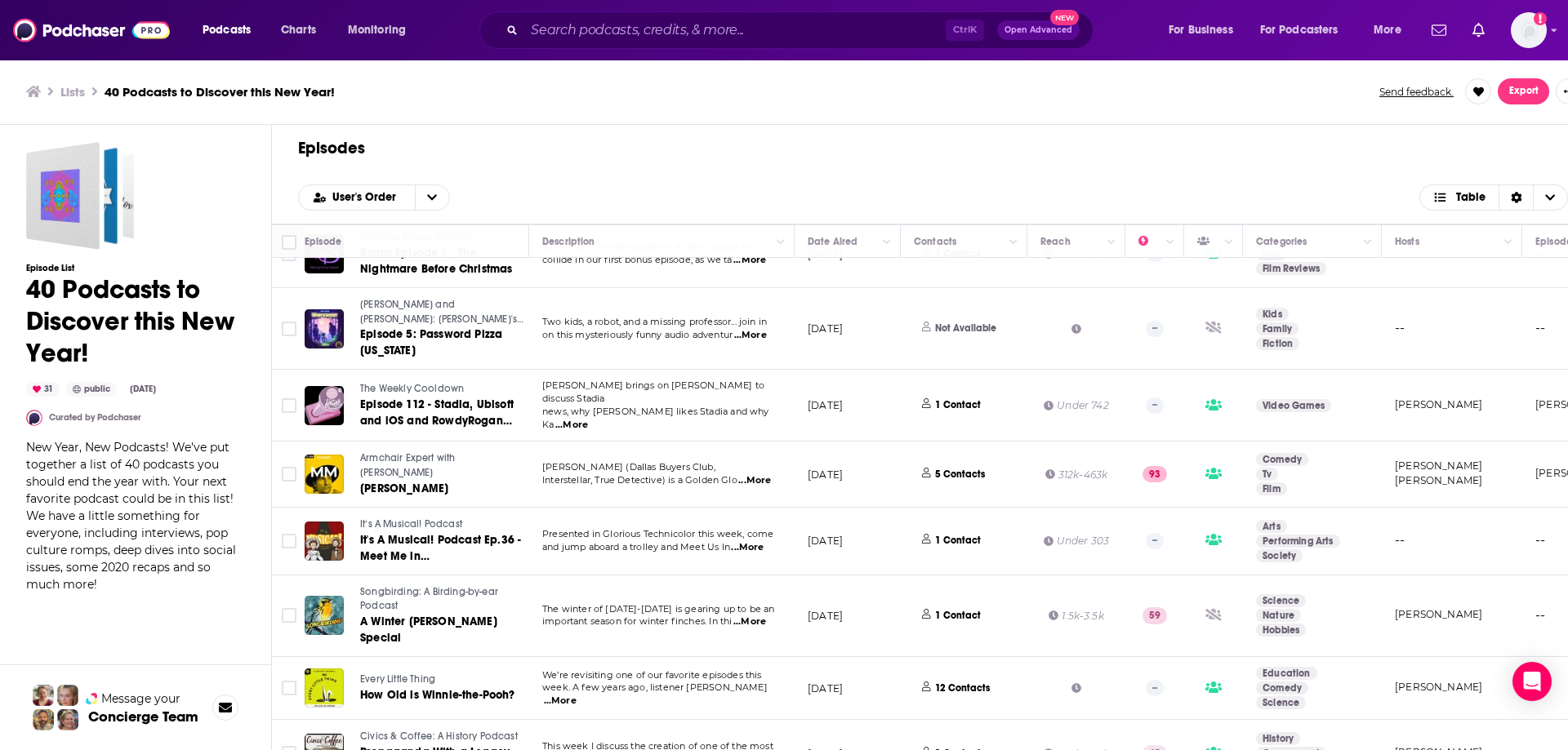
scroll to position [653, 0]
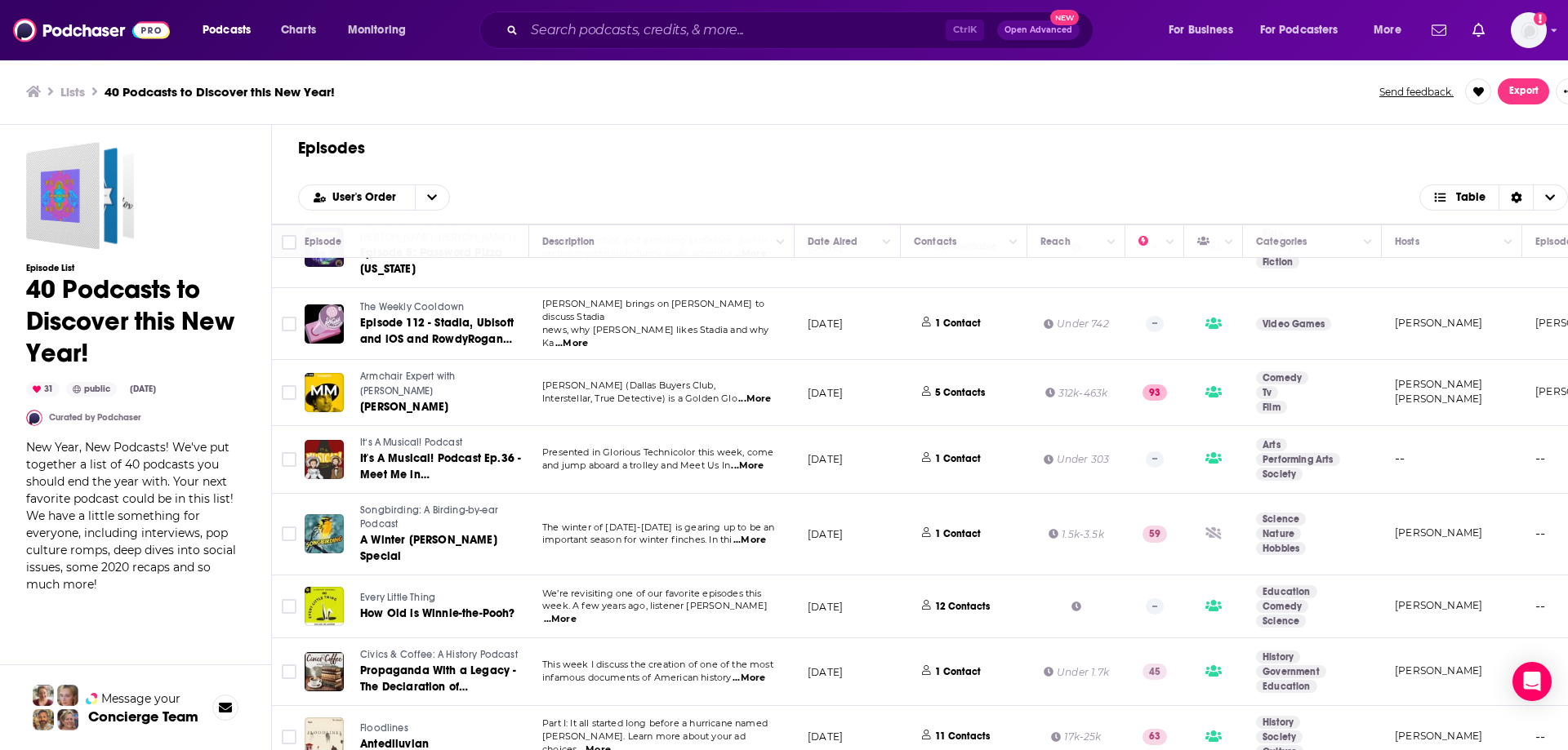
click at [409, 591] on span "Every Little Thing" at bounding box center [397, 597] width 75 height 11
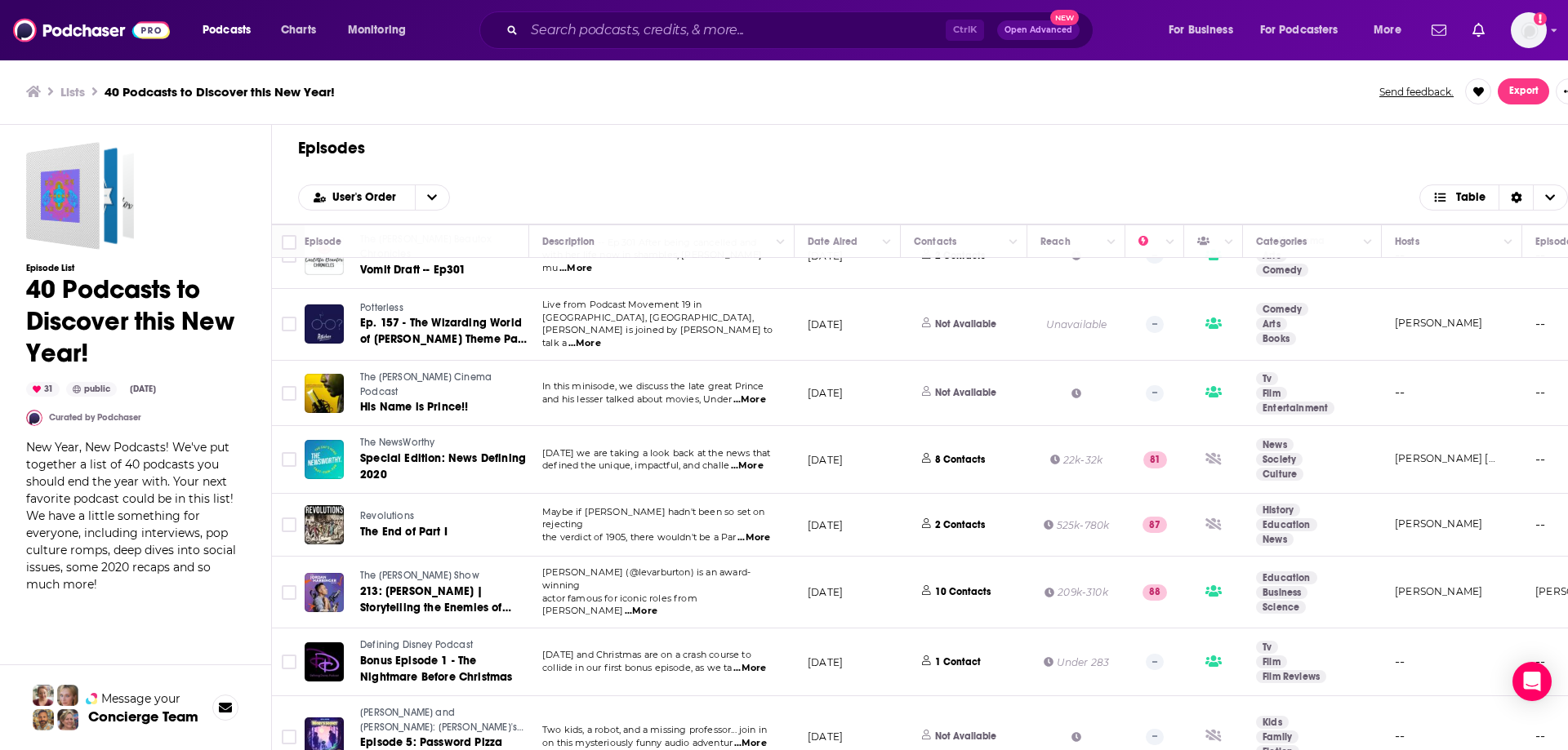
scroll to position [0, 0]
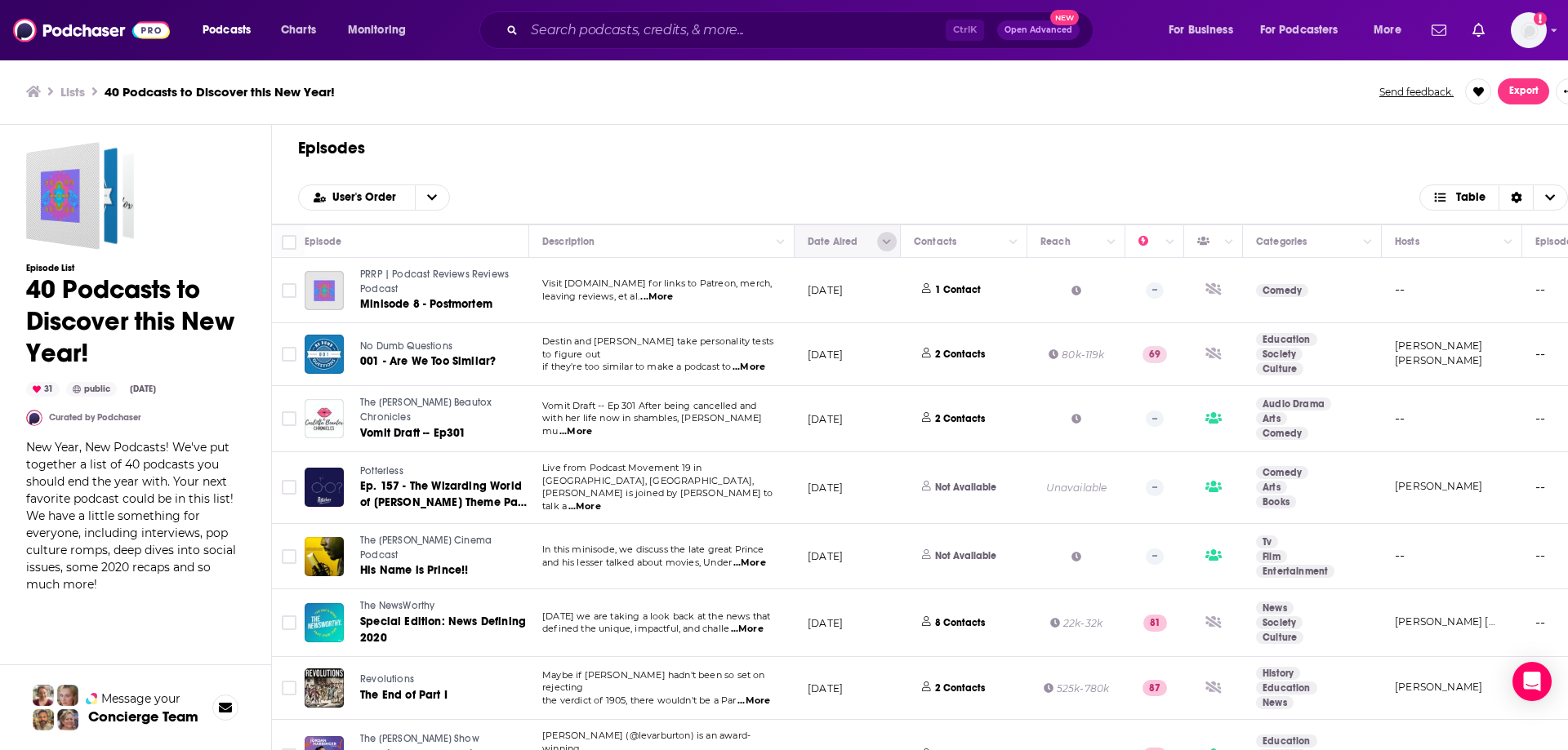
click at [880, 239] on button "Column Actions" at bounding box center [887, 241] width 20 height 20
click at [856, 234] on div at bounding box center [784, 375] width 1568 height 750
click at [427, 197] on icon "open menu" at bounding box center [432, 197] width 9 height 11
click at [427, 197] on icon "close menu" at bounding box center [432, 197] width 9 height 11
click at [379, 203] on span "User's Order" at bounding box center [367, 197] width 69 height 11
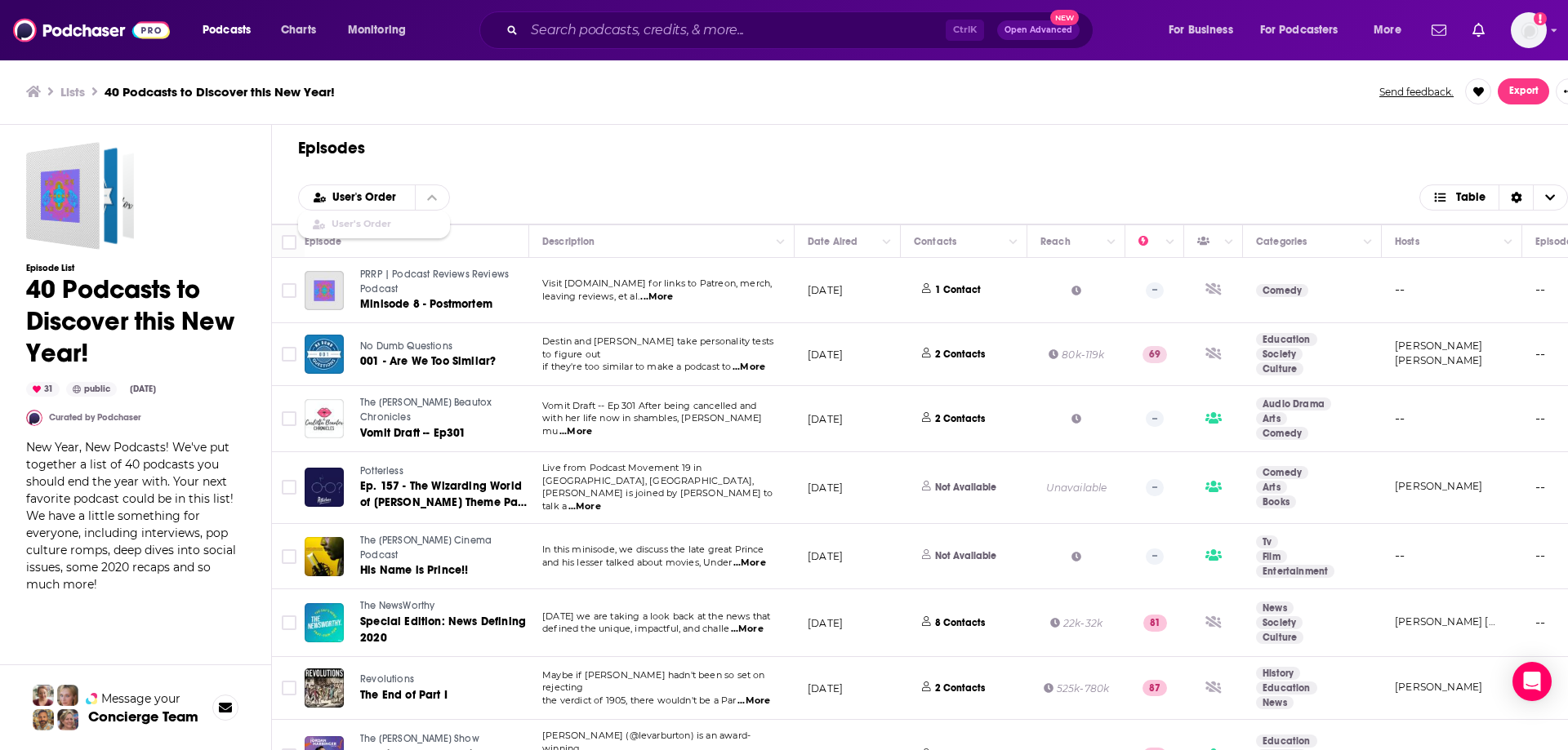
click at [822, 171] on div "Episodes User's Order User's Order Table" at bounding box center [933, 175] width 1322 height 100
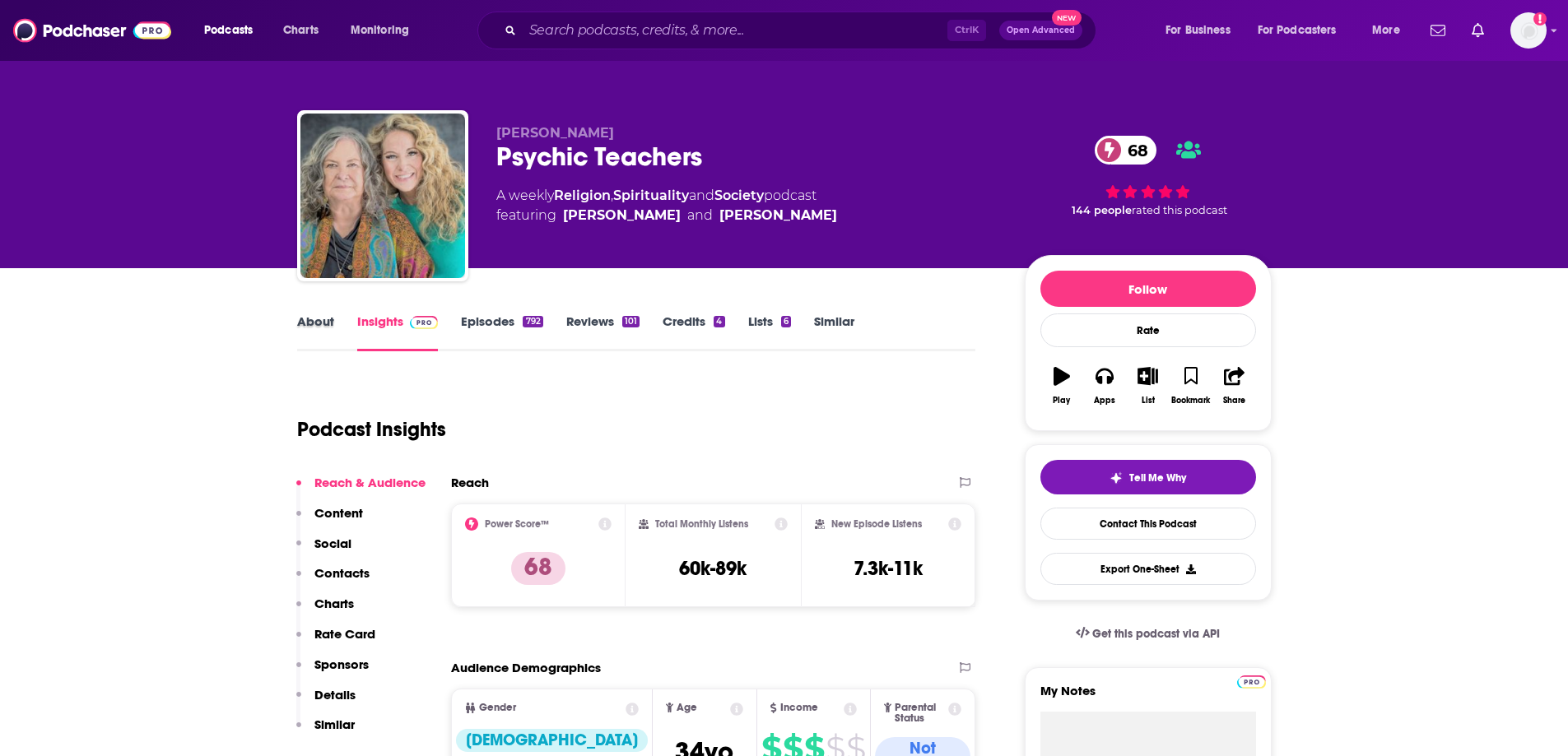
click at [347, 334] on div "About" at bounding box center [326, 333] width 60 height 38
click at [331, 332] on link "About" at bounding box center [315, 333] width 37 height 38
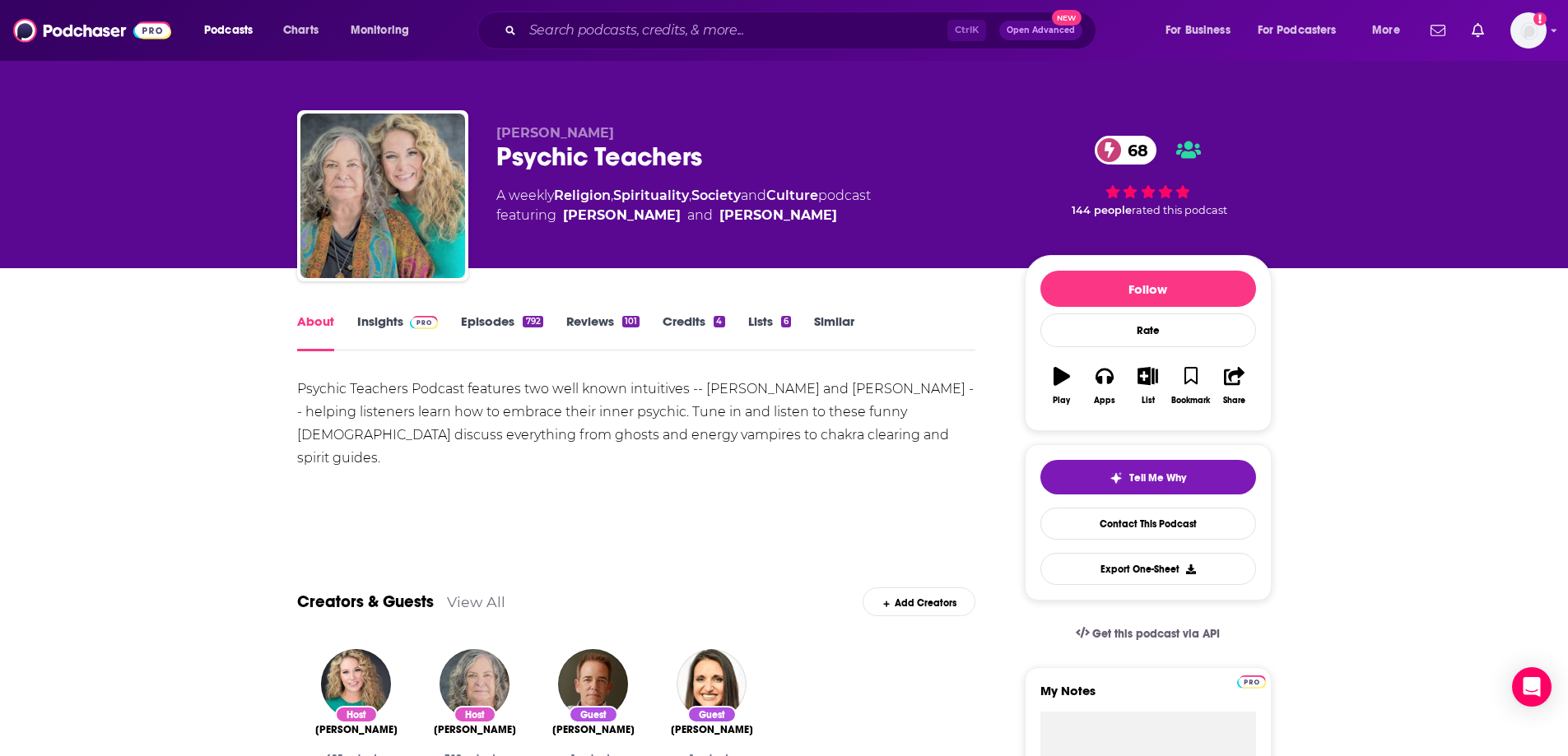
click at [410, 322] on img at bounding box center [424, 322] width 29 height 13
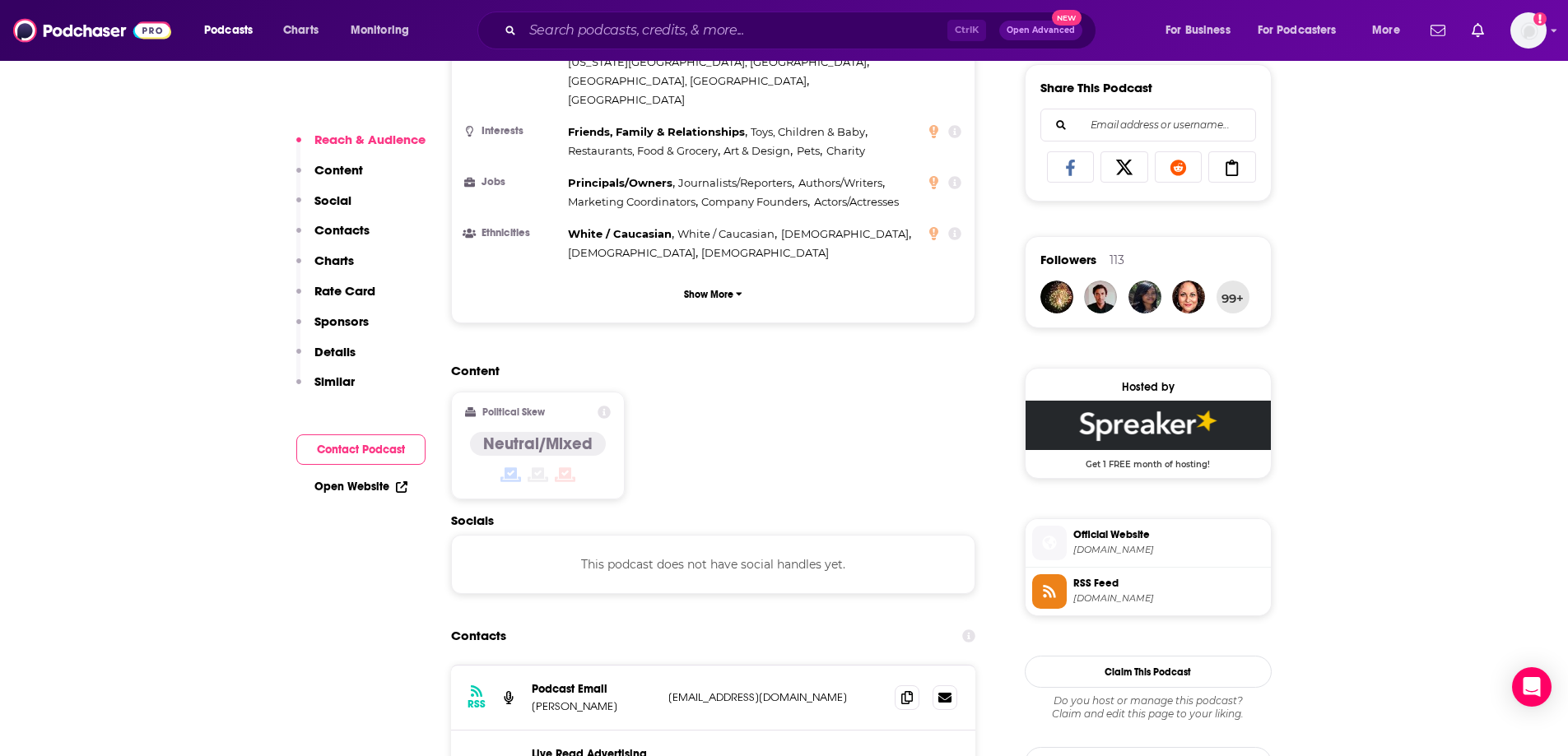
scroll to position [1152, 0]
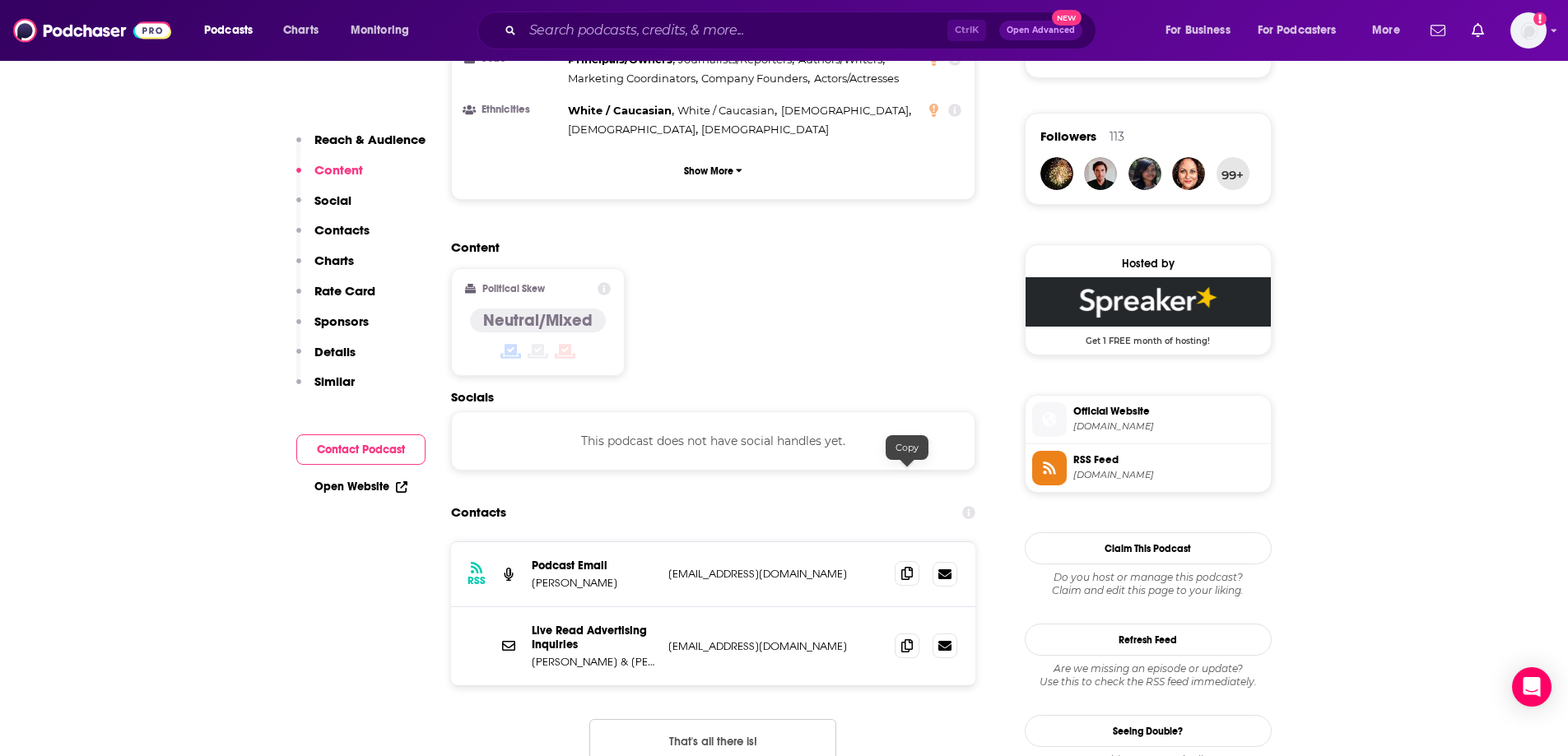
click at [821, 492] on span at bounding box center [907, 573] width 25 height 25
